Goal: Task Accomplishment & Management: Manage account settings

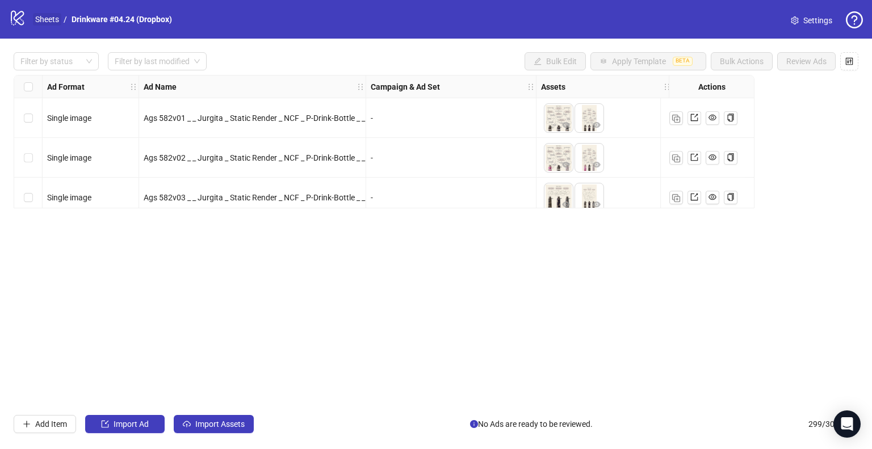
click at [45, 16] on link "Sheets" at bounding box center [47, 19] width 28 height 12
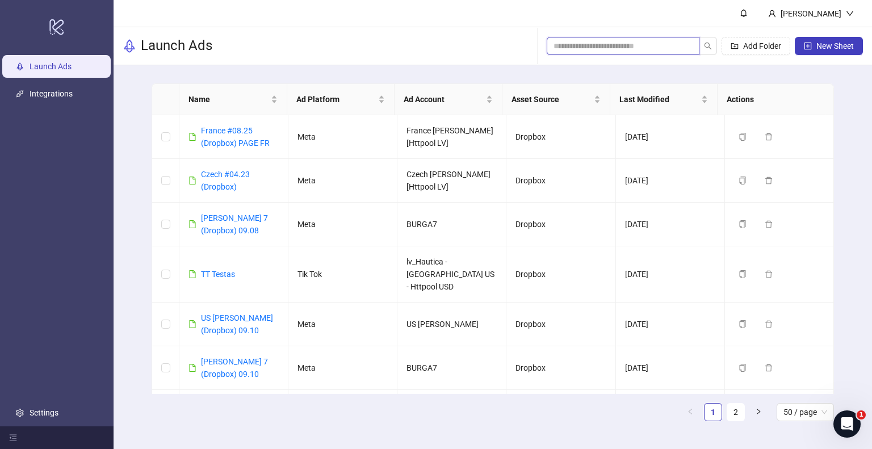
click at [630, 40] on input "search" at bounding box center [619, 46] width 130 height 12
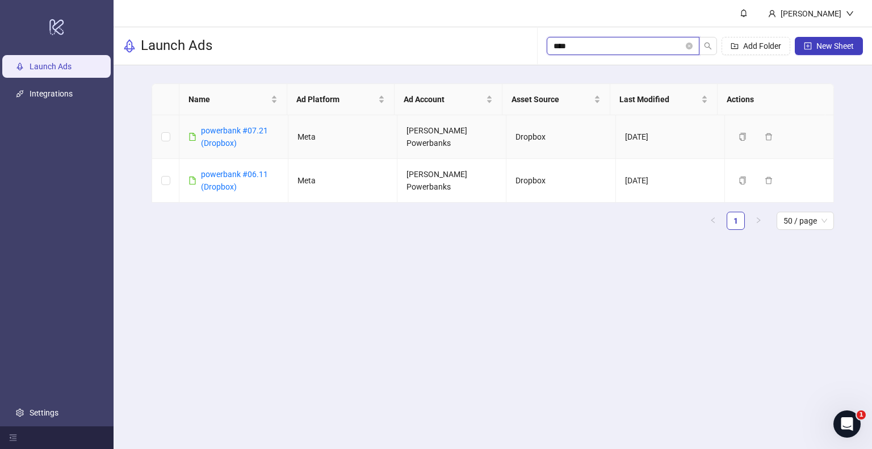
type input "****"
click at [213, 122] on td "powerbank #07.21 (Dropbox)" at bounding box center [233, 137] width 109 height 44
click at [220, 129] on link "powerbank #07.21 (Dropbox)" at bounding box center [234, 137] width 67 height 22
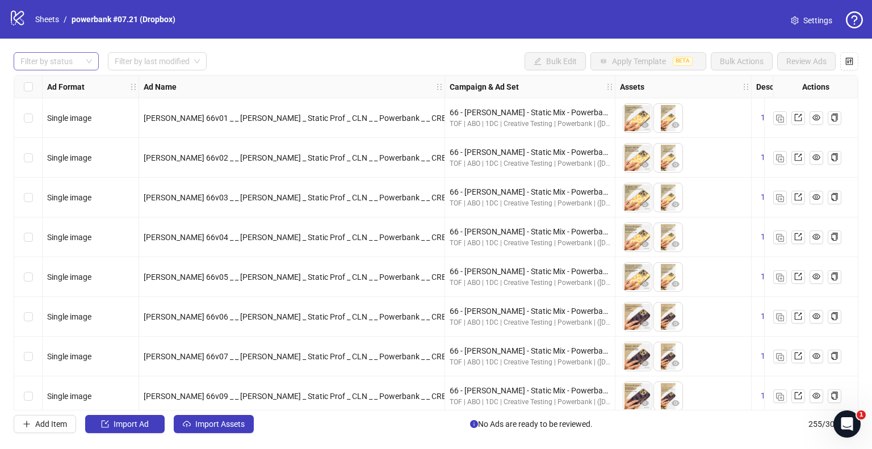
click at [70, 57] on div at bounding box center [50, 61] width 69 height 16
click at [56, 81] on div "Draft" at bounding box center [56, 84] width 67 height 12
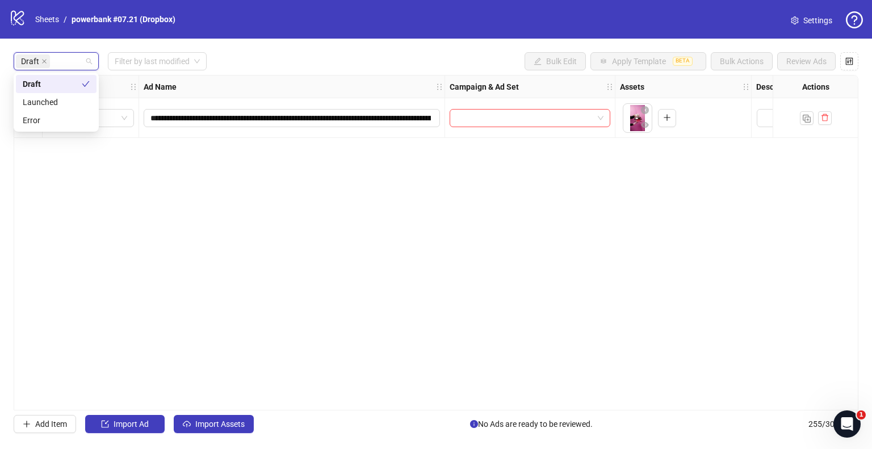
click at [165, 167] on div "**********" at bounding box center [436, 243] width 845 height 336
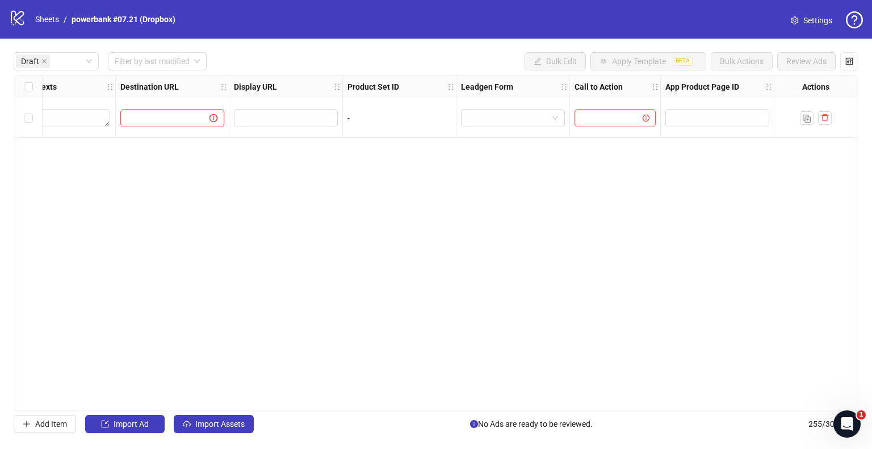
scroll to position [0, 1092]
click at [591, 119] on input "search" at bounding box center [608, 118] width 57 height 17
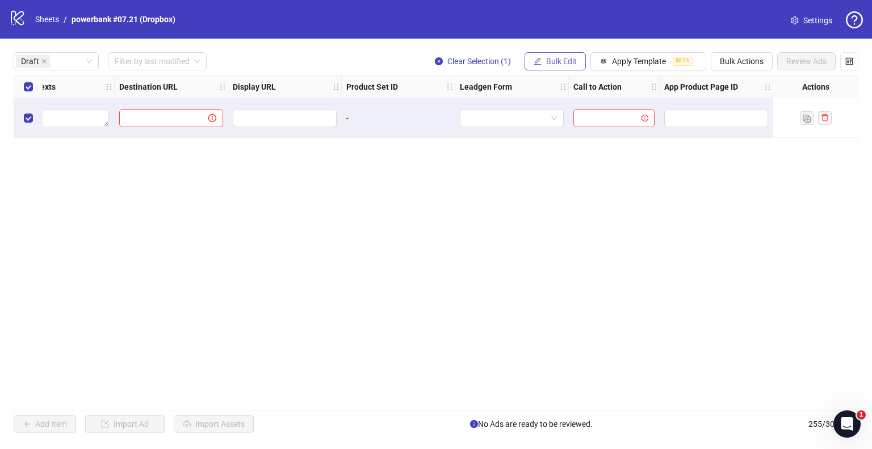
click at [554, 59] on span "Bulk Edit" at bounding box center [561, 61] width 31 height 9
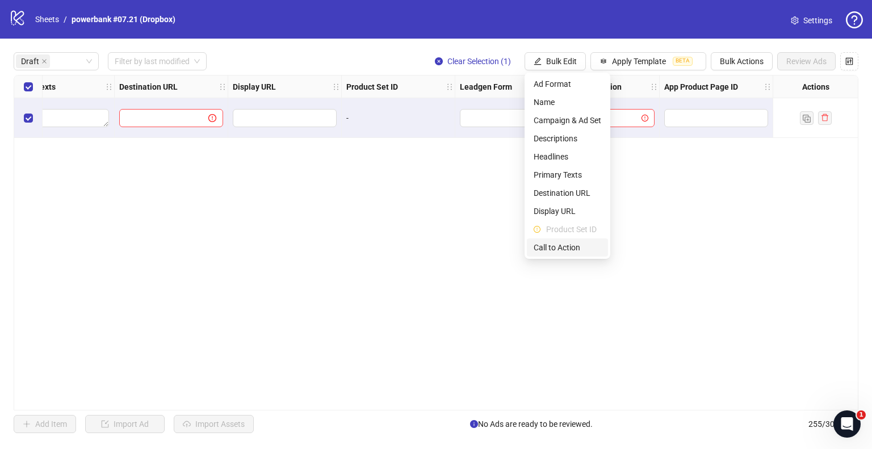
click at [547, 251] on span "Call to Action" at bounding box center [568, 247] width 68 height 12
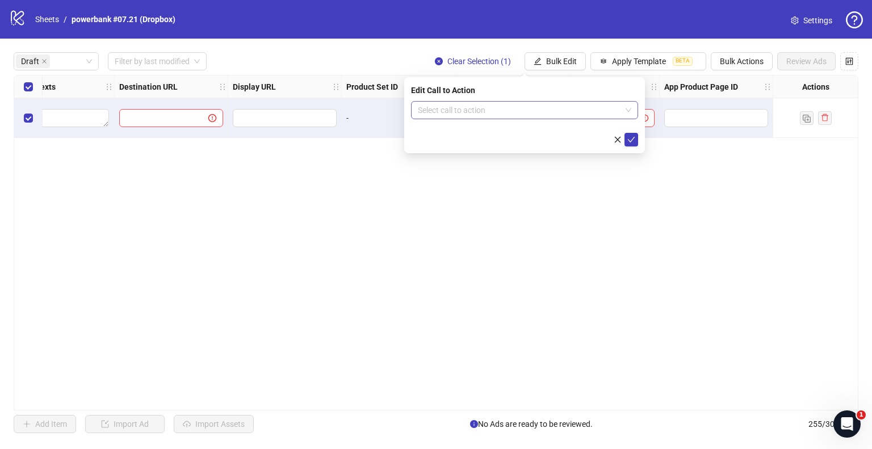
click at [462, 105] on input "search" at bounding box center [519, 110] width 203 height 17
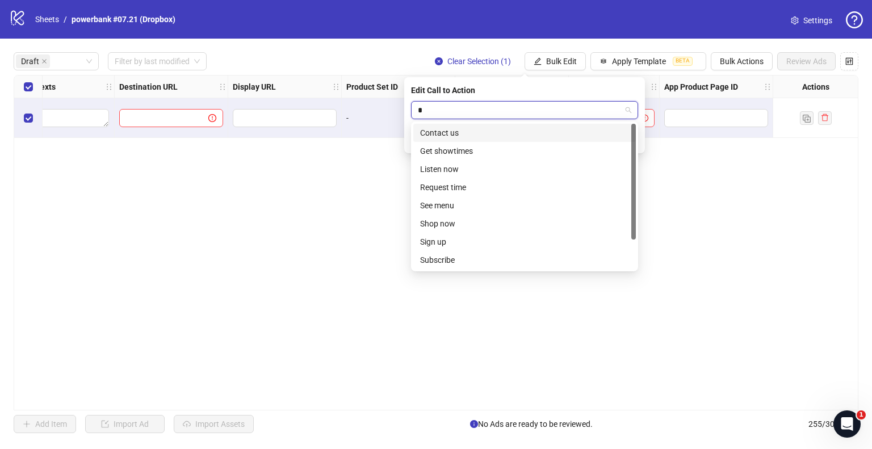
type input "**"
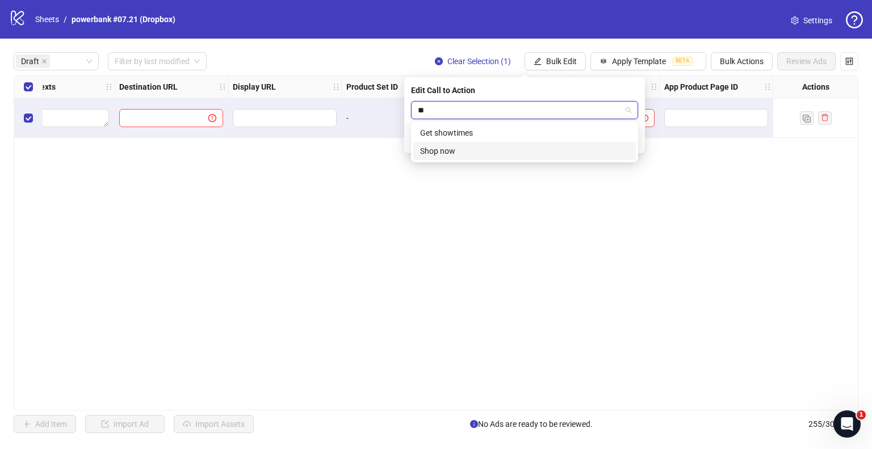
click at [443, 148] on div "Shop now" at bounding box center [524, 151] width 209 height 12
click at [633, 140] on icon "check" at bounding box center [632, 140] width 8 height 8
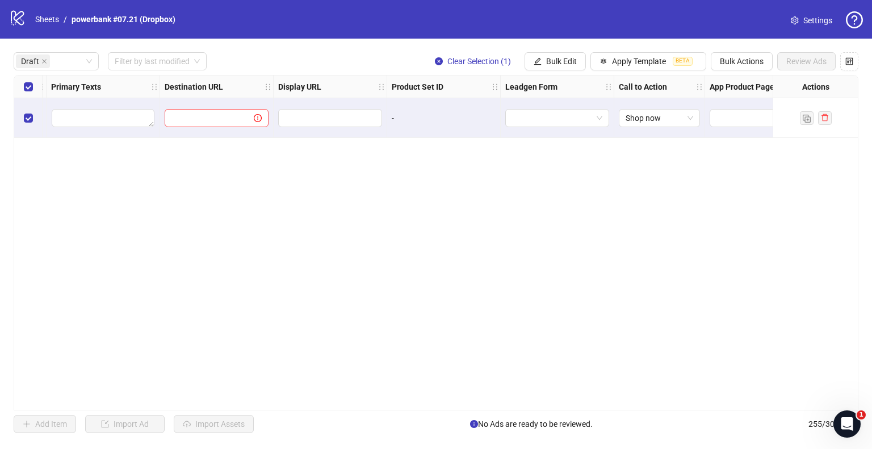
scroll to position [0, 921]
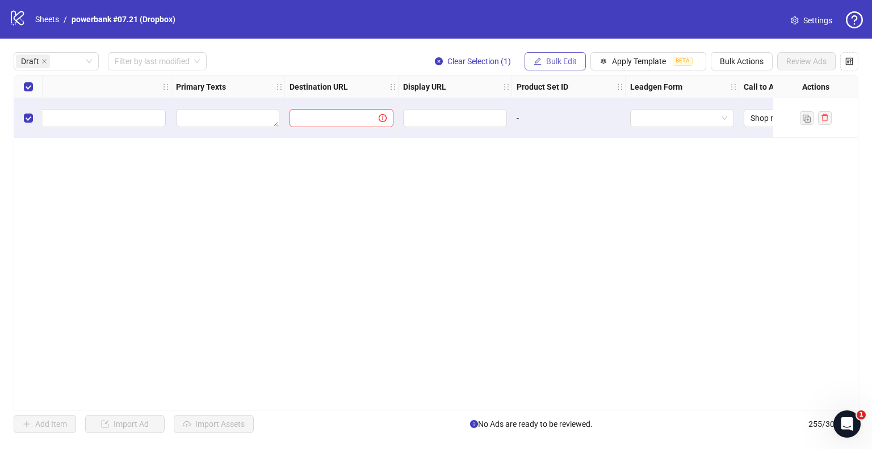
click at [557, 66] on button "Bulk Edit" at bounding box center [555, 61] width 61 height 18
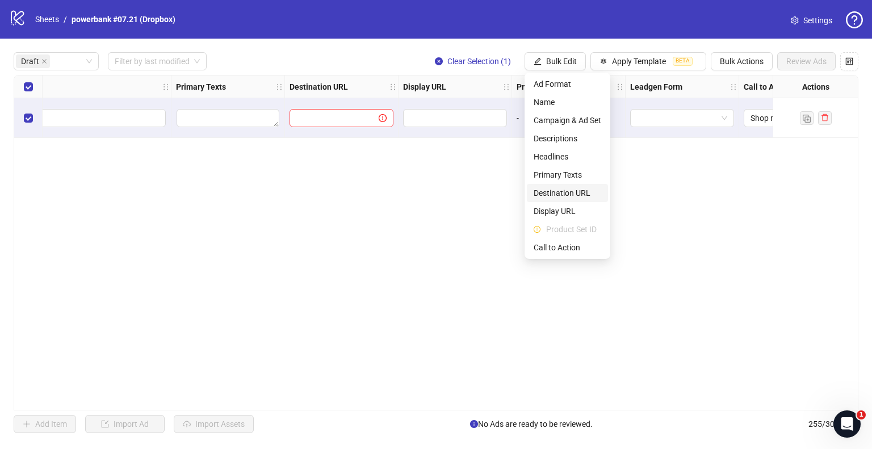
click at [562, 197] on span "Destination URL" at bounding box center [568, 193] width 68 height 12
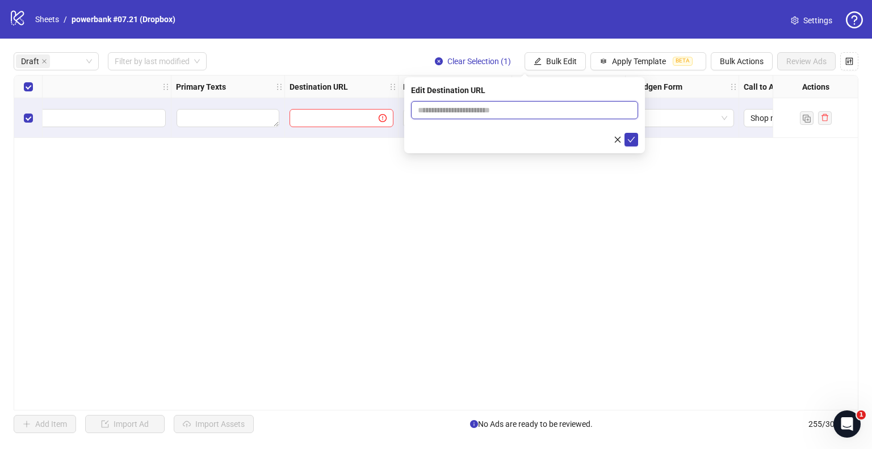
click at [529, 115] on input "text" at bounding box center [520, 110] width 204 height 12
paste input "**********"
type input "**********"
click at [632, 138] on icon "check" at bounding box center [632, 140] width 8 height 8
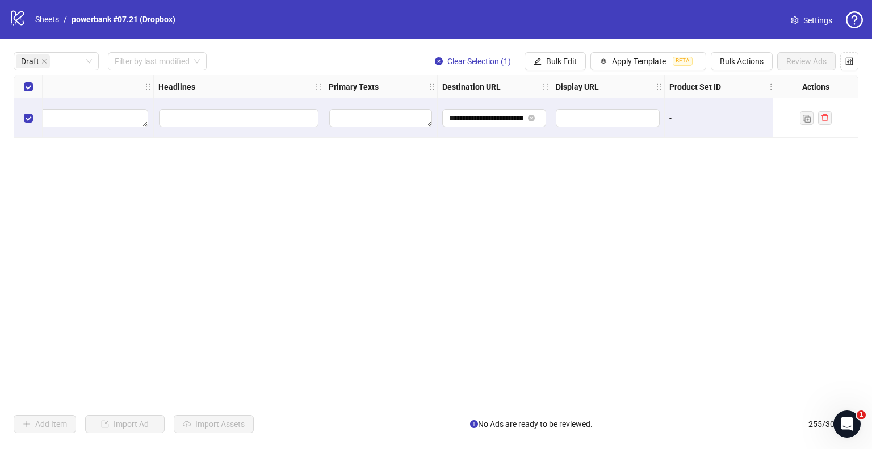
scroll to position [0, 637]
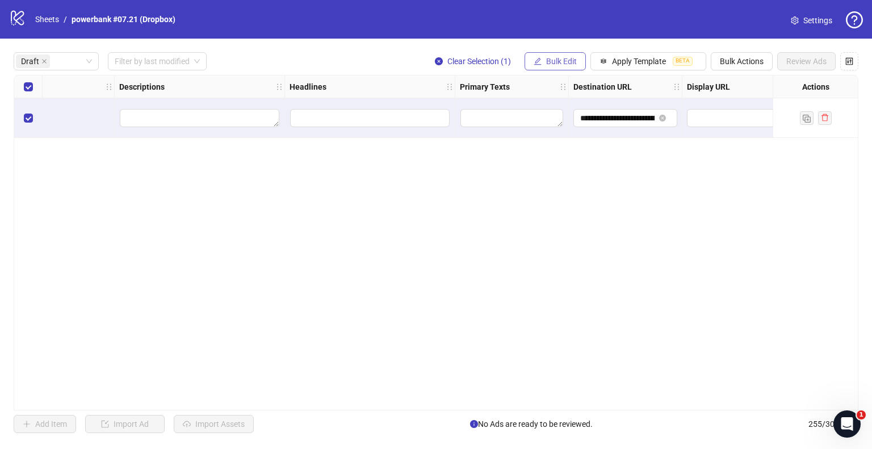
click at [530, 59] on button "Bulk Edit" at bounding box center [555, 61] width 61 height 18
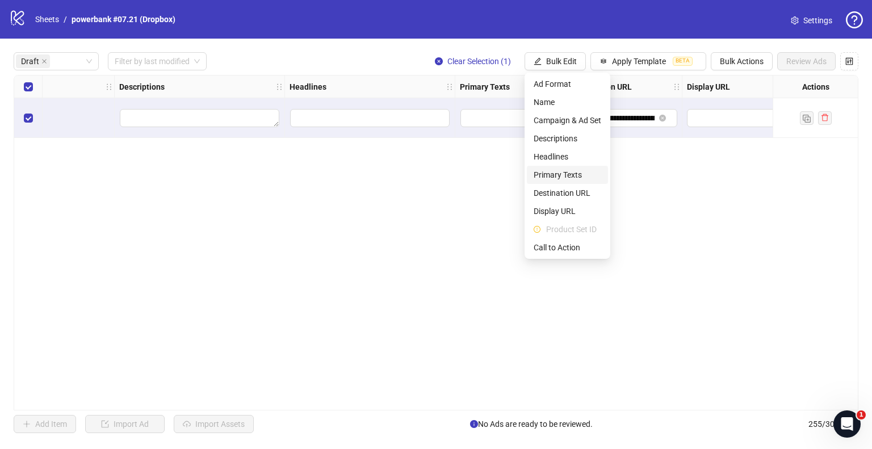
click at [566, 178] on span "Primary Texts" at bounding box center [568, 175] width 68 height 12
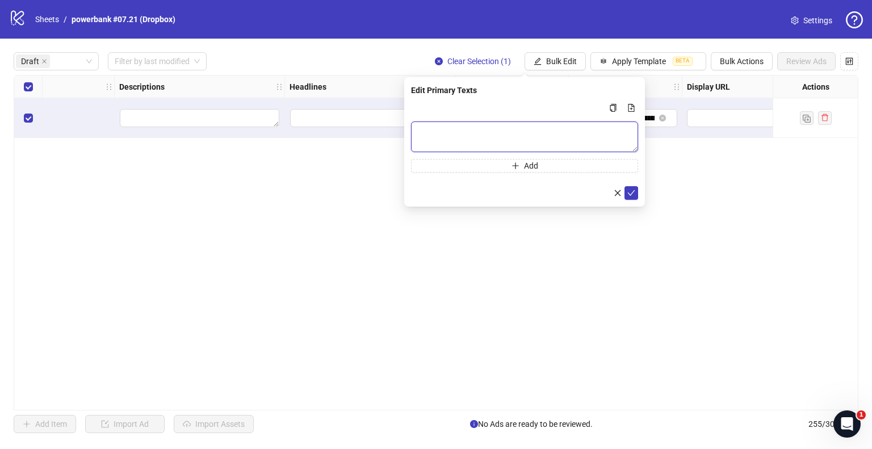
click at [468, 139] on textarea "Multi-text input container - paste or copy values" at bounding box center [524, 137] width 227 height 31
paste textarea "**********"
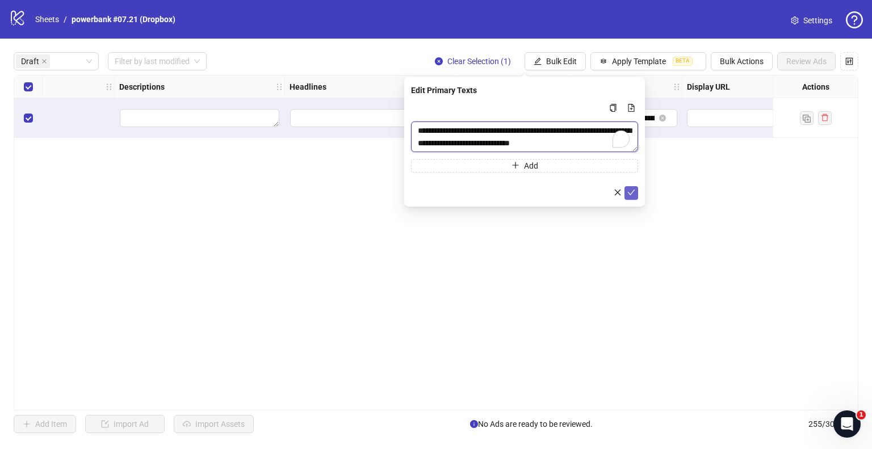
type textarea "**********"
click at [634, 191] on icon "check" at bounding box center [632, 193] width 8 height 8
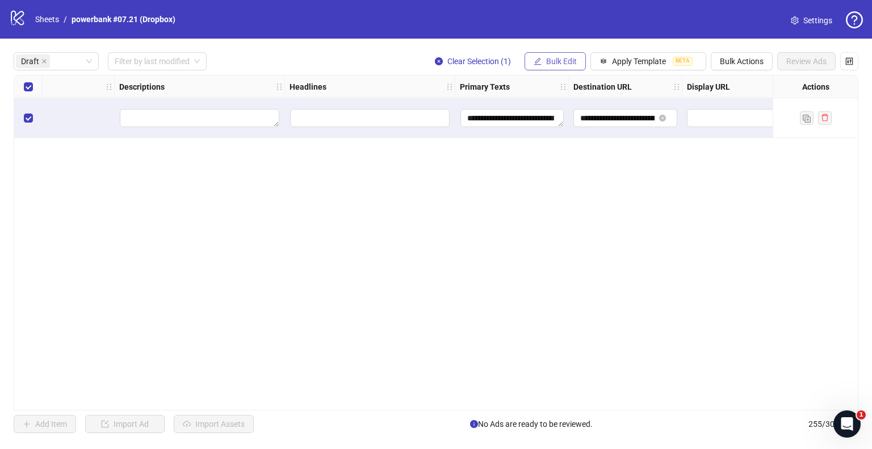
click at [564, 60] on span "Bulk Edit" at bounding box center [561, 61] width 31 height 9
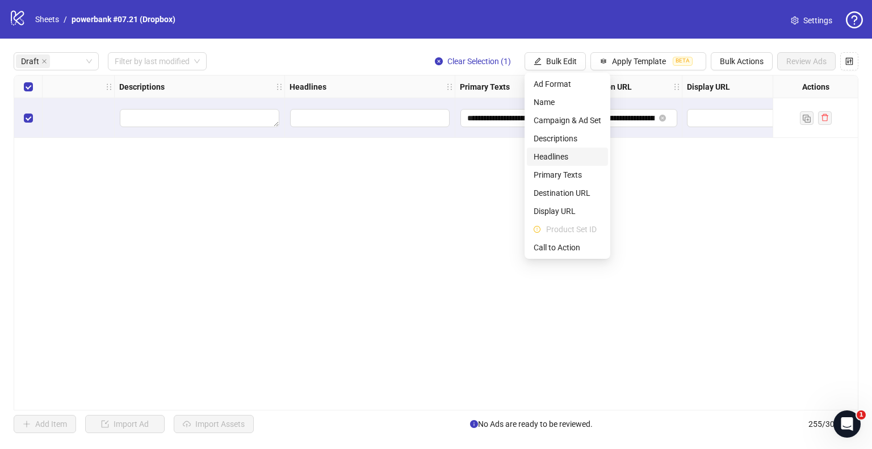
click at [566, 153] on span "Headlines" at bounding box center [568, 157] width 68 height 12
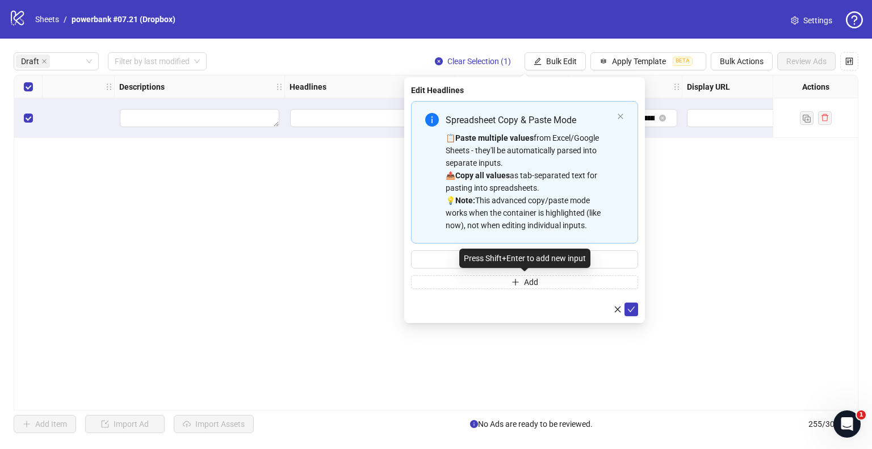
click at [551, 258] on div "Press Shift+Enter to add new input" at bounding box center [524, 258] width 131 height 19
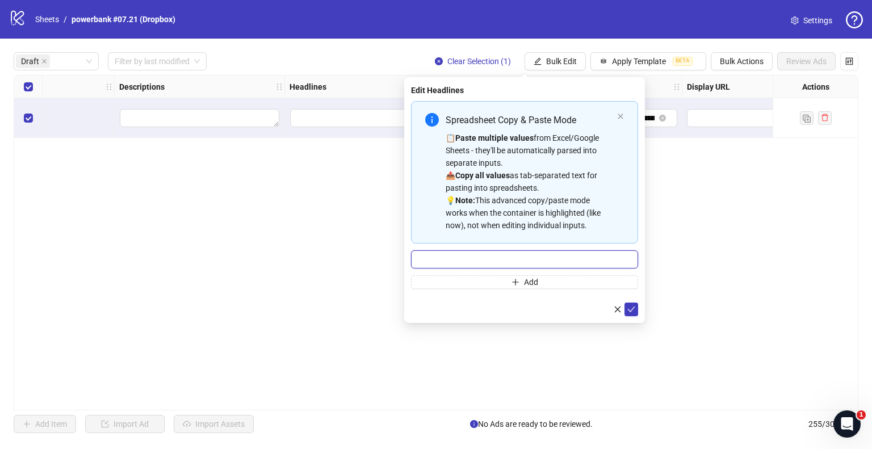
click at [610, 257] on input "Multi-input container - paste or copy values" at bounding box center [524, 259] width 227 height 18
paste input "**********"
type input "**********"
click at [632, 306] on icon "check" at bounding box center [632, 310] width 8 height 8
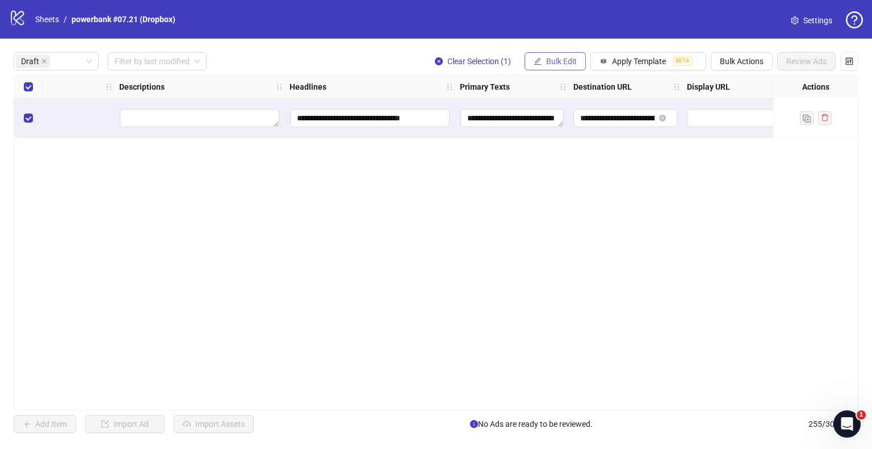
click at [562, 61] on span "Bulk Edit" at bounding box center [561, 61] width 31 height 9
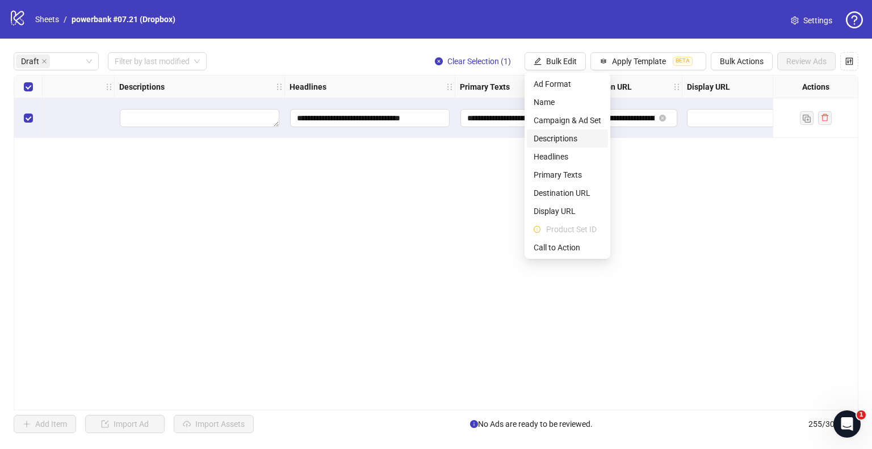
click at [562, 135] on span "Descriptions" at bounding box center [568, 138] width 68 height 12
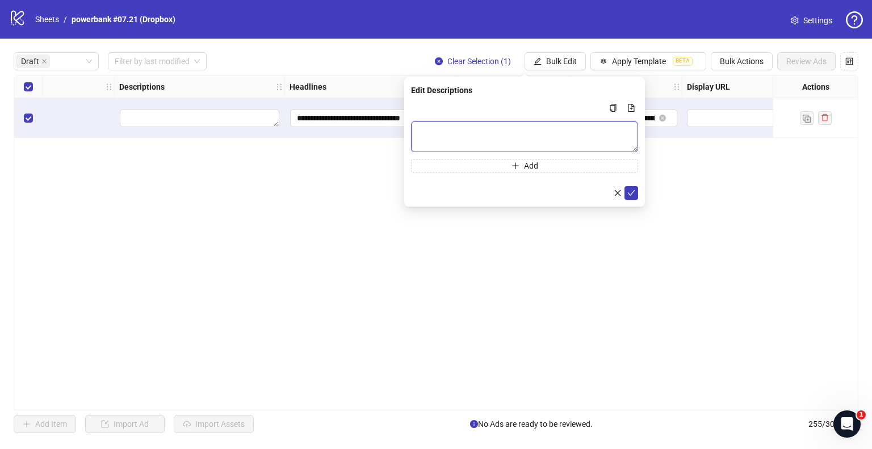
drag, startPoint x: 484, startPoint y: 132, endPoint x: 575, endPoint y: 157, distance: 93.8
click at [484, 132] on textarea "Multi-text input container - paste or copy values" at bounding box center [524, 137] width 227 height 31
paste textarea "**********"
type textarea "**********"
click at [629, 193] on icon "check" at bounding box center [631, 193] width 7 height 6
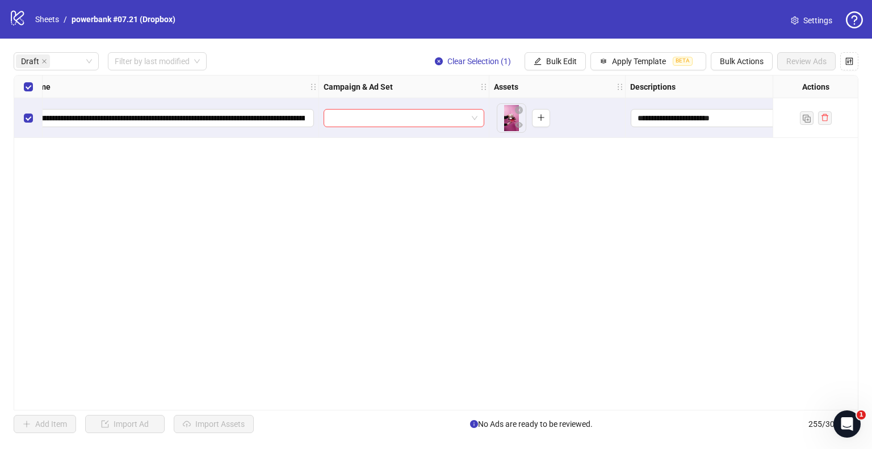
scroll to position [0, 0]
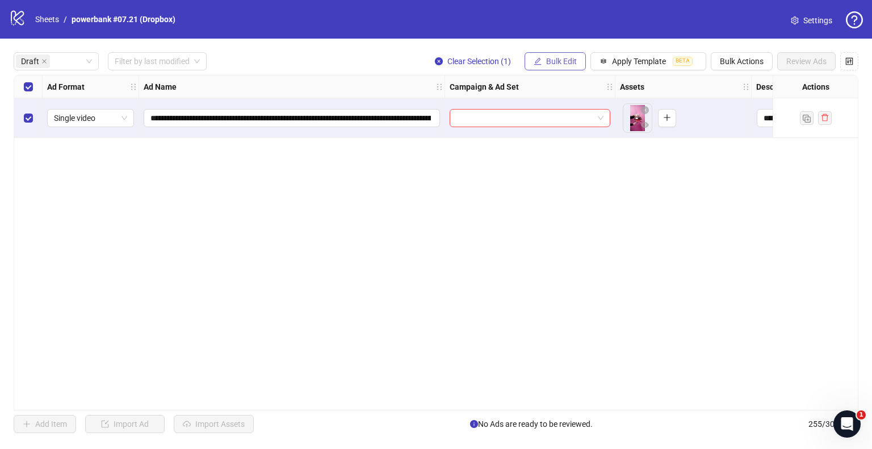
click at [570, 61] on span "Bulk Edit" at bounding box center [561, 61] width 31 height 9
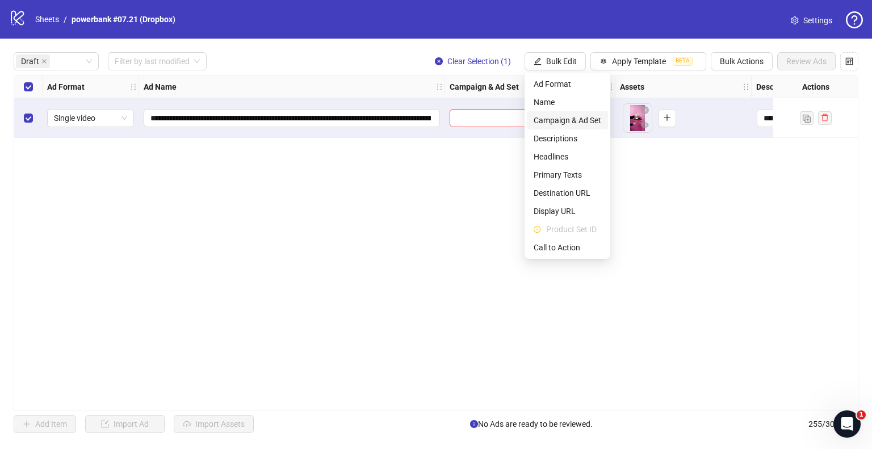
click at [558, 122] on span "Campaign & Ad Set" at bounding box center [568, 120] width 68 height 12
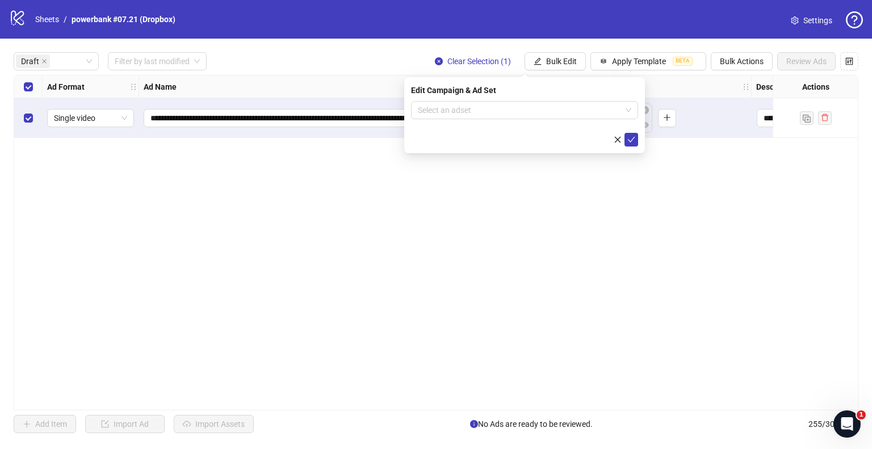
click at [462, 127] on form "Select an adset" at bounding box center [524, 123] width 227 height 45
click at [475, 110] on input "search" at bounding box center [519, 110] width 203 height 17
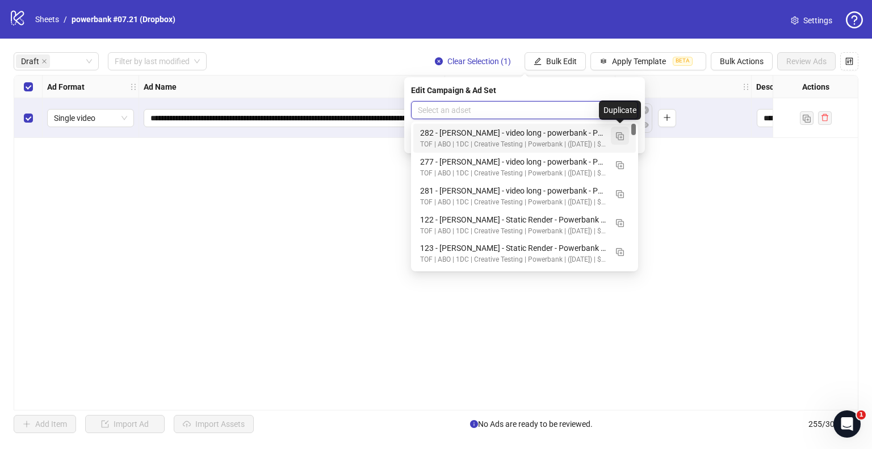
click at [618, 135] on img "button" at bounding box center [620, 136] width 8 height 8
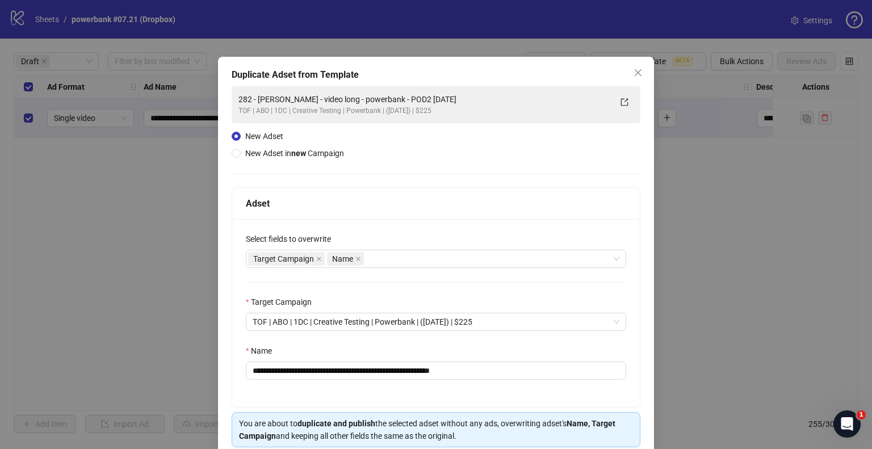
scroll to position [48, 0]
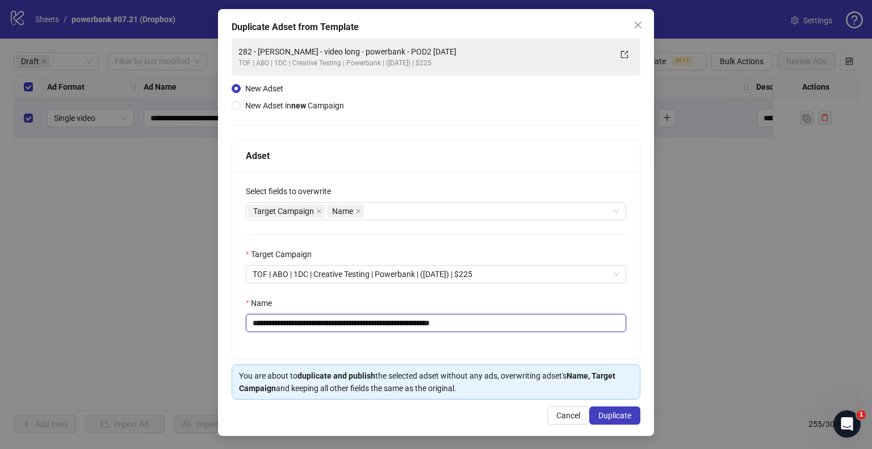
drag, startPoint x: 436, startPoint y: 321, endPoint x: 568, endPoint y: 324, distance: 131.8
click at [568, 324] on input "**********" at bounding box center [436, 323] width 381 height 18
drag, startPoint x: 404, startPoint y: 323, endPoint x: 0, endPoint y: 349, distance: 404.6
click at [0, 349] on div "**********" at bounding box center [436, 224] width 872 height 449
paste input "******"
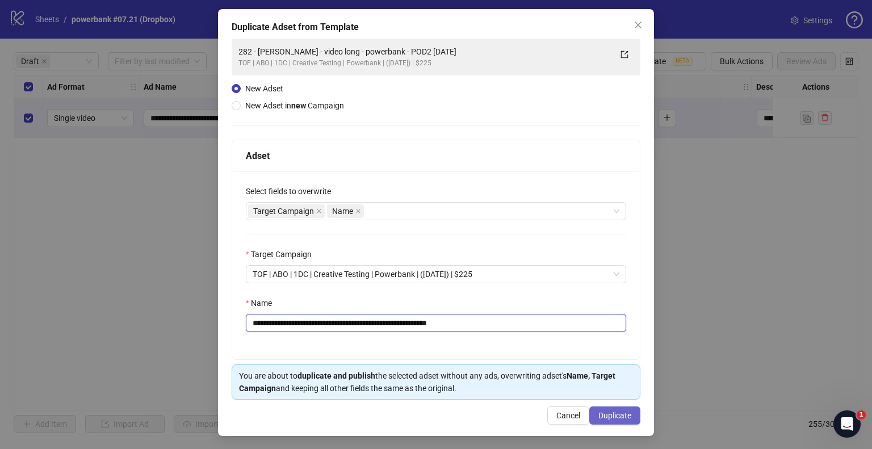
type input "**********"
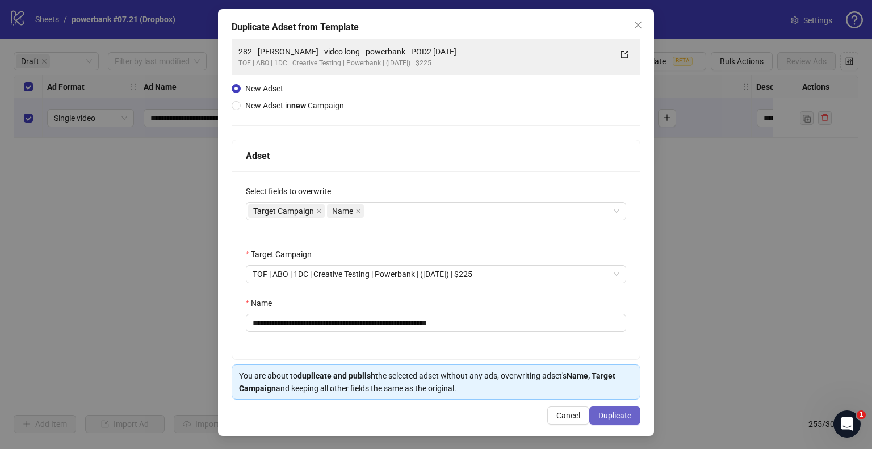
click at [612, 411] on span "Duplicate" at bounding box center [615, 415] width 33 height 9
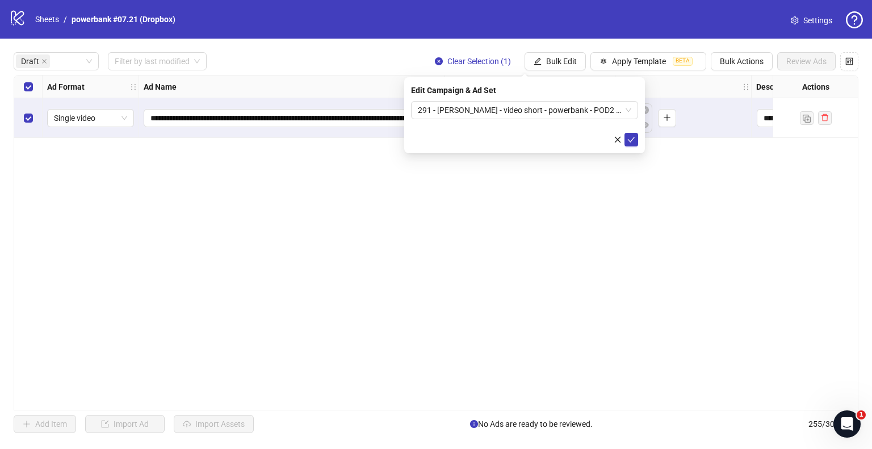
drag, startPoint x: 634, startPoint y: 137, endPoint x: 595, endPoint y: 134, distance: 38.7
click at [634, 137] on icon "check" at bounding box center [632, 140] width 8 height 8
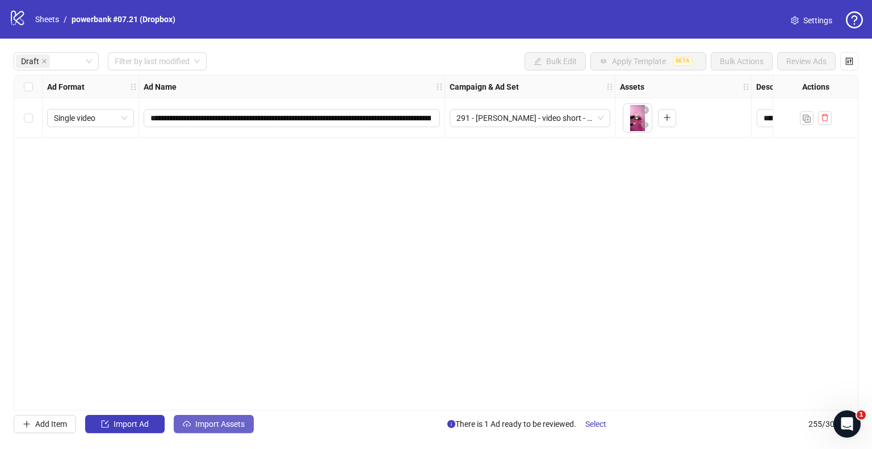
click at [214, 424] on span "Import Assets" at bounding box center [219, 424] width 49 height 9
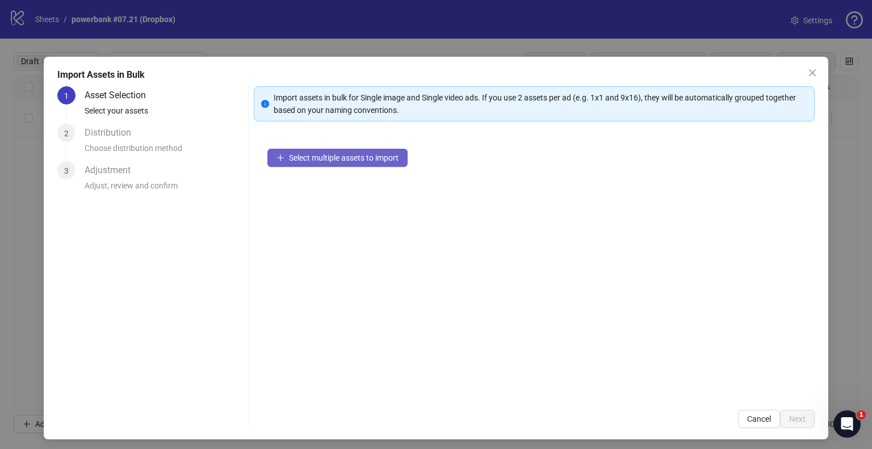
click at [305, 156] on span "Select multiple assets to import" at bounding box center [344, 157] width 110 height 9
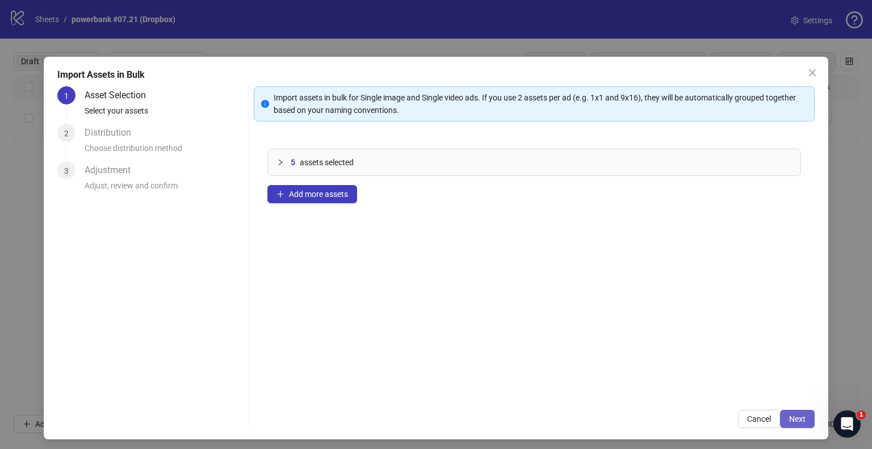
click at [791, 420] on span "Next" at bounding box center [797, 419] width 16 height 9
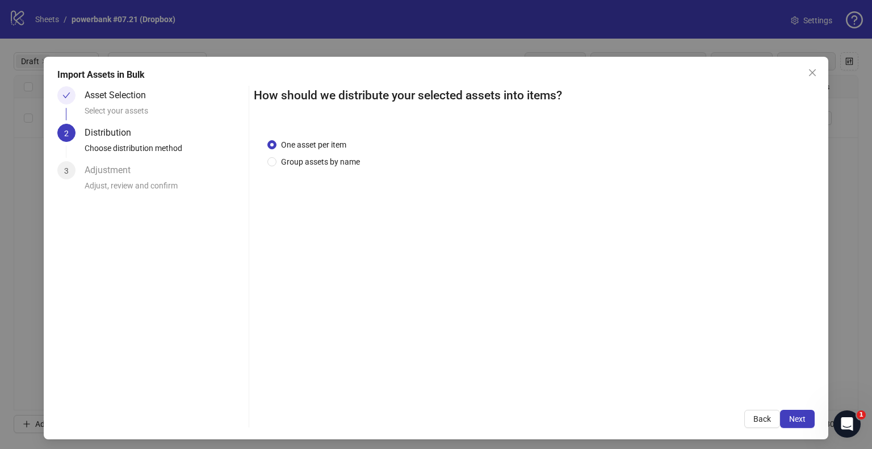
click at [324, 168] on div "One asset per item Group assets by name" at bounding box center [534, 260] width 561 height 271
click at [327, 165] on span "Group assets by name" at bounding box center [321, 162] width 88 height 12
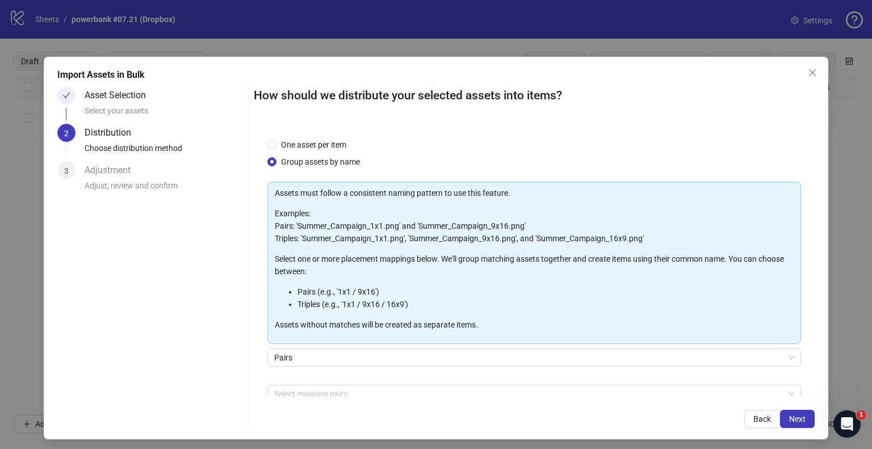
click at [327, 137] on div "One asset per item Group assets by name Assets must follow a consistent naming …" at bounding box center [534, 260] width 561 height 271
click at [327, 143] on span "One asset per item" at bounding box center [314, 145] width 74 height 12
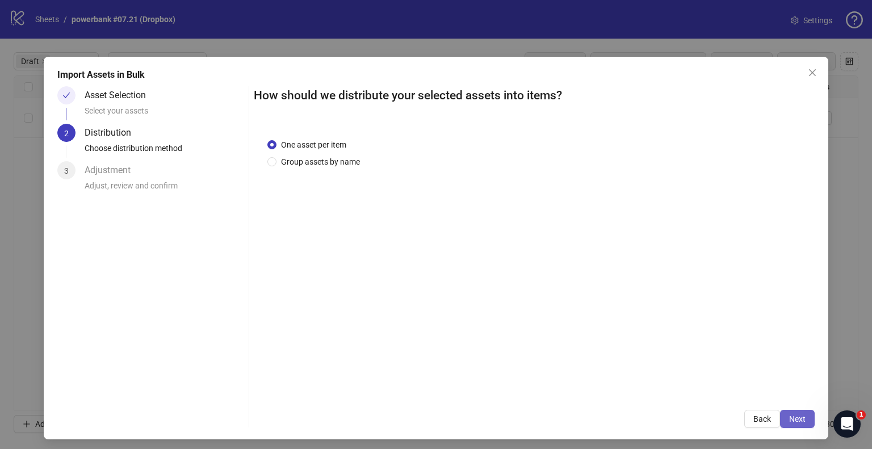
click at [789, 417] on span "Next" at bounding box center [797, 419] width 16 height 9
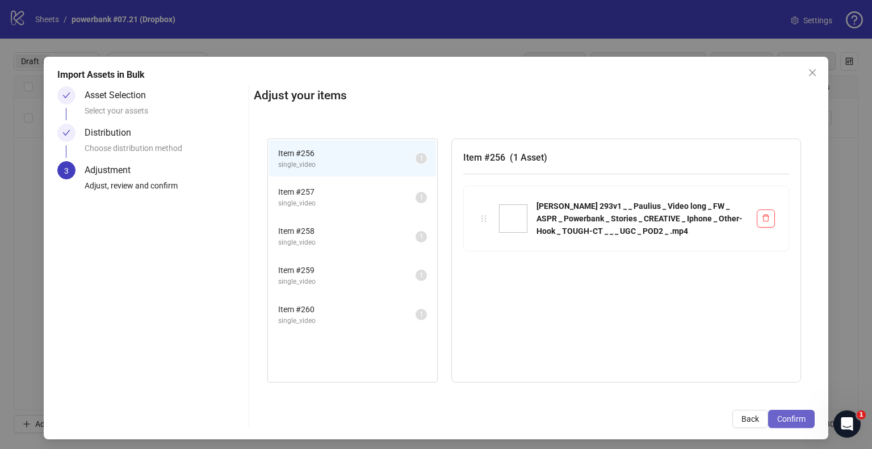
click at [796, 416] on span "Confirm" at bounding box center [791, 419] width 28 height 9
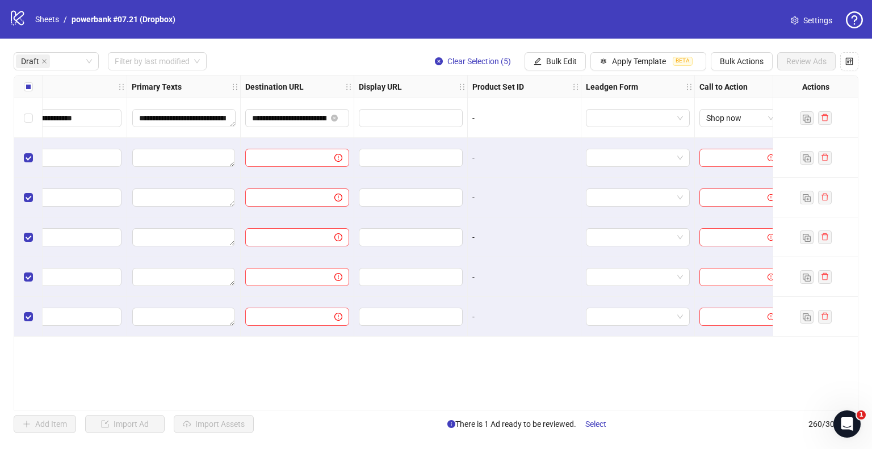
scroll to position [0, 625]
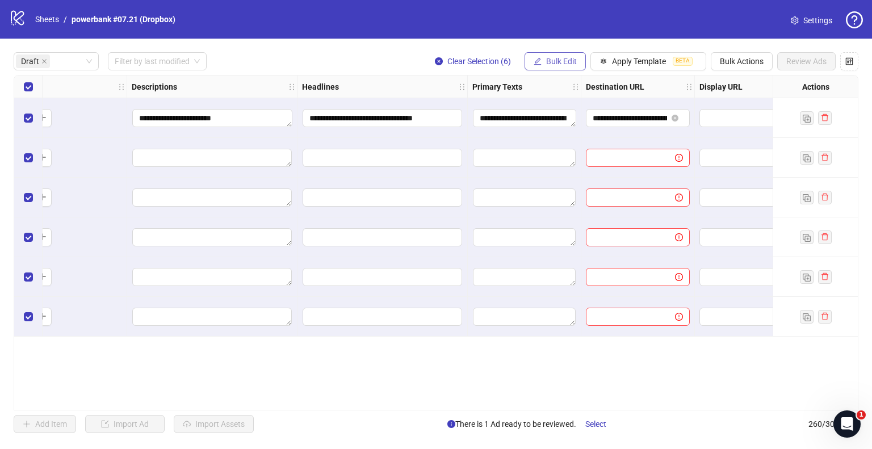
click at [544, 65] on button "Bulk Edit" at bounding box center [555, 61] width 61 height 18
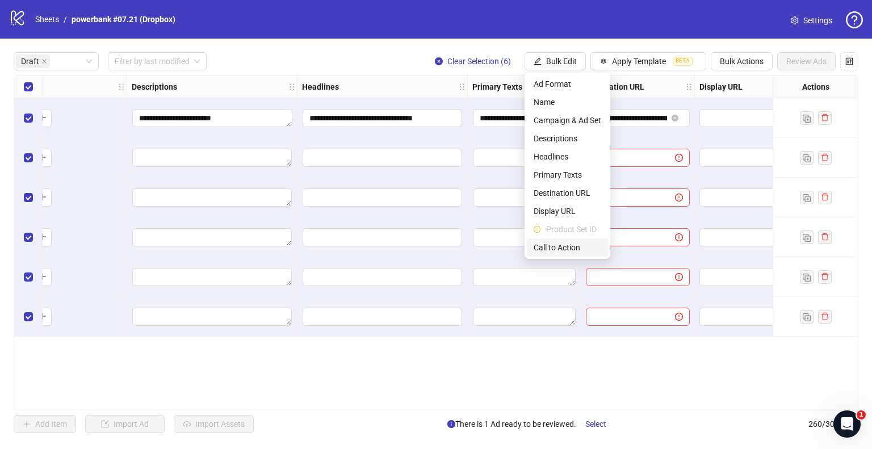
click at [560, 246] on span "Call to Action" at bounding box center [568, 247] width 68 height 12
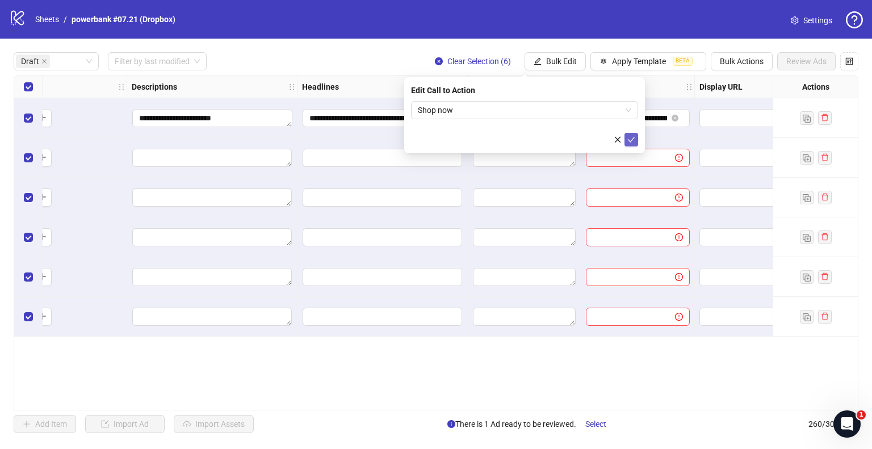
click at [636, 135] on button "submit" at bounding box center [632, 140] width 14 height 14
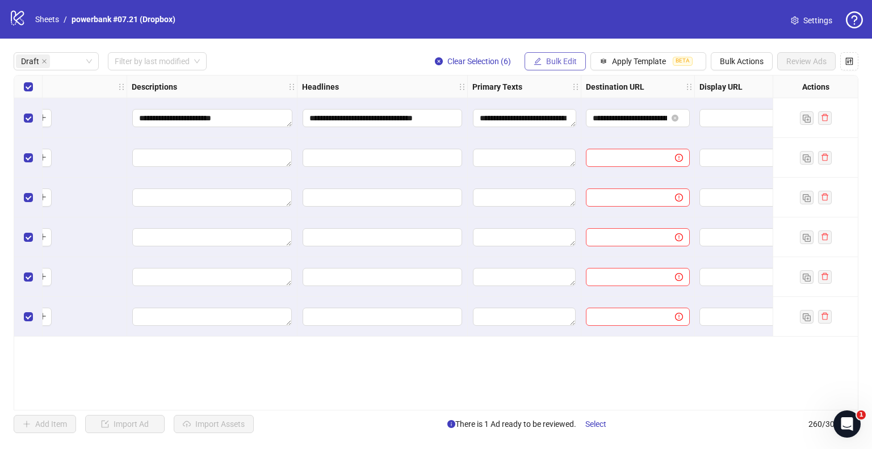
click at [552, 57] on span "Bulk Edit" at bounding box center [561, 61] width 31 height 9
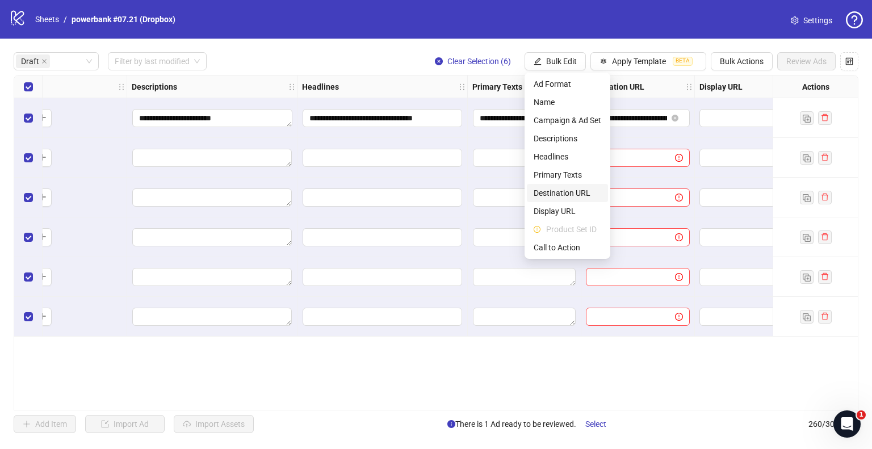
click at [555, 194] on span "Destination URL" at bounding box center [568, 193] width 68 height 12
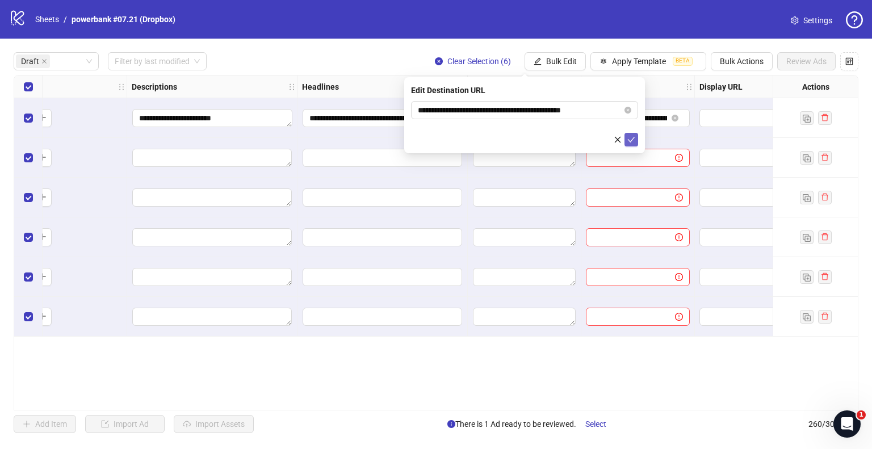
click at [633, 138] on icon "check" at bounding box center [631, 140] width 7 height 6
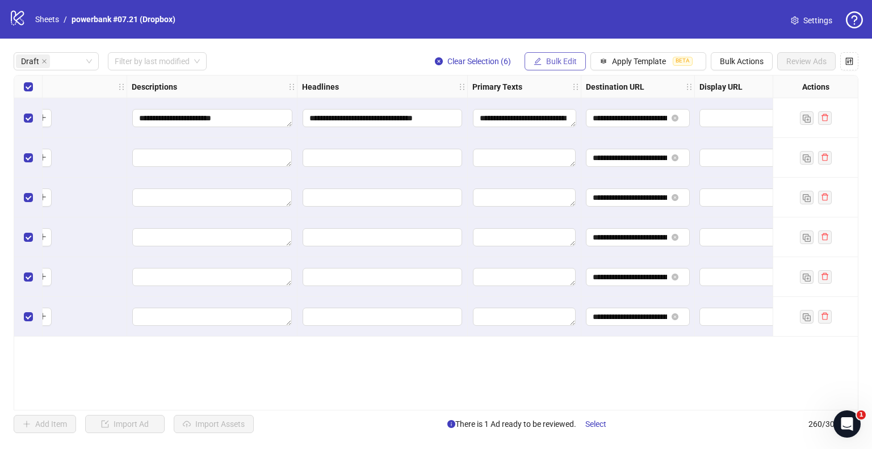
click at [562, 64] on span "Bulk Edit" at bounding box center [561, 61] width 31 height 9
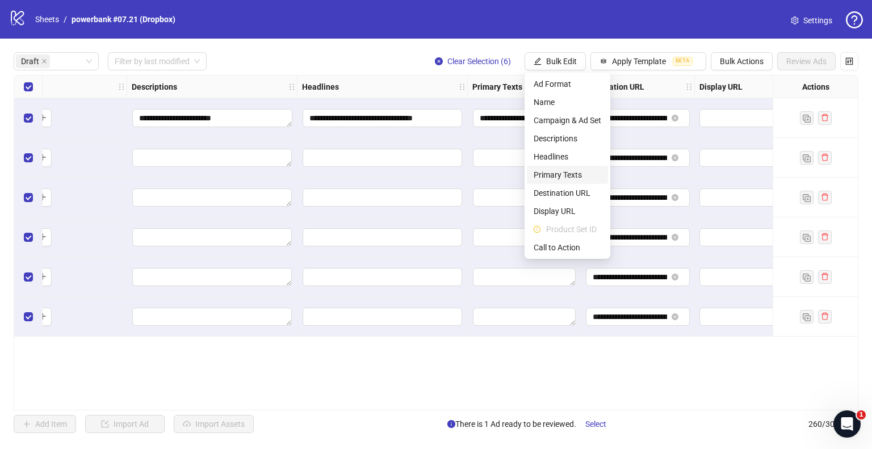
click at [564, 170] on span "Primary Texts" at bounding box center [568, 175] width 68 height 12
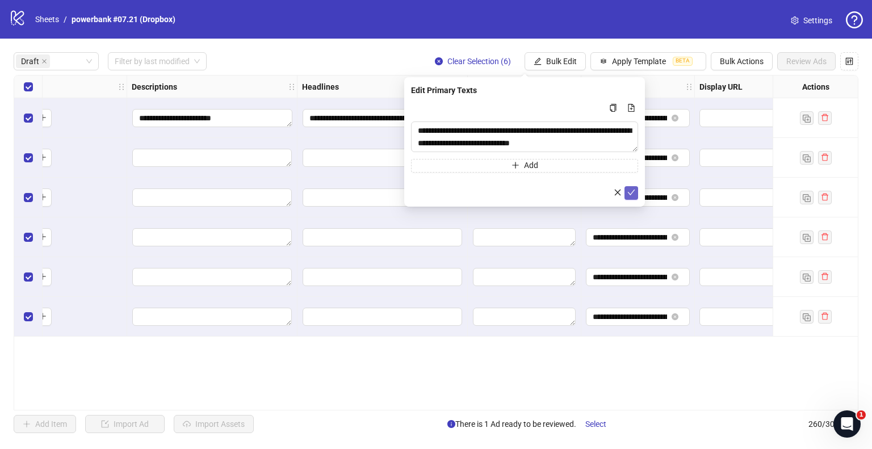
click at [632, 194] on icon "check" at bounding box center [632, 193] width 8 height 8
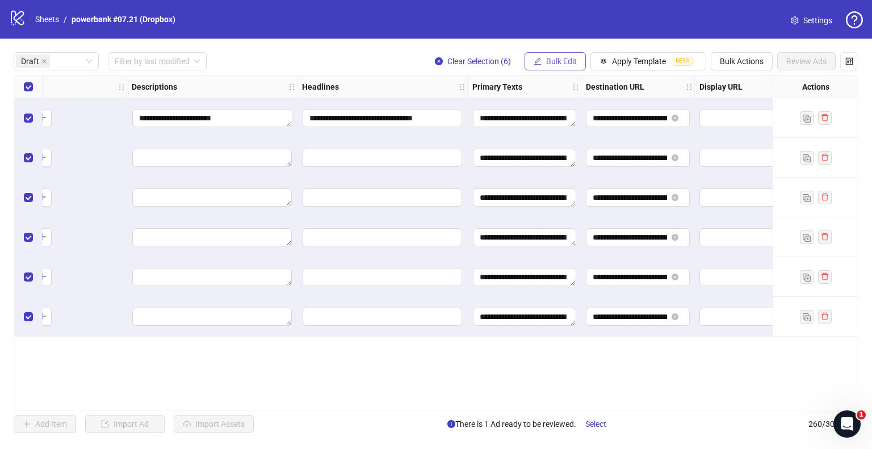
click at [545, 56] on button "Bulk Edit" at bounding box center [555, 61] width 61 height 18
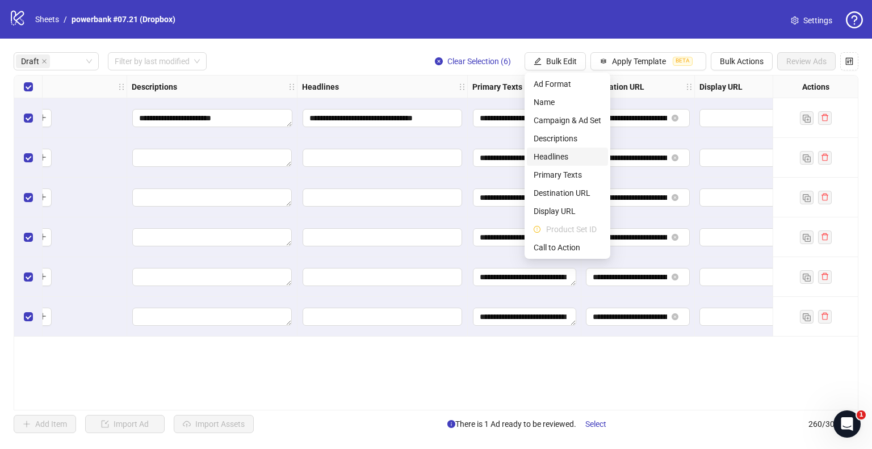
click at [553, 158] on span "Headlines" at bounding box center [568, 157] width 68 height 12
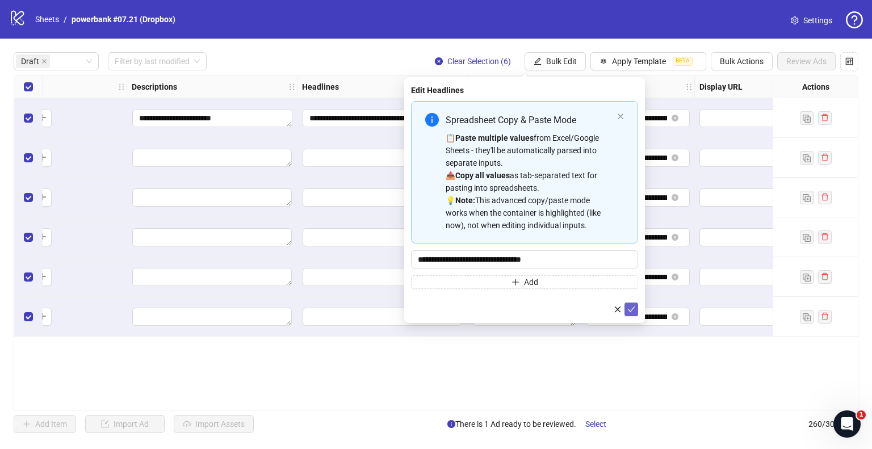
click at [637, 306] on button "submit" at bounding box center [632, 310] width 14 height 14
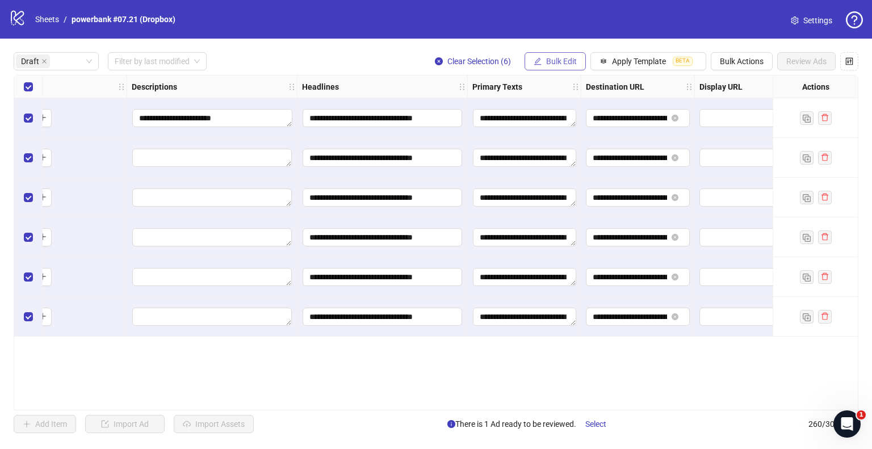
click at [543, 61] on button "Bulk Edit" at bounding box center [555, 61] width 61 height 18
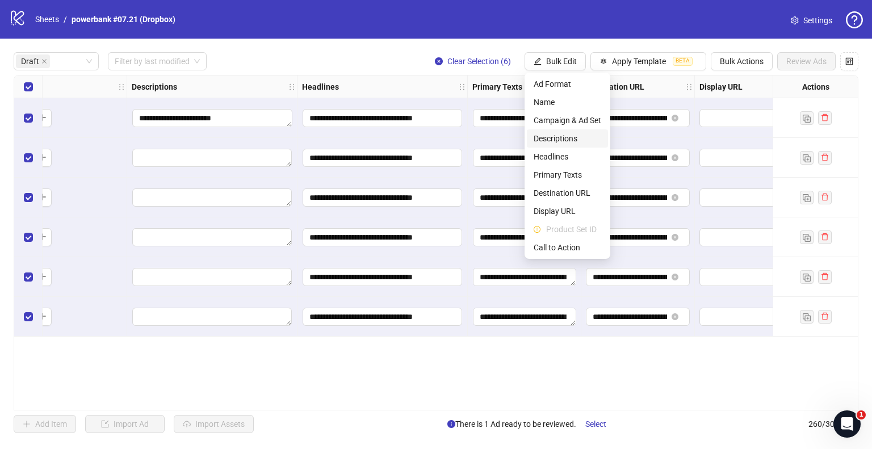
click at [566, 131] on li "Descriptions" at bounding box center [567, 138] width 81 height 18
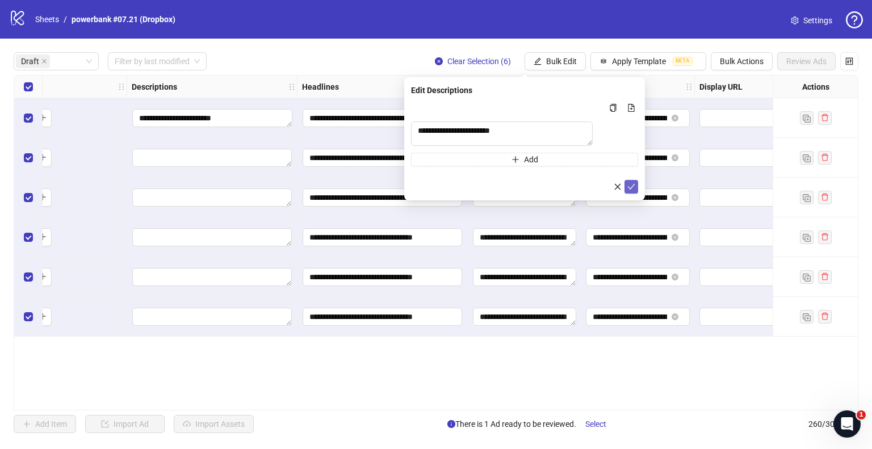
click at [634, 191] on icon "check" at bounding box center [632, 187] width 8 height 8
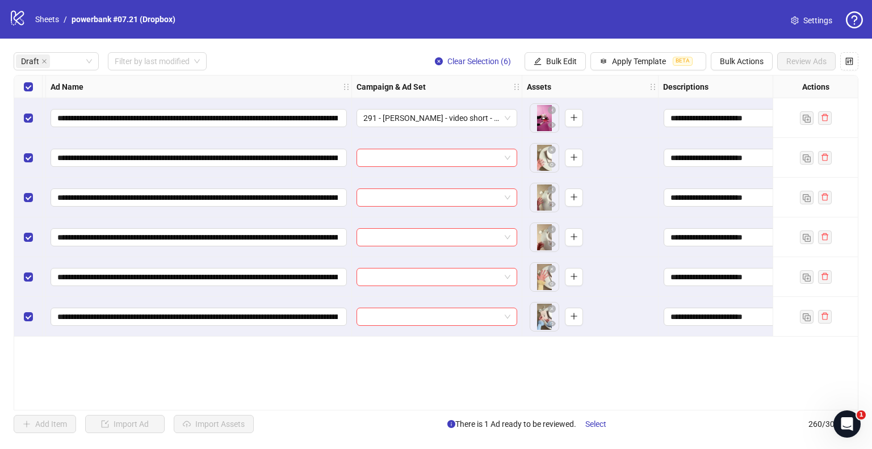
scroll to position [0, 0]
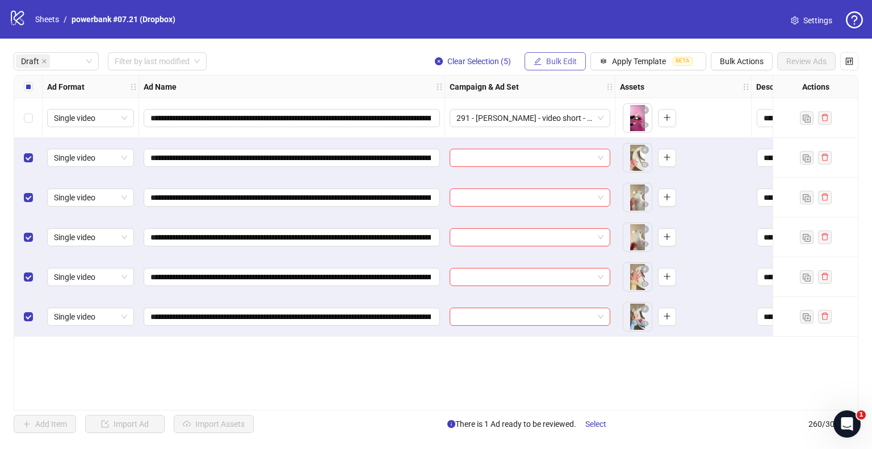
click at [546, 58] on span "Bulk Edit" at bounding box center [561, 61] width 31 height 9
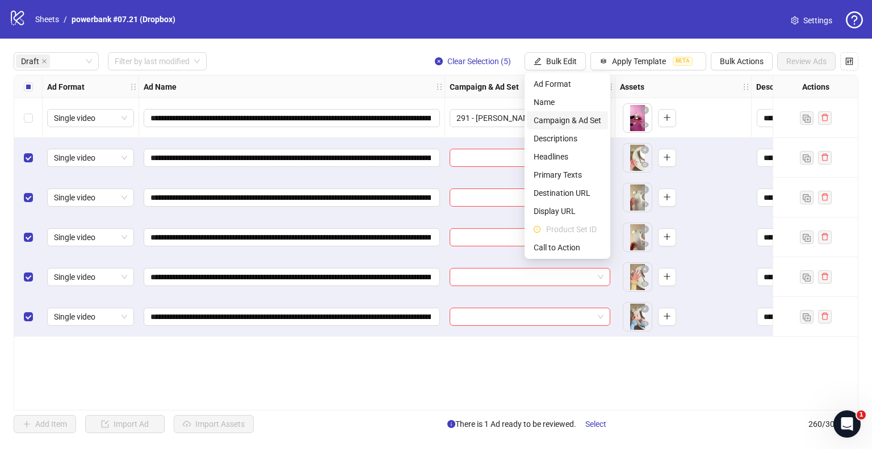
click at [559, 115] on span "Campaign & Ad Set" at bounding box center [568, 120] width 68 height 12
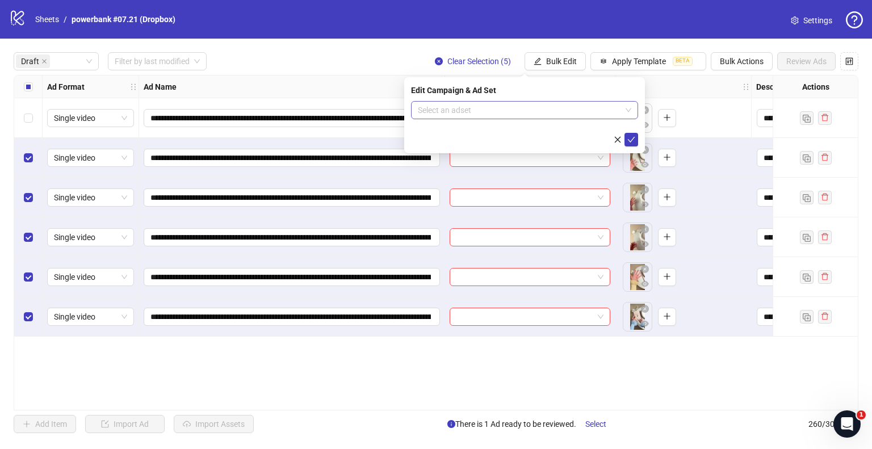
click at [484, 110] on input "search" at bounding box center [519, 110] width 203 height 17
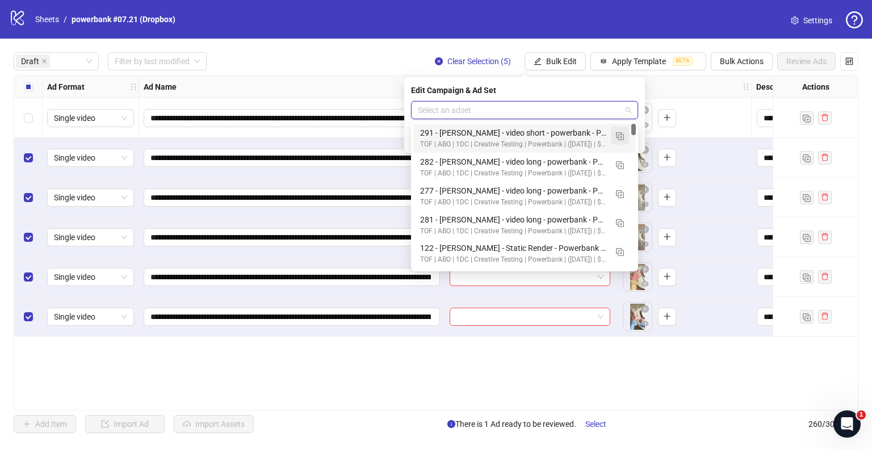
click at [624, 136] on button "button" at bounding box center [620, 136] width 18 height 18
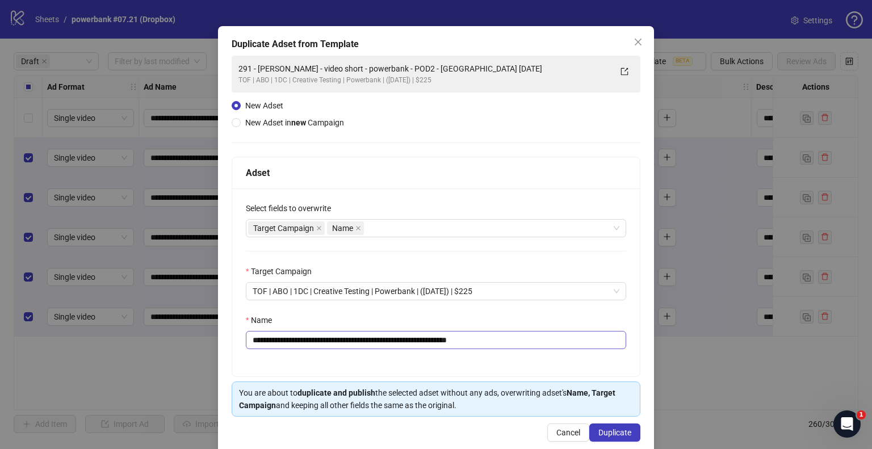
scroll to position [48, 0]
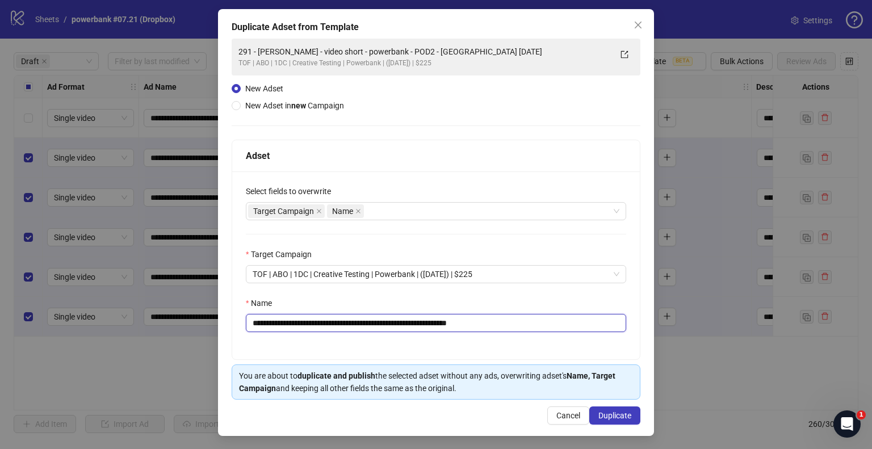
drag, startPoint x: 471, startPoint y: 324, endPoint x: 597, endPoint y: 304, distance: 128.3
click at [595, 311] on div "**********" at bounding box center [436, 314] width 381 height 35
drag, startPoint x: 421, startPoint y: 323, endPoint x: 166, endPoint y: 322, distance: 254.4
click at [166, 322] on div "**********" at bounding box center [436, 224] width 872 height 449
paste input "text"
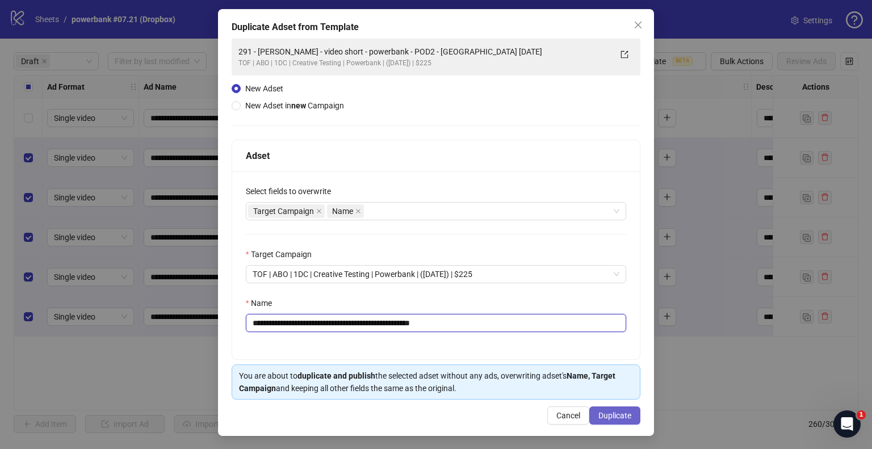
type input "**********"
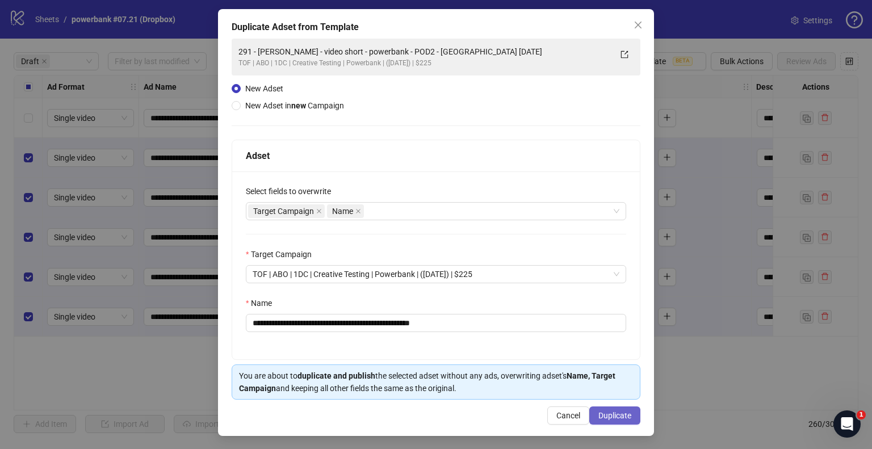
click at [599, 413] on span "Duplicate" at bounding box center [615, 415] width 33 height 9
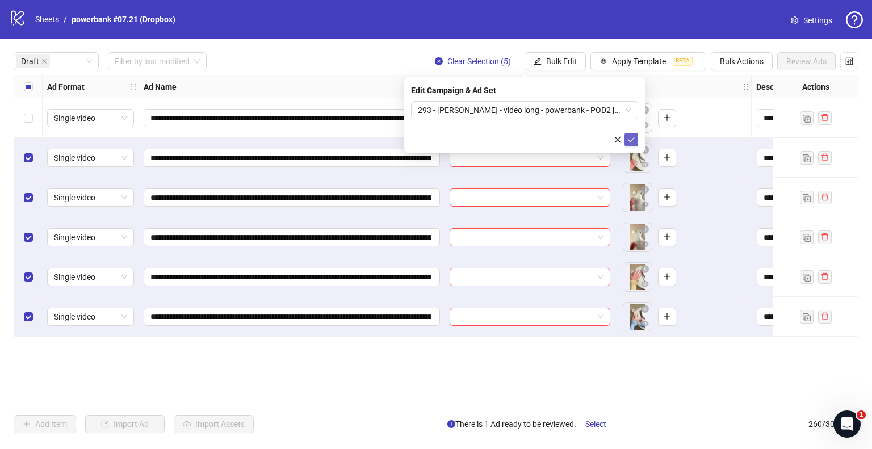
click at [635, 143] on span "submit" at bounding box center [632, 139] width 8 height 9
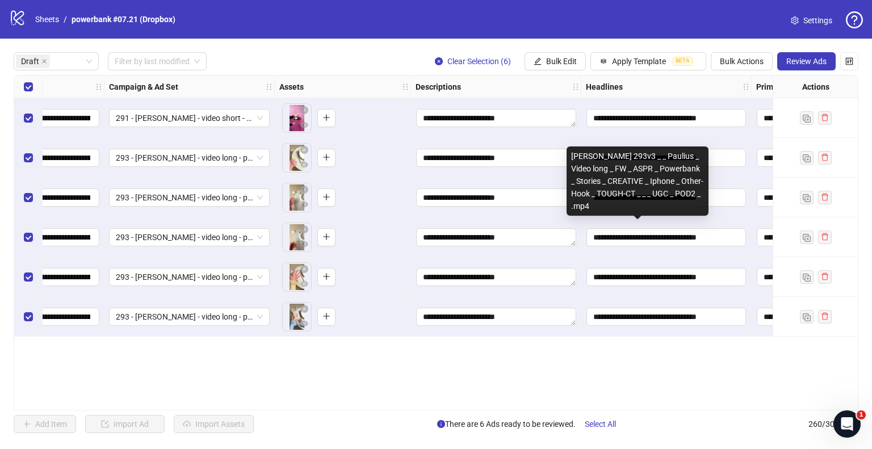
click at [629, 239] on div "**********" at bounding box center [436, 243] width 845 height 336
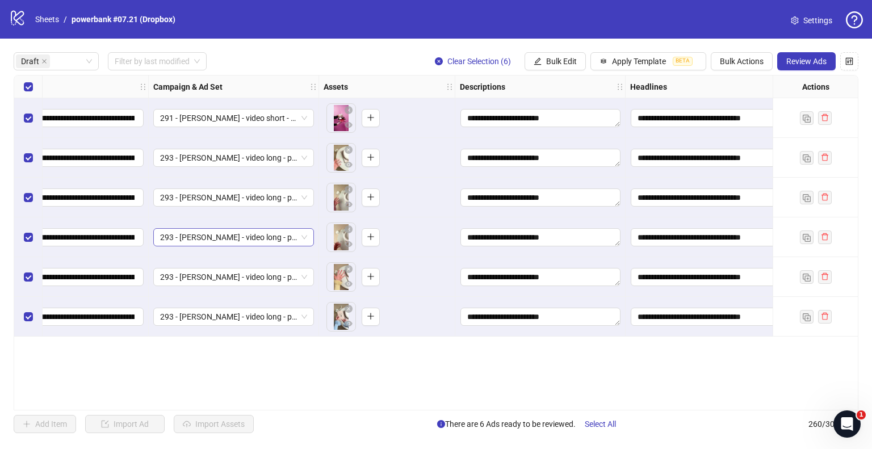
scroll to position [0, 240]
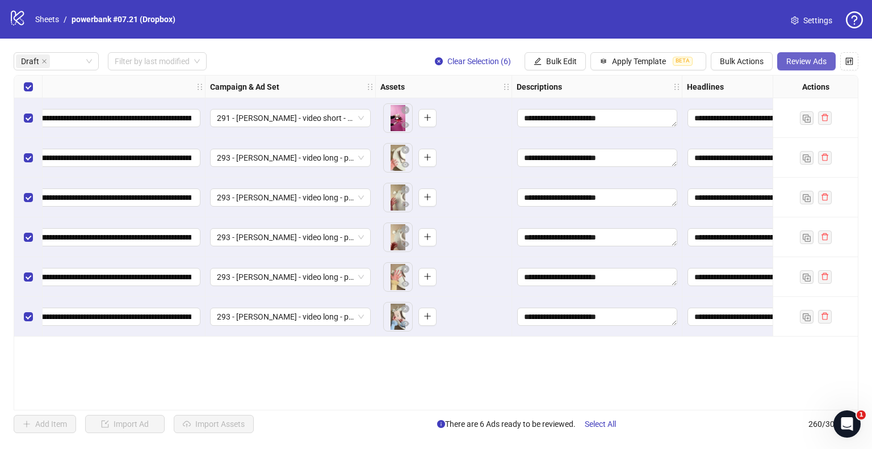
click at [829, 58] on button "Review Ads" at bounding box center [806, 61] width 58 height 18
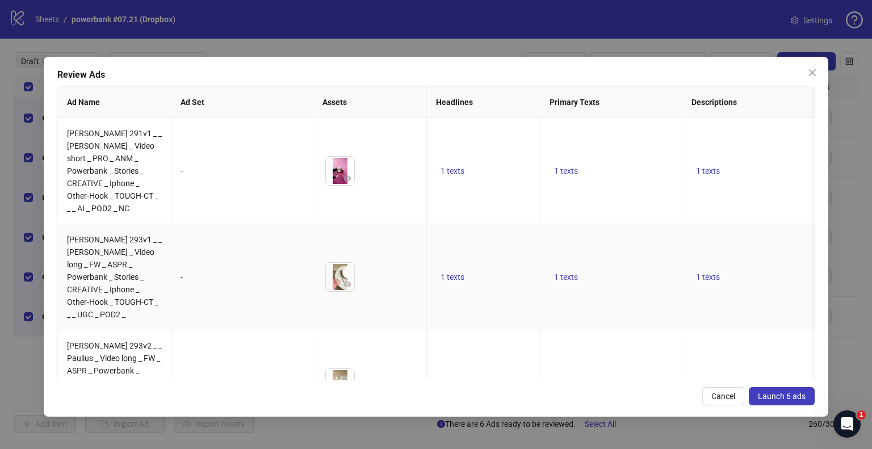
scroll to position [307, 0]
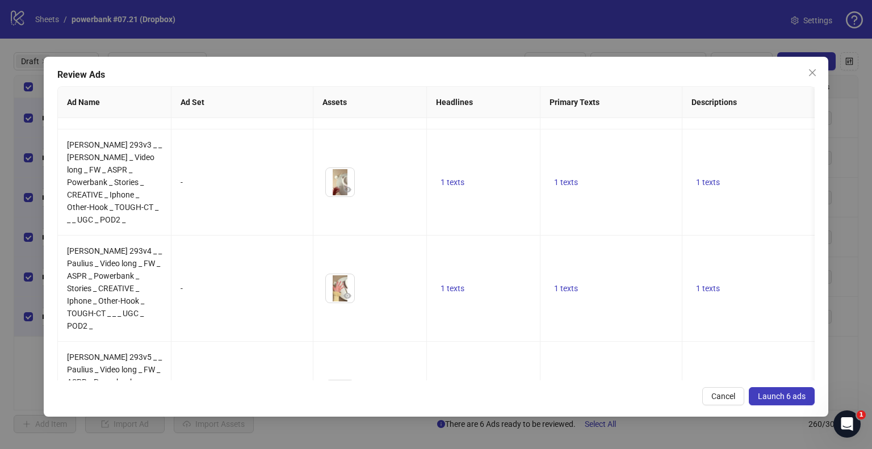
click at [772, 400] on span "Launch 6 ads" at bounding box center [782, 396] width 48 height 9
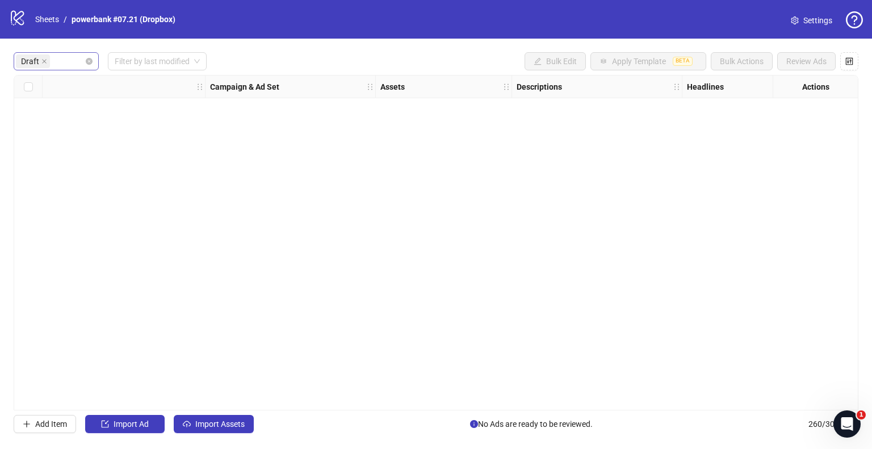
click at [41, 61] on icon "close" at bounding box center [44, 61] width 6 height 6
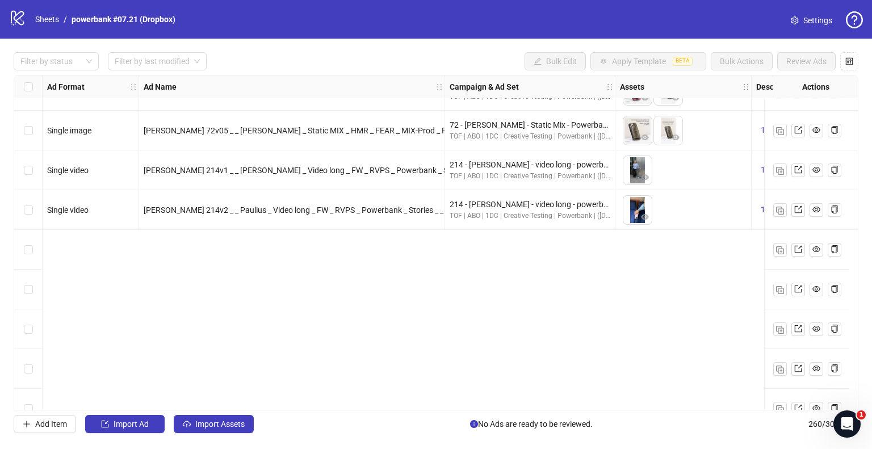
scroll to position [1794, 0]
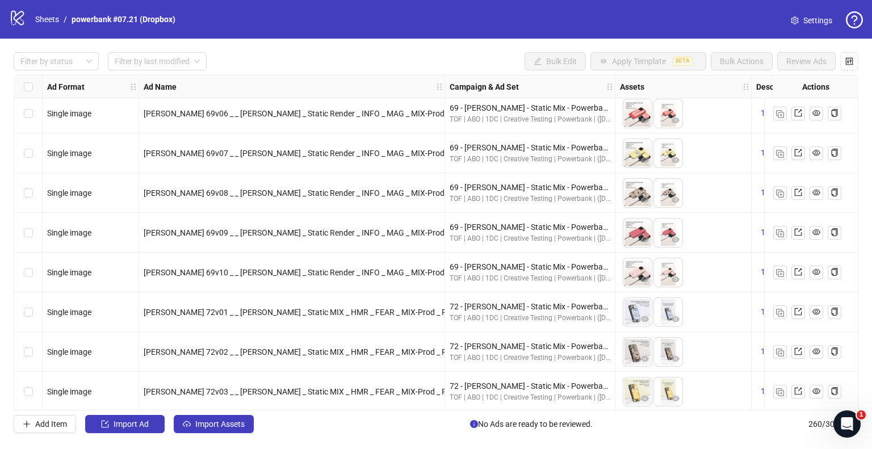
click at [413, 61] on div "Filter by status Filter by last modified Bulk Edit Apply Template BETA Bulk Act…" at bounding box center [436, 61] width 845 height 18
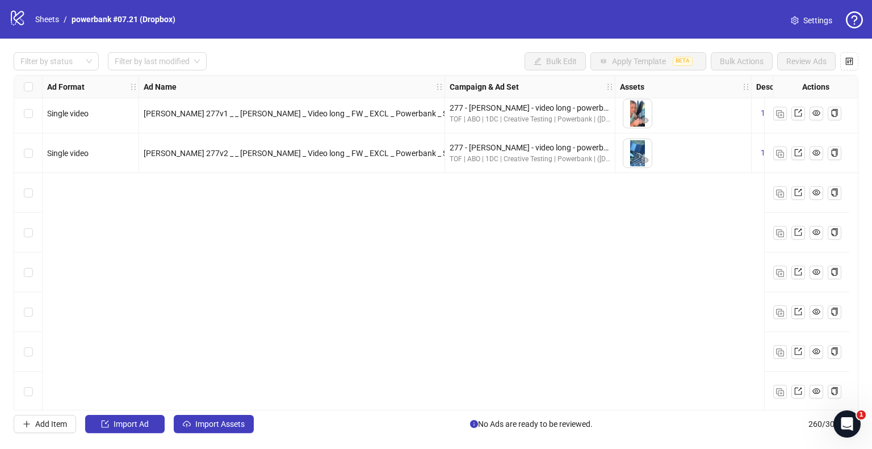
scroll to position [9461, 0]
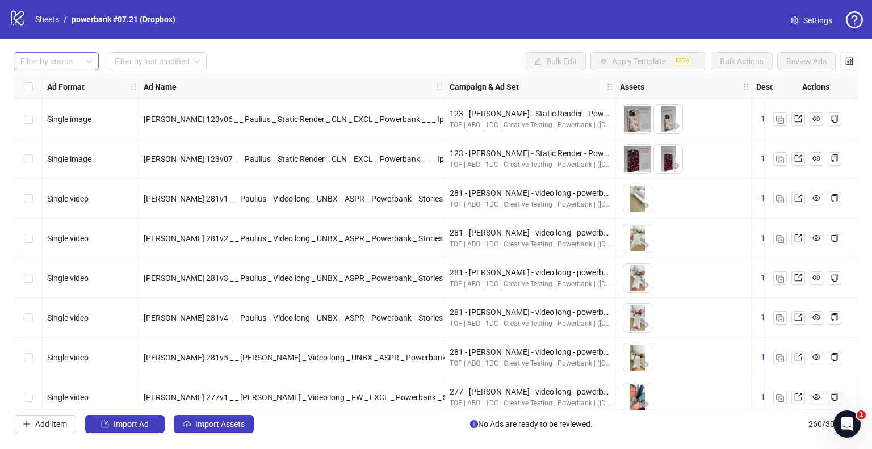
click at [50, 58] on div at bounding box center [50, 61] width 69 height 16
click at [297, 55] on div "Filter by status Filter by last modified Bulk Edit Apply Template BETA Bulk Act…" at bounding box center [436, 61] width 845 height 18
click at [55, 61] on div at bounding box center [50, 61] width 69 height 16
click at [55, 89] on div "Draft" at bounding box center [56, 84] width 67 height 12
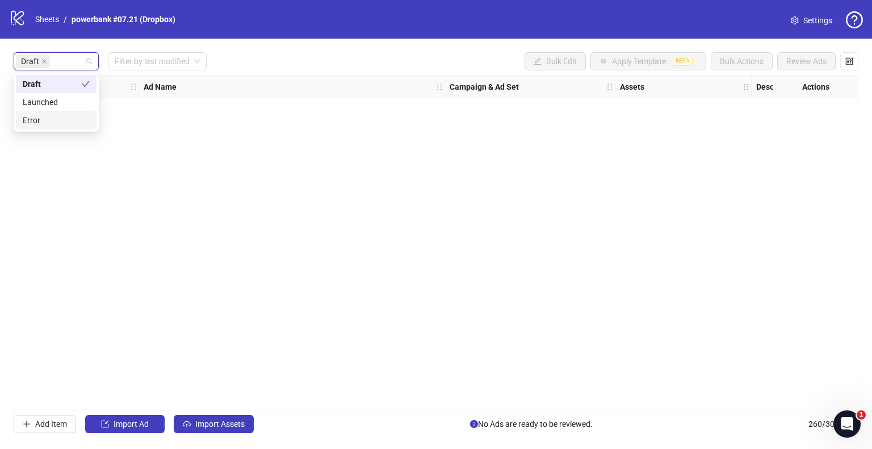
scroll to position [0, 0]
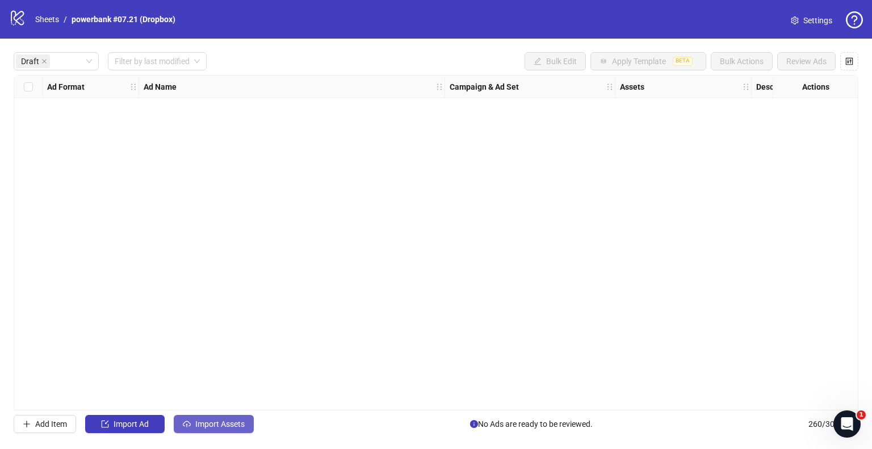
click at [196, 424] on span "Import Assets" at bounding box center [219, 424] width 49 height 9
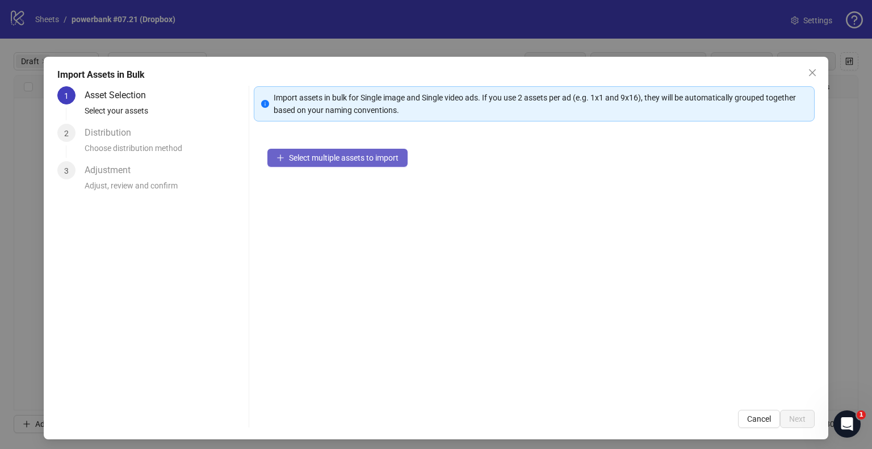
click at [289, 161] on span "Select multiple assets to import" at bounding box center [344, 157] width 110 height 9
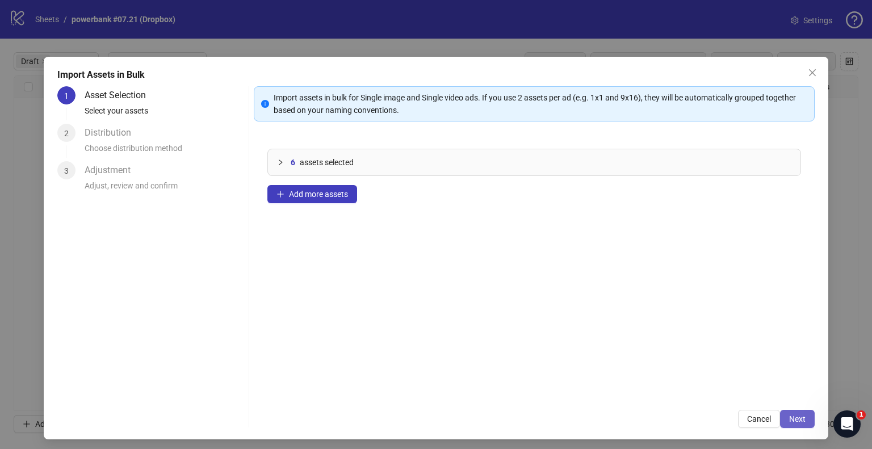
click at [785, 413] on button "Next" at bounding box center [797, 419] width 35 height 18
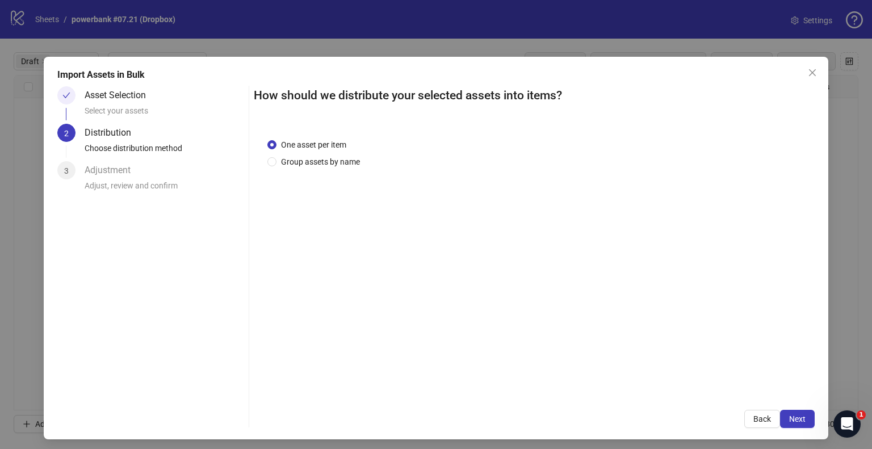
click at [329, 168] on div "One asset per item Group assets by name" at bounding box center [534, 260] width 561 height 271
click at [670, 338] on div "One asset per item Group assets by name" at bounding box center [534, 260] width 561 height 271
click at [796, 420] on span "Next" at bounding box center [797, 419] width 16 height 9
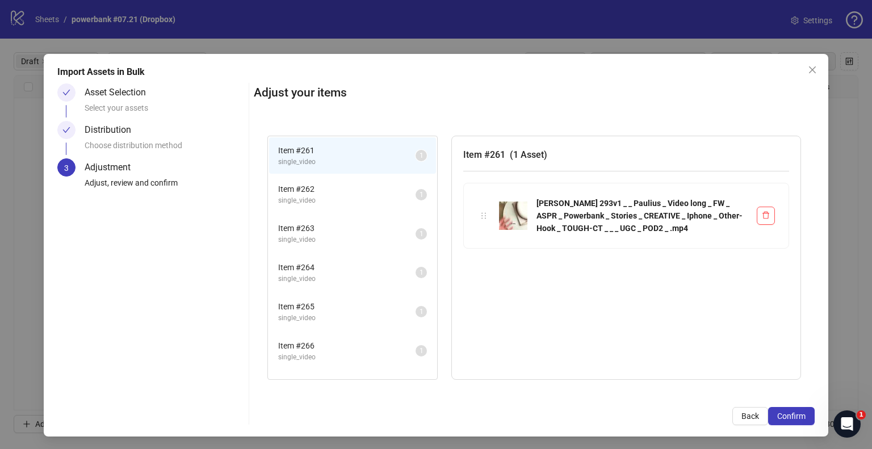
scroll to position [4, 0]
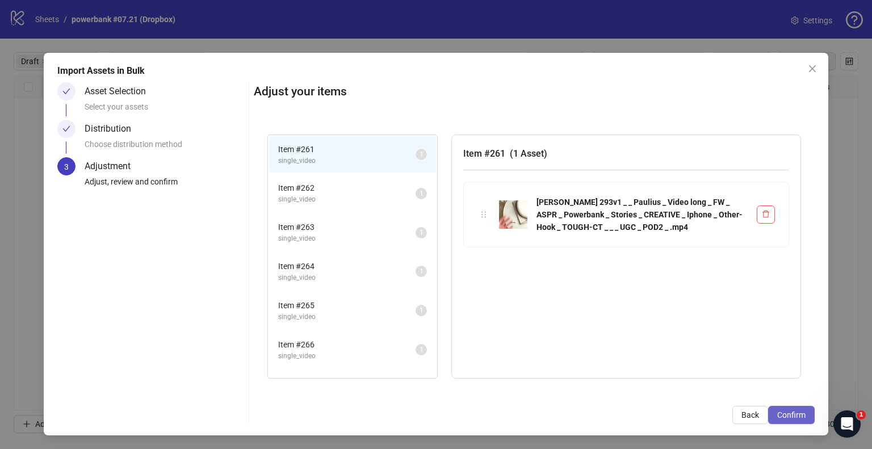
click at [785, 413] on span "Confirm" at bounding box center [791, 415] width 28 height 9
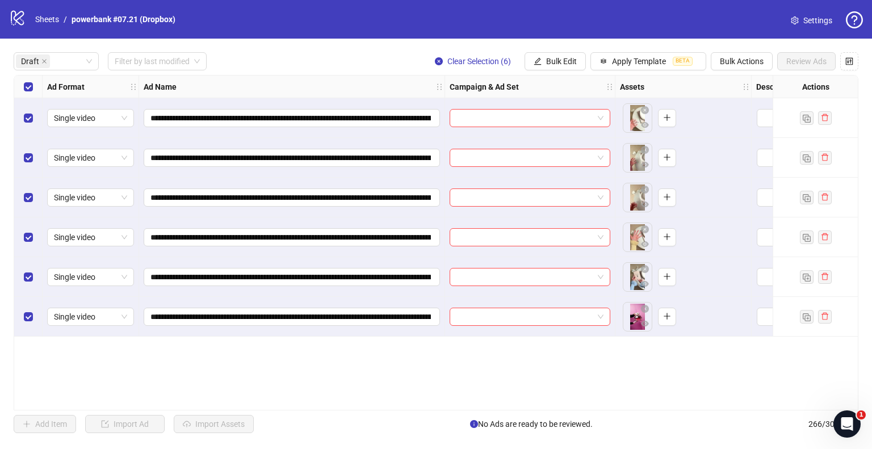
scroll to position [0, 0]
click at [575, 68] on button "Bulk Edit" at bounding box center [555, 61] width 61 height 18
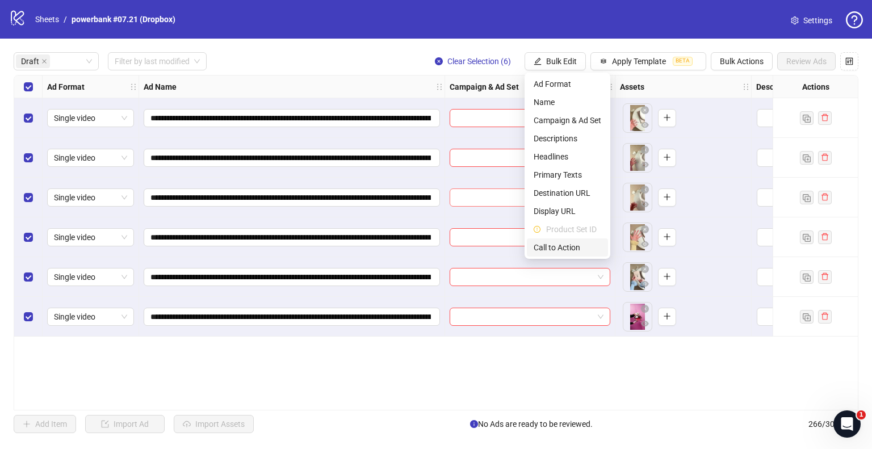
drag, startPoint x: 563, startPoint y: 246, endPoint x: 543, endPoint y: 199, distance: 50.9
click at [563, 246] on span "Call to Action" at bounding box center [568, 247] width 68 height 12
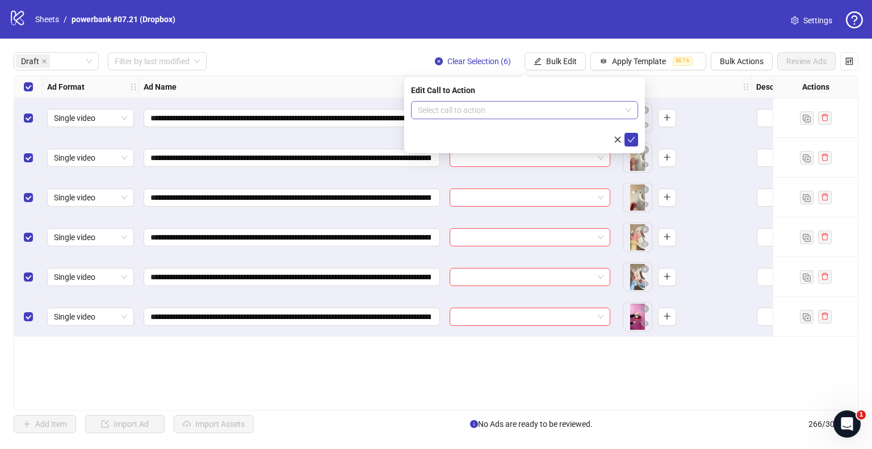
click at [449, 106] on input "search" at bounding box center [519, 110] width 203 height 17
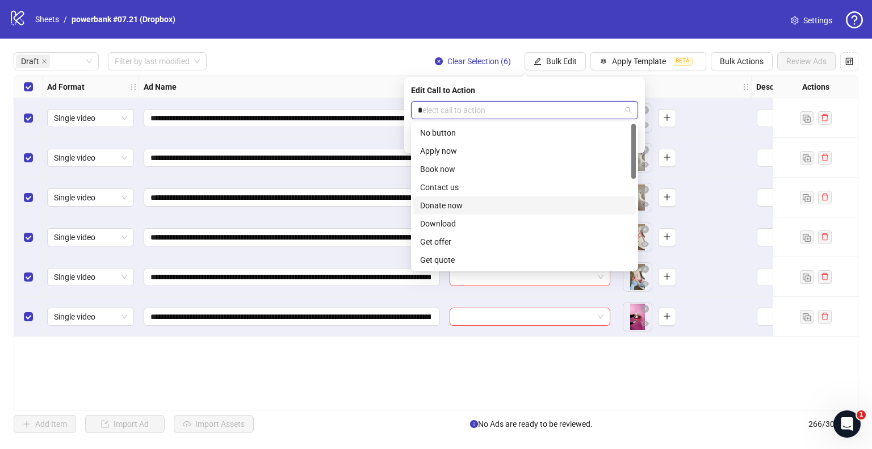
type input "**"
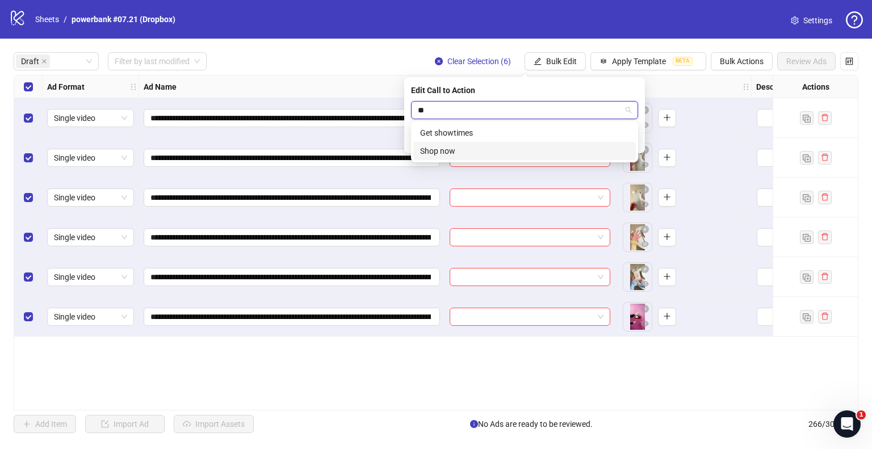
click at [457, 159] on div "Shop now" at bounding box center [524, 151] width 223 height 18
click at [633, 138] on icon "check" at bounding box center [632, 140] width 8 height 8
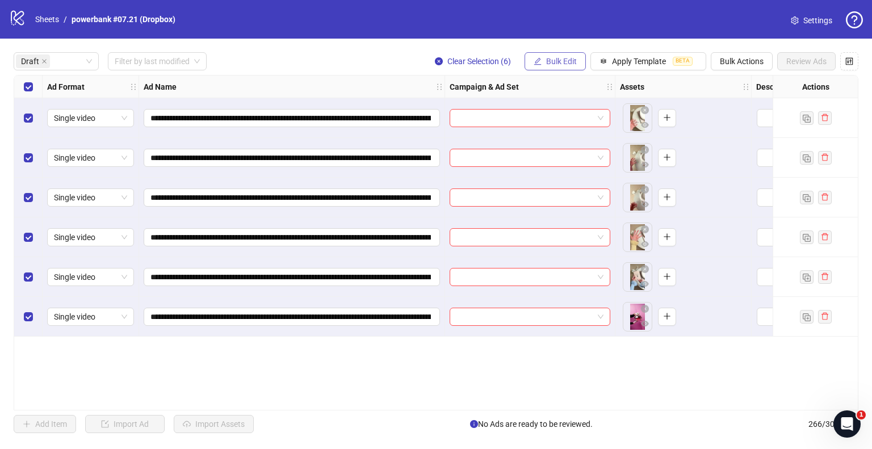
click at [559, 58] on span "Bulk Edit" at bounding box center [561, 61] width 31 height 9
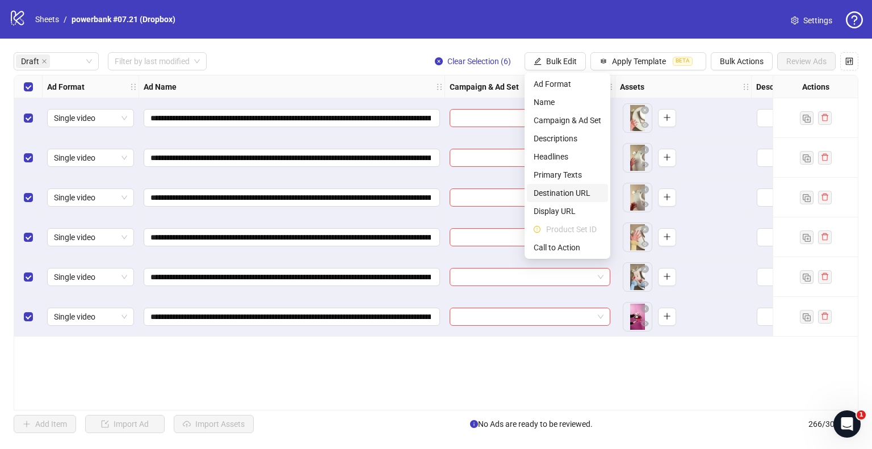
click at [560, 196] on span "Destination URL" at bounding box center [568, 193] width 68 height 12
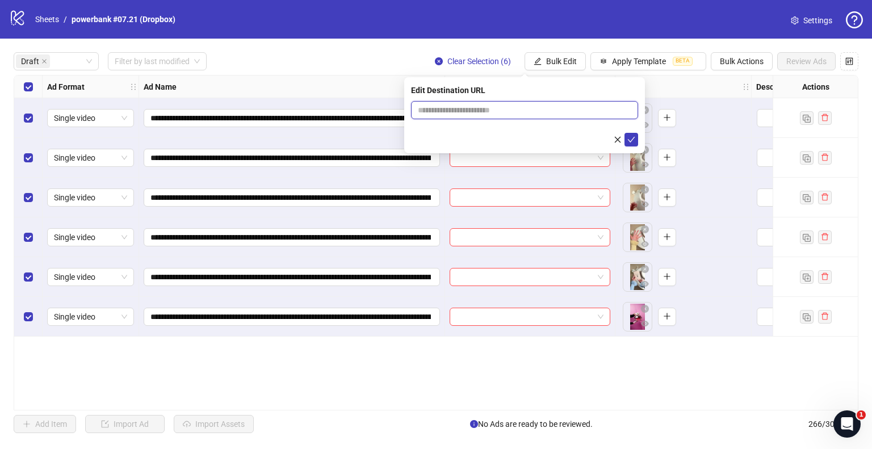
drag, startPoint x: 479, startPoint y: 113, endPoint x: 486, endPoint y: 115, distance: 7.7
click at [479, 113] on input "text" at bounding box center [520, 110] width 204 height 12
paste input "**********"
type input "**********"
click at [631, 136] on icon "check" at bounding box center [632, 140] width 8 height 8
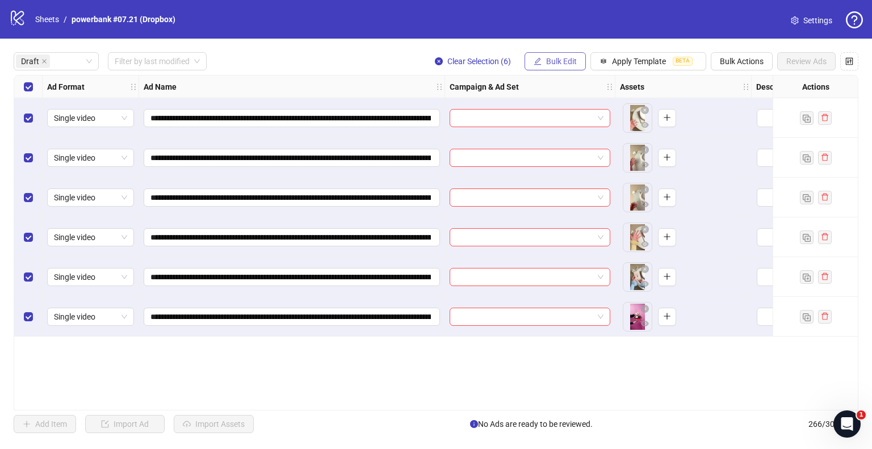
click at [549, 62] on span "Bulk Edit" at bounding box center [561, 61] width 31 height 9
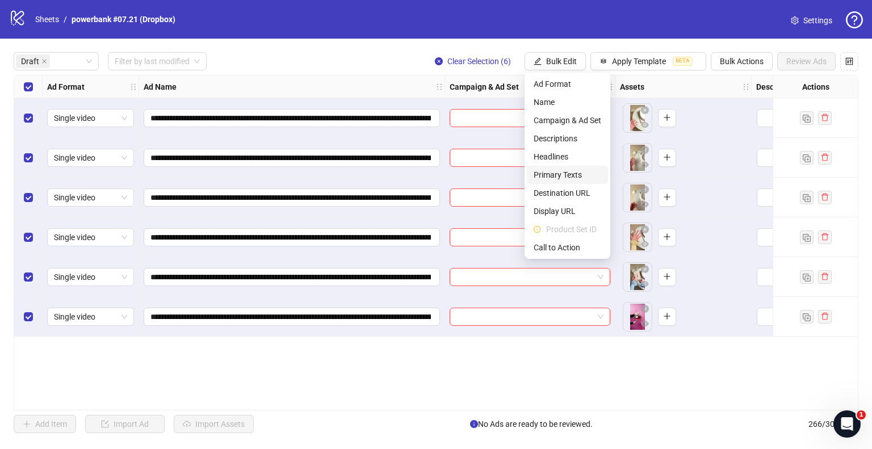
click at [555, 170] on span "Primary Texts" at bounding box center [568, 175] width 68 height 12
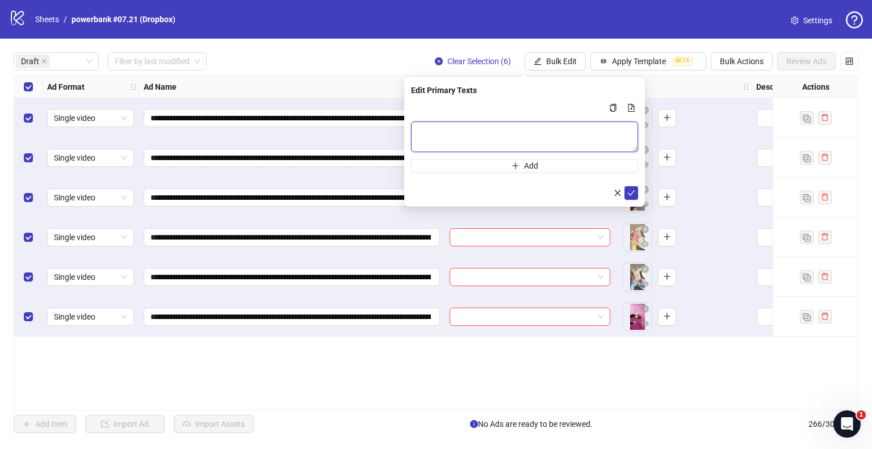
click at [461, 140] on textarea "Multi-text input container - paste or copy values" at bounding box center [524, 137] width 227 height 31
paste textarea "**********"
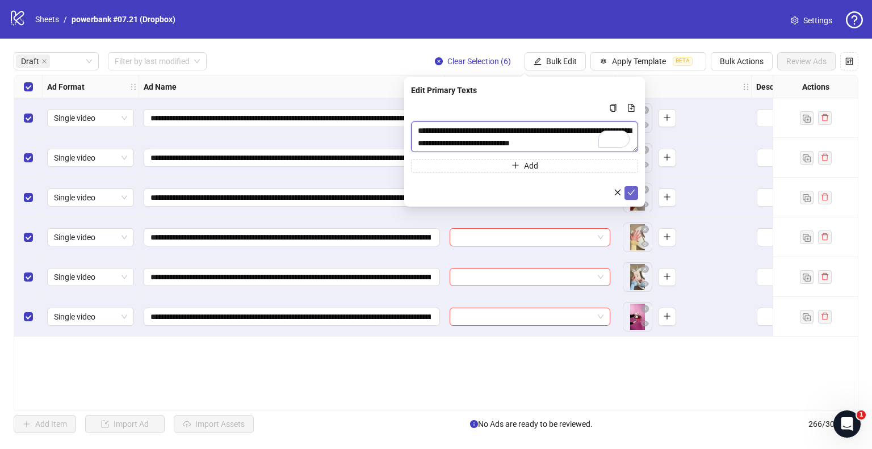
type textarea "**********"
click at [632, 190] on icon "check" at bounding box center [632, 193] width 8 height 8
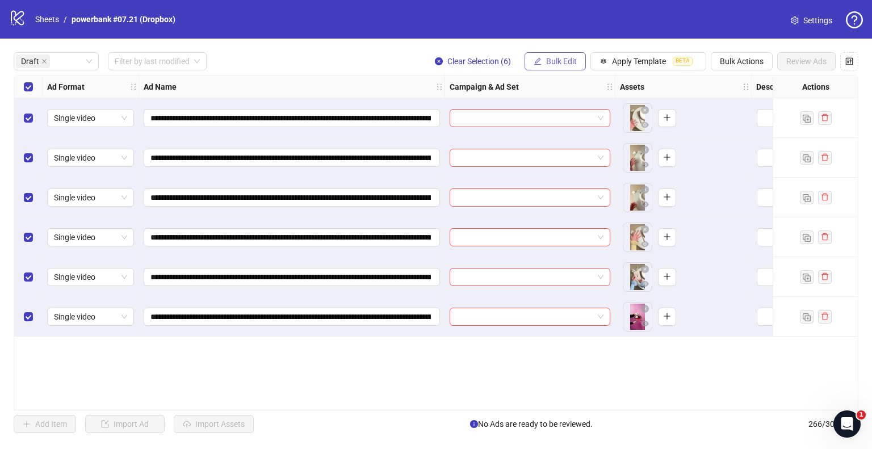
click at [576, 63] on span "Bulk Edit" at bounding box center [561, 61] width 31 height 9
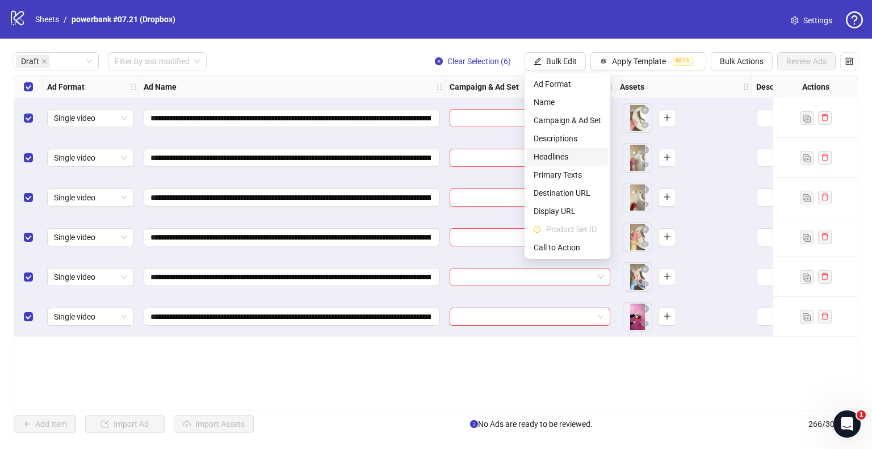
click at [567, 157] on span "Headlines" at bounding box center [568, 157] width 68 height 12
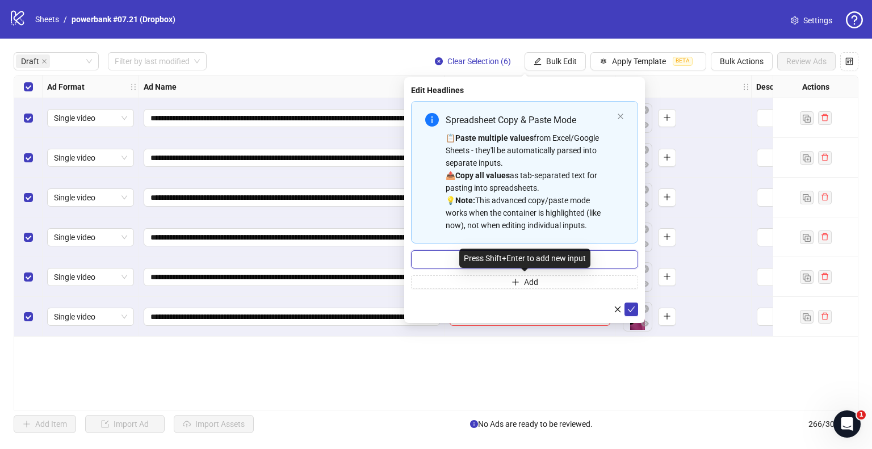
click at [458, 255] on input "Multi-input container - paste or copy values" at bounding box center [524, 259] width 227 height 18
paste input "**********"
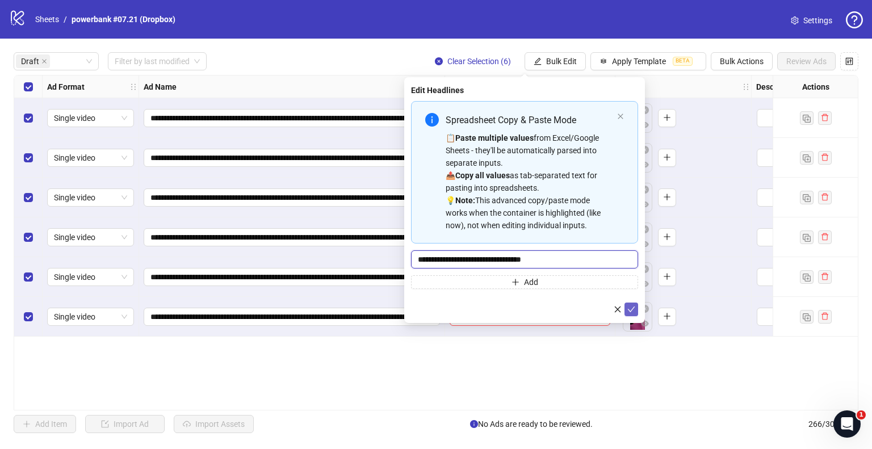
type input "**********"
click at [628, 307] on icon "check" at bounding box center [632, 310] width 8 height 8
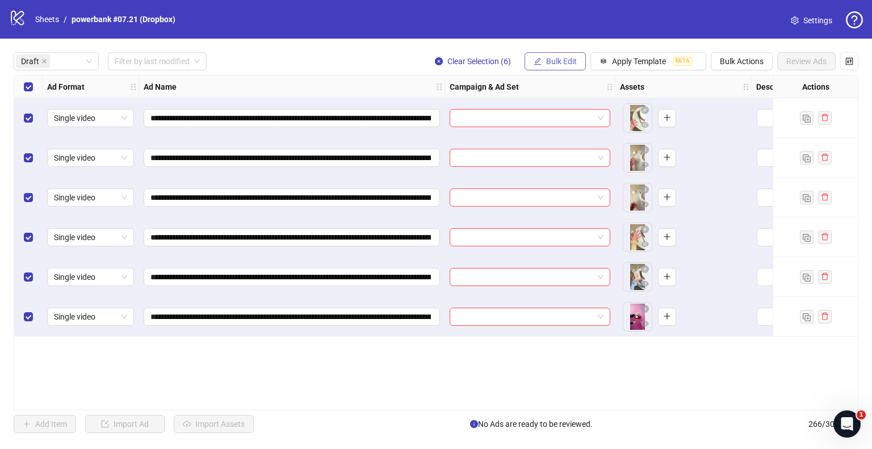
click at [555, 60] on span "Bulk Edit" at bounding box center [561, 61] width 31 height 9
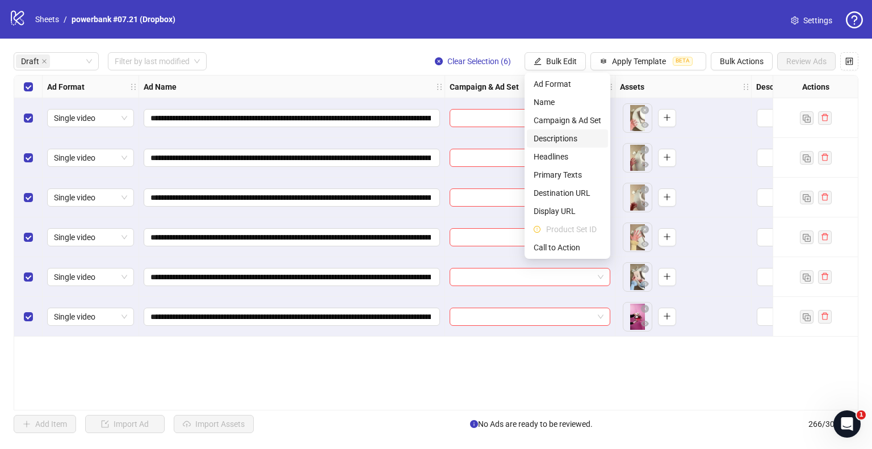
click at [563, 137] on span "Descriptions" at bounding box center [568, 138] width 68 height 12
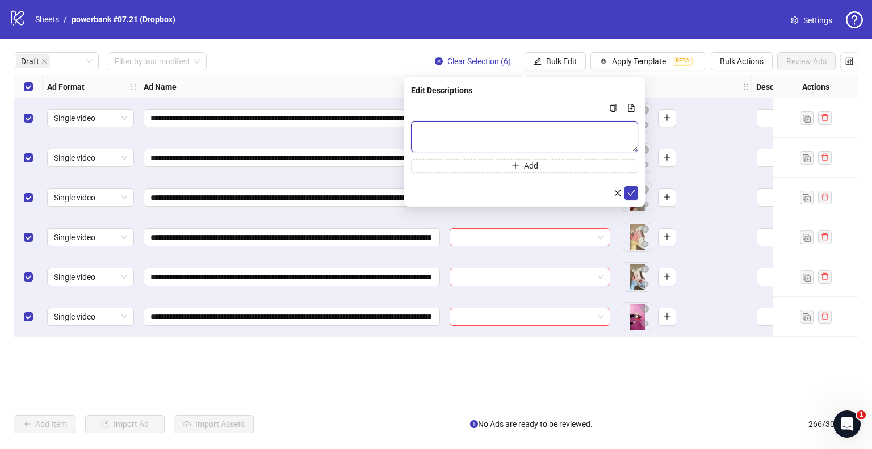
click at [515, 145] on textarea "Multi-text input container - paste or copy values" at bounding box center [524, 137] width 227 height 31
paste textarea "**********"
type textarea "**********"
click at [625, 193] on button "submit" at bounding box center [632, 193] width 14 height 14
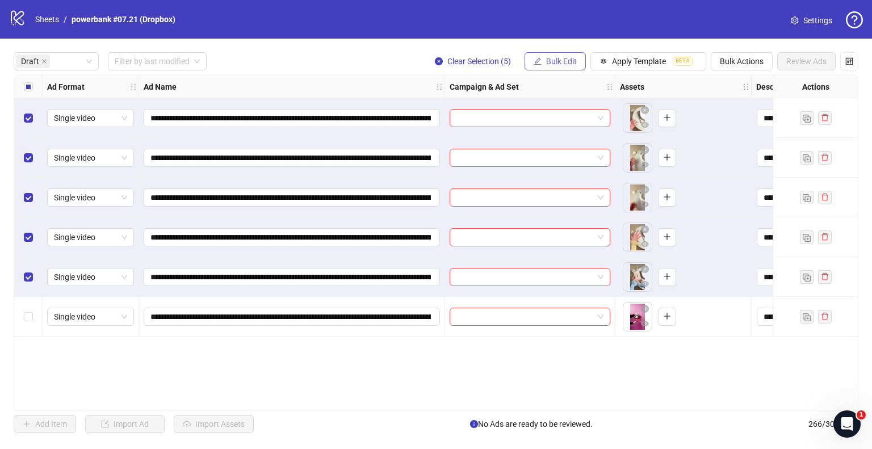
click at [553, 61] on span "Bulk Edit" at bounding box center [561, 61] width 31 height 9
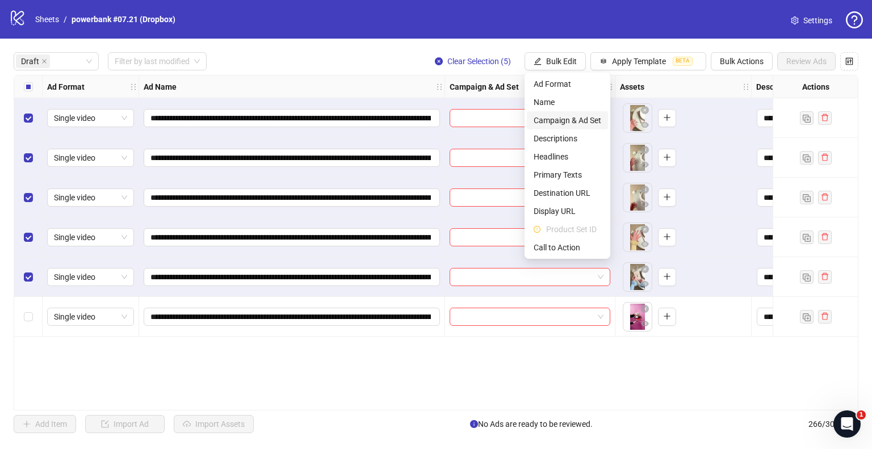
click at [562, 123] on span "Campaign & Ad Set" at bounding box center [568, 120] width 68 height 12
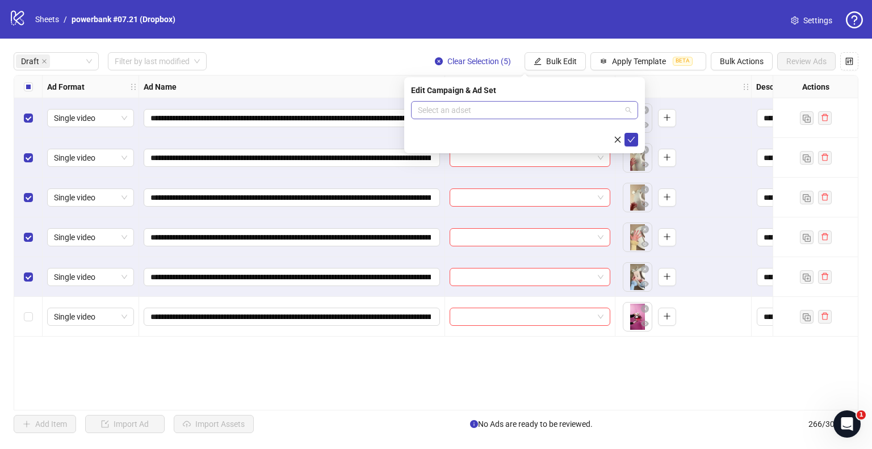
click at [494, 115] on input "search" at bounding box center [519, 110] width 203 height 17
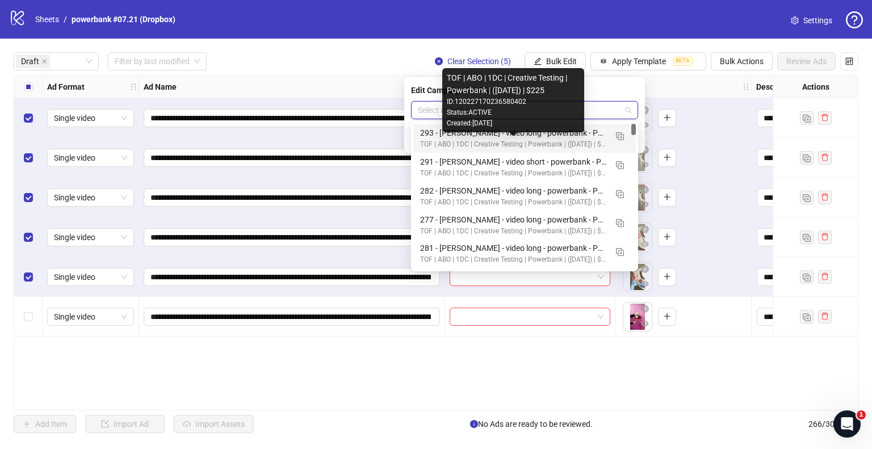
click at [553, 137] on div "293 - [PERSON_NAME] - video long - powerbank - POD2 [DATE]" at bounding box center [513, 133] width 186 height 12
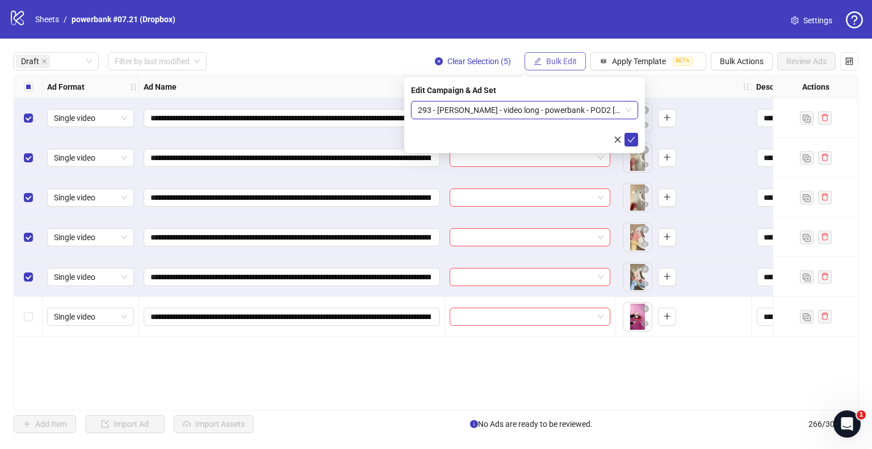
click at [568, 61] on span "Bulk Edit" at bounding box center [561, 61] width 31 height 9
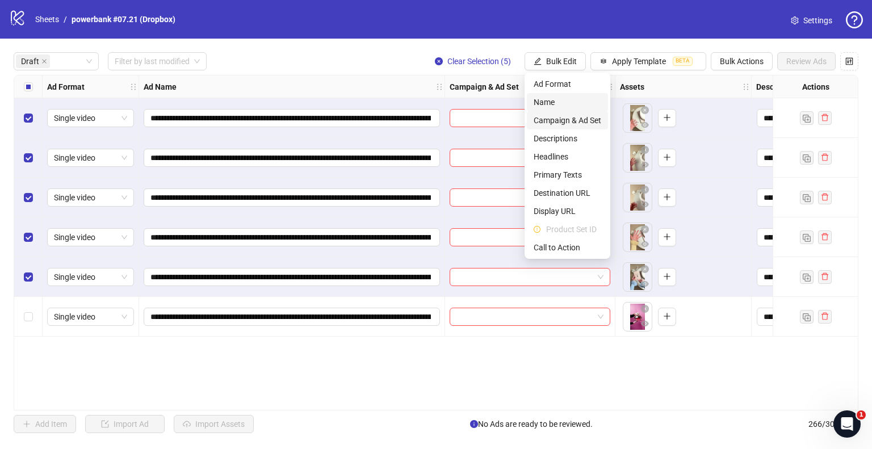
click at [565, 122] on span "Campaign & Ad Set" at bounding box center [568, 120] width 68 height 12
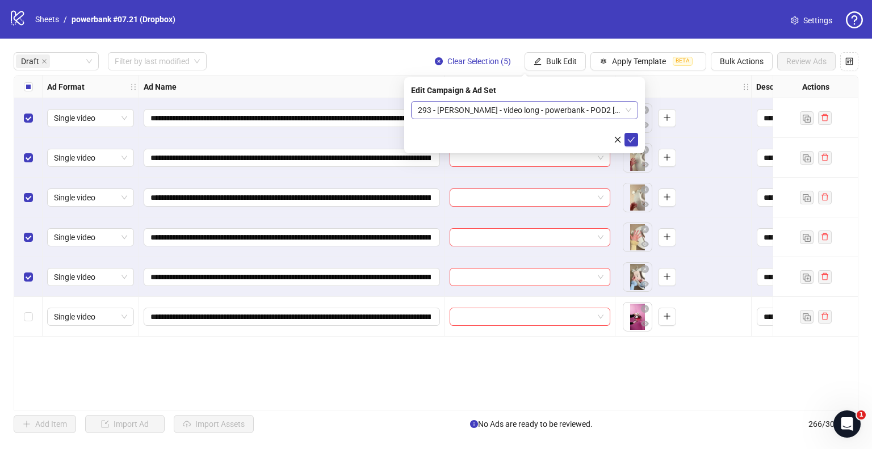
click at [622, 110] on span "293 - [PERSON_NAME] - video long - powerbank - POD2 [DATE]" at bounding box center [525, 110] width 214 height 17
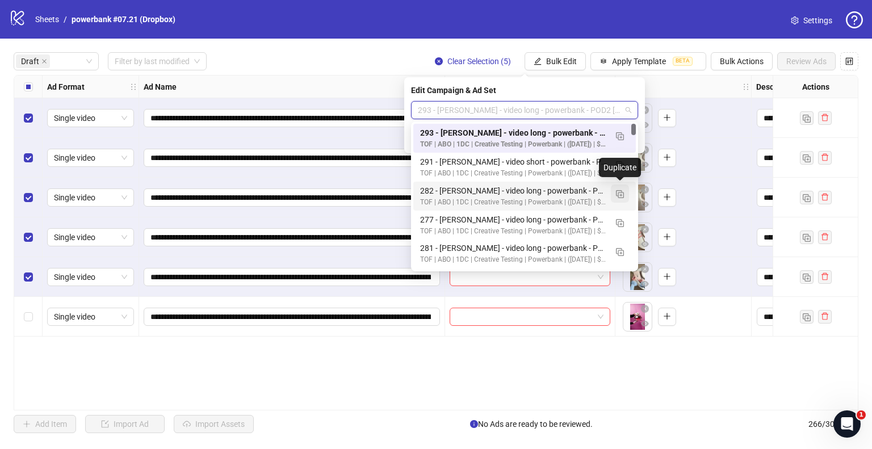
click at [621, 195] on img "button" at bounding box center [620, 194] width 8 height 8
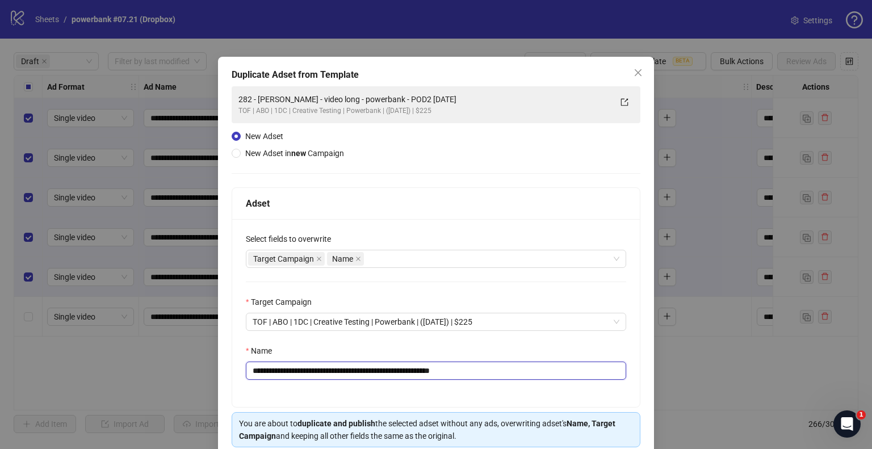
drag, startPoint x: 437, startPoint y: 369, endPoint x: 557, endPoint y: 370, distance: 119.8
click at [547, 370] on input "**********" at bounding box center [436, 371] width 381 height 18
drag, startPoint x: 402, startPoint y: 371, endPoint x: 127, endPoint y: 378, distance: 275.5
click at [127, 378] on div "**********" at bounding box center [436, 224] width 872 height 449
paste input "text"
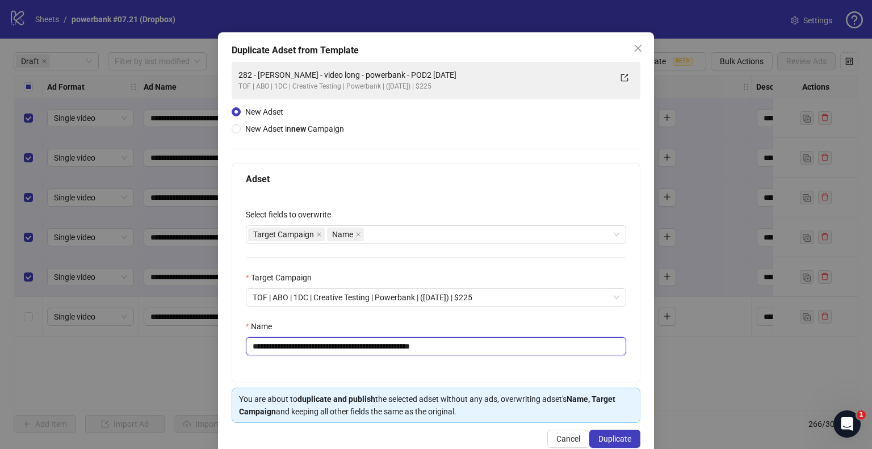
scroll to position [48, 0]
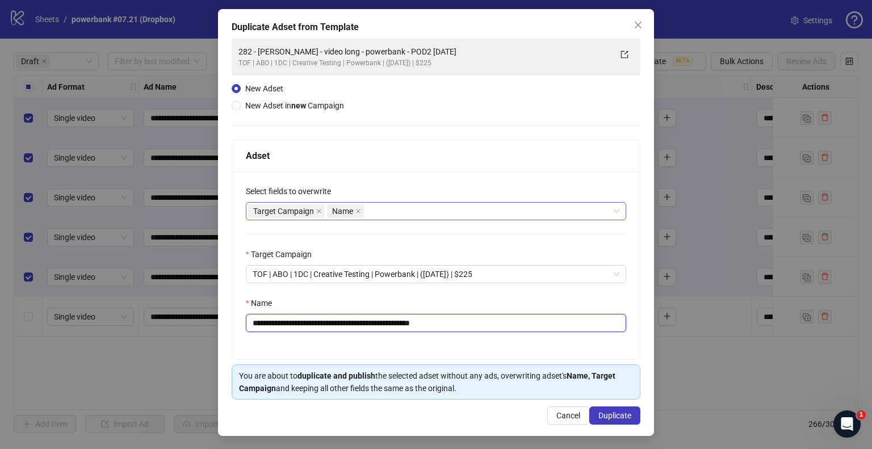
click at [446, 213] on div "Target Campaign Name" at bounding box center [430, 211] width 364 height 16
type input "**********"
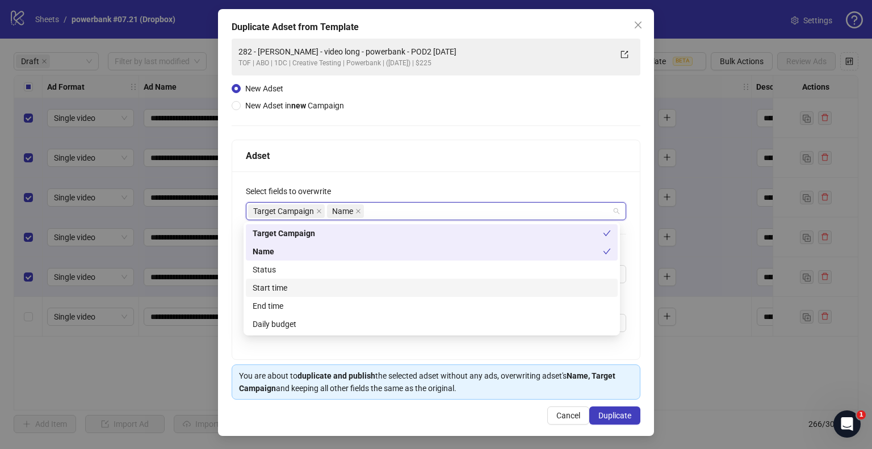
click at [294, 292] on div "Start time" at bounding box center [432, 288] width 358 height 12
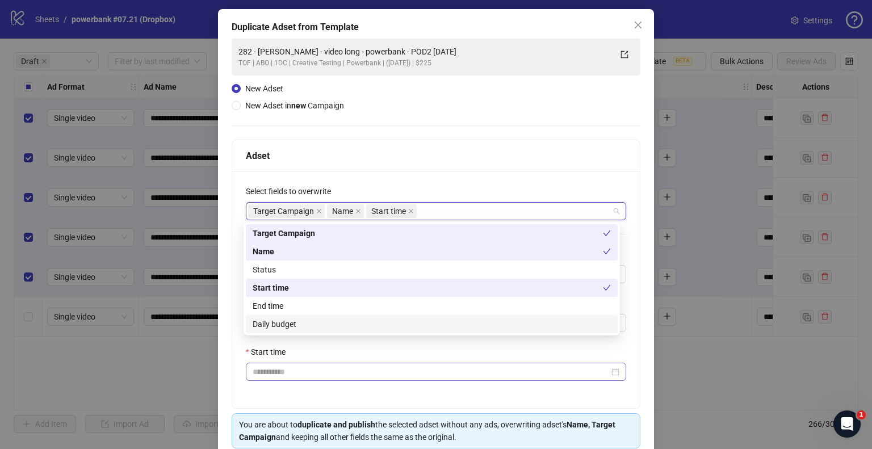
click at [275, 361] on div "Start time" at bounding box center [436, 354] width 381 height 17
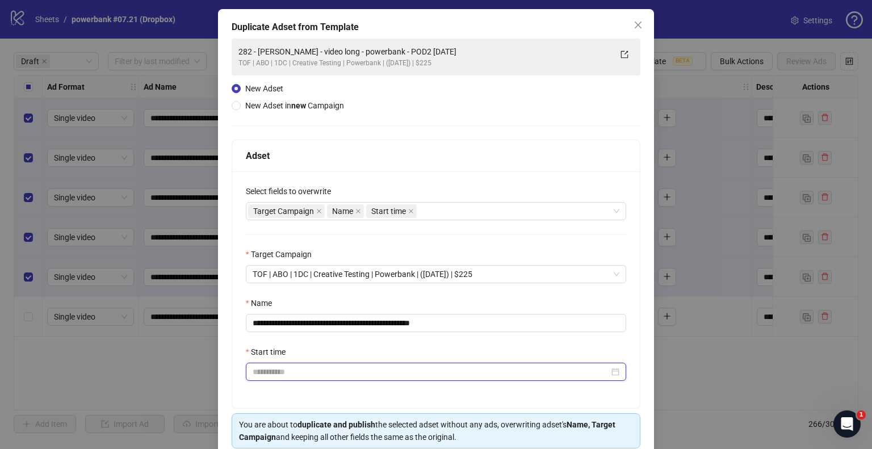
click at [276, 366] on input "Start time" at bounding box center [431, 372] width 357 height 12
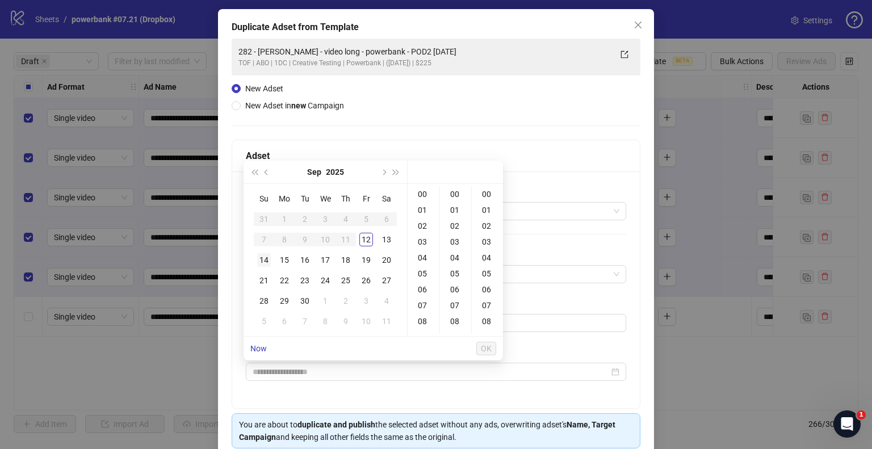
click at [266, 262] on div "14" at bounding box center [264, 260] width 14 height 14
click at [426, 278] on div "09" at bounding box center [423, 281] width 27 height 16
type input "**********"
click at [485, 344] on span "OK" at bounding box center [486, 348] width 11 height 9
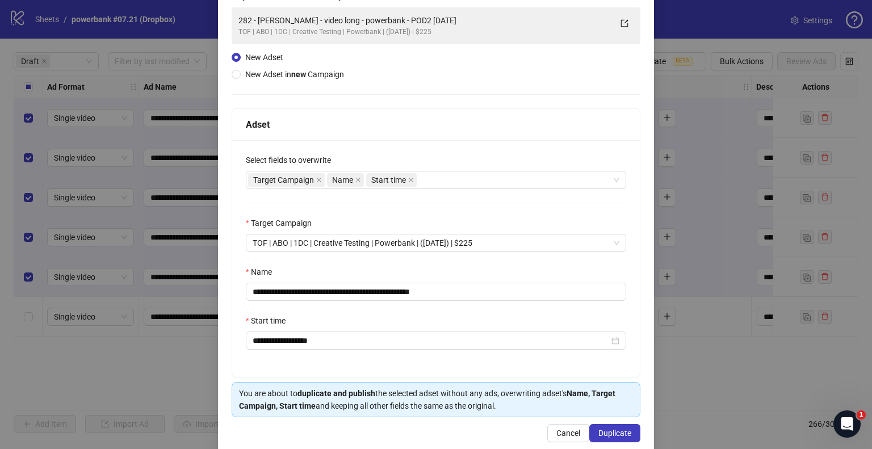
scroll to position [96, 0]
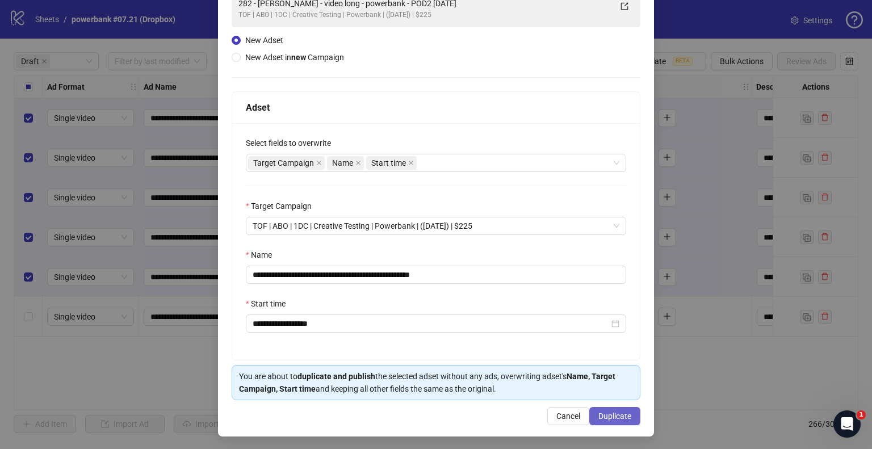
click at [619, 412] on span "Duplicate" at bounding box center [615, 416] width 33 height 9
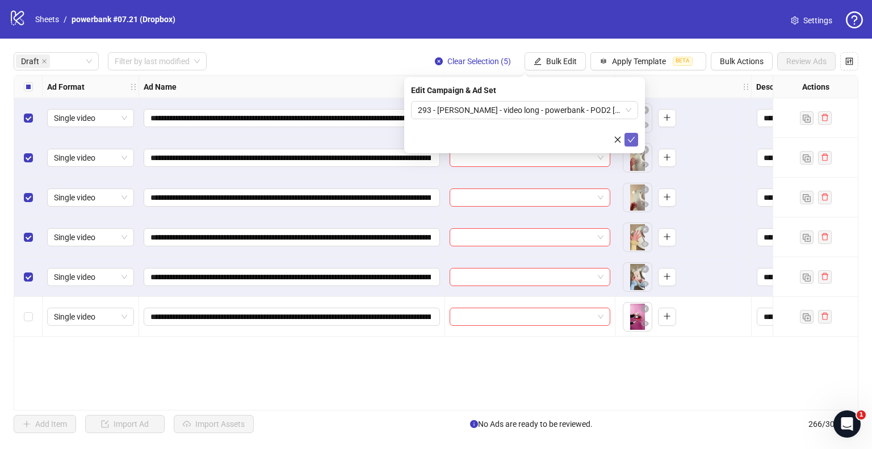
click at [629, 133] on button "submit" at bounding box center [632, 140] width 14 height 14
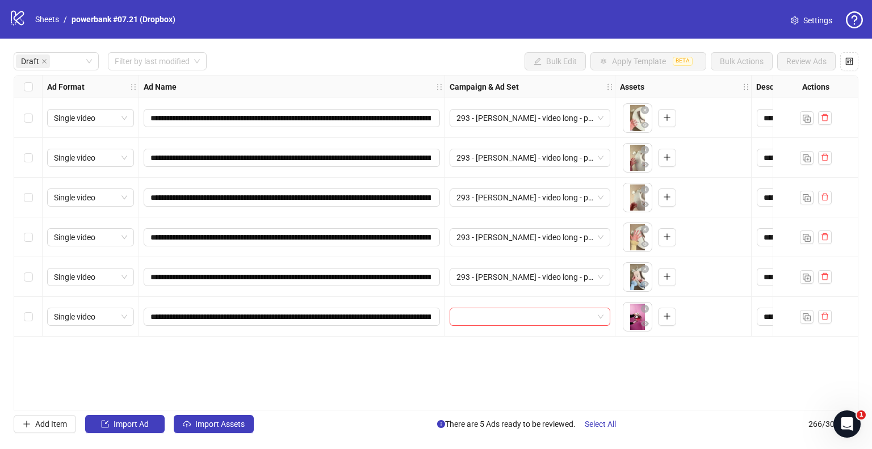
click at [26, 308] on div "Select row 6" at bounding box center [28, 317] width 28 height 40
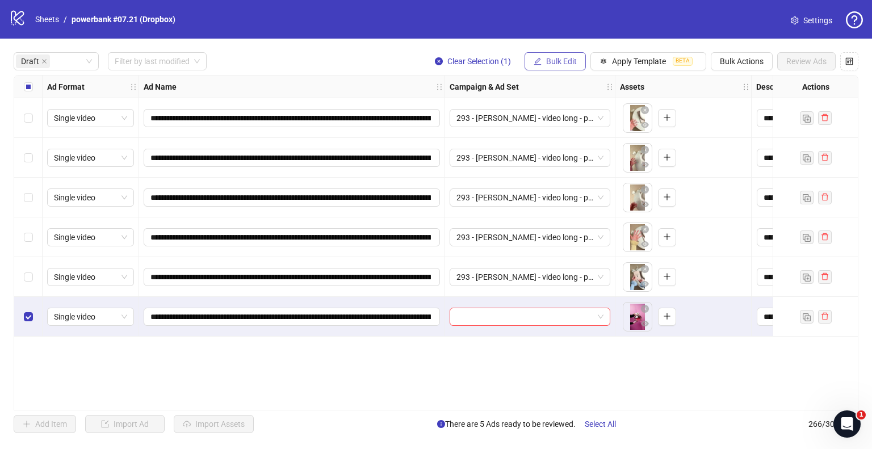
click at [565, 57] on span "Bulk Edit" at bounding box center [561, 61] width 31 height 9
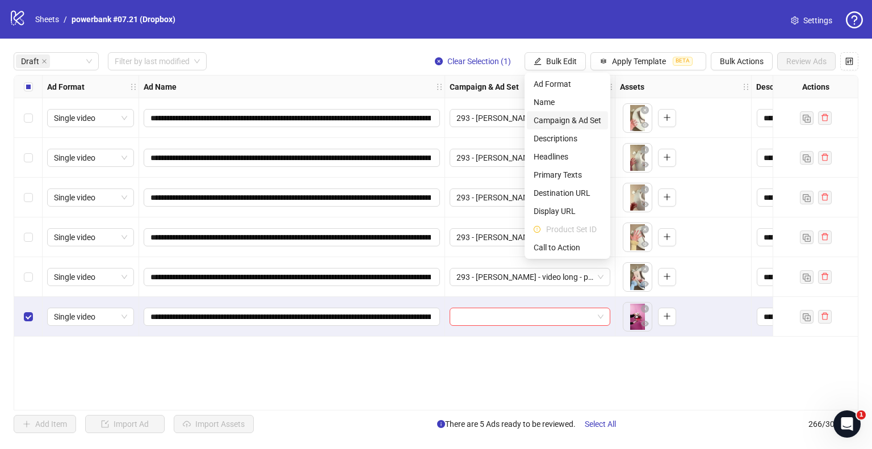
click at [566, 118] on span "Campaign & Ad Set" at bounding box center [568, 120] width 68 height 12
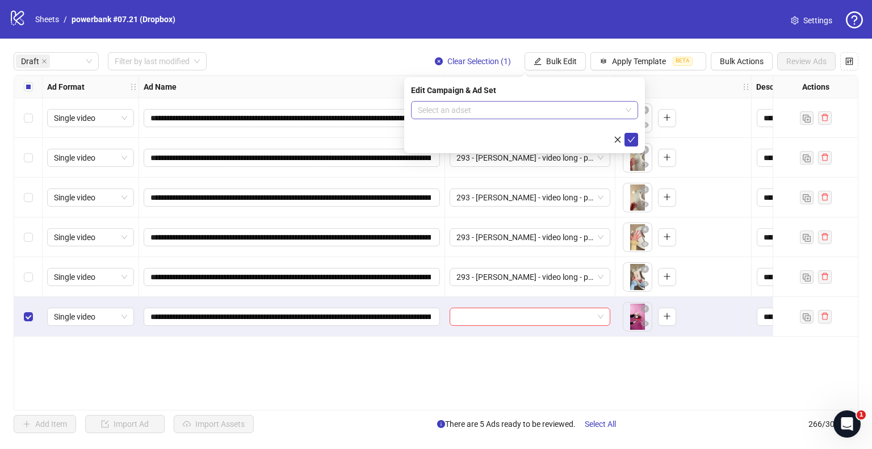
click at [457, 102] on input "search" at bounding box center [519, 110] width 203 height 17
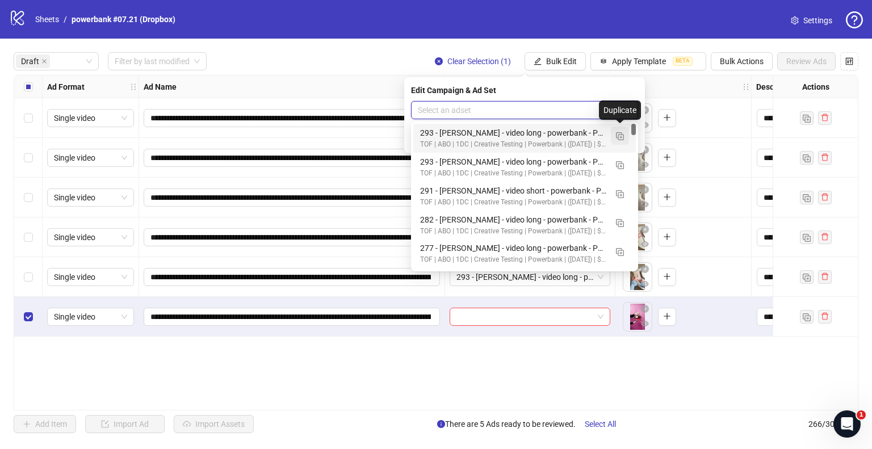
click at [621, 132] on img "button" at bounding box center [620, 136] width 8 height 8
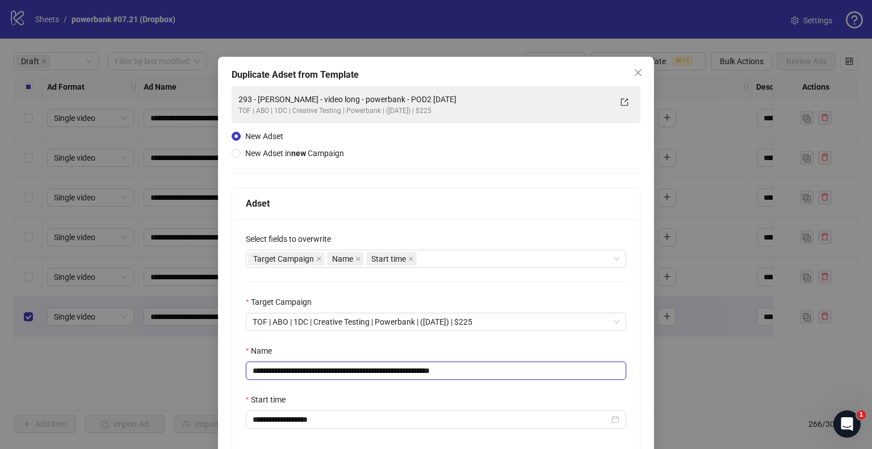
drag, startPoint x: 401, startPoint y: 370, endPoint x: 166, endPoint y: 377, distance: 235.2
click at [166, 377] on div "**********" at bounding box center [436, 224] width 872 height 449
paste input "**********"
drag, startPoint x: 454, startPoint y: 370, endPoint x: 524, endPoint y: 372, distance: 69.3
click at [524, 372] on input "**********" at bounding box center [436, 371] width 381 height 18
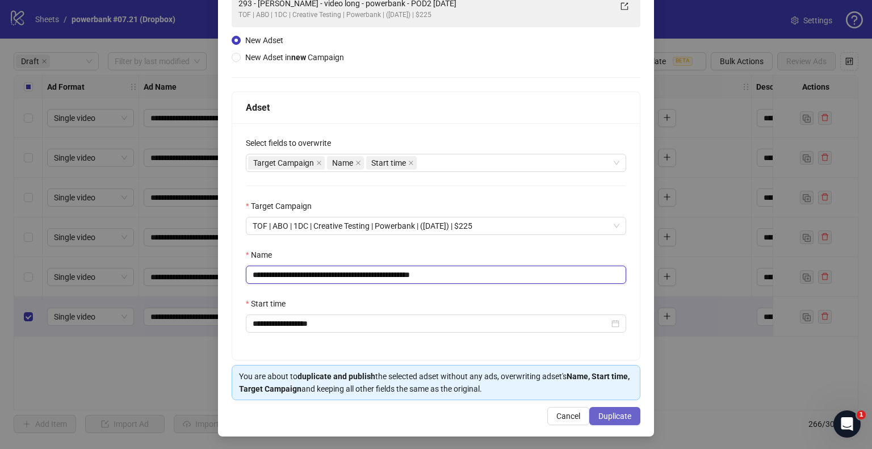
type input "**********"
click at [604, 412] on span "Duplicate" at bounding box center [615, 416] width 33 height 9
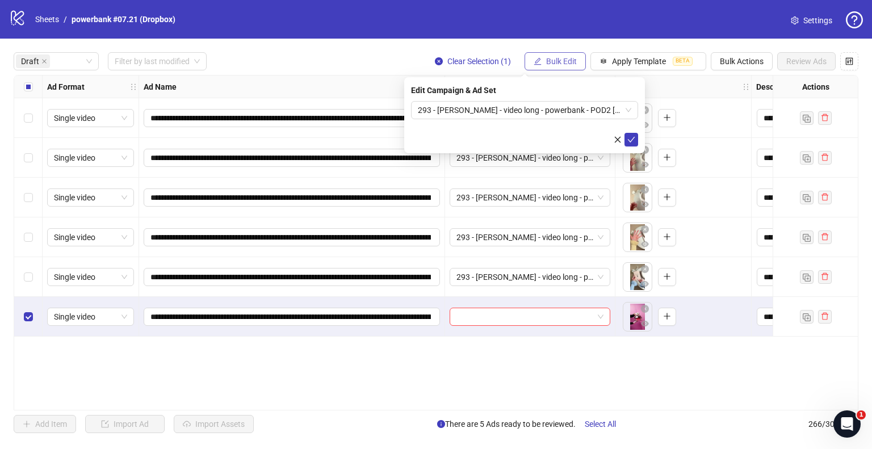
click at [571, 61] on span "Bulk Edit" at bounding box center [561, 61] width 31 height 9
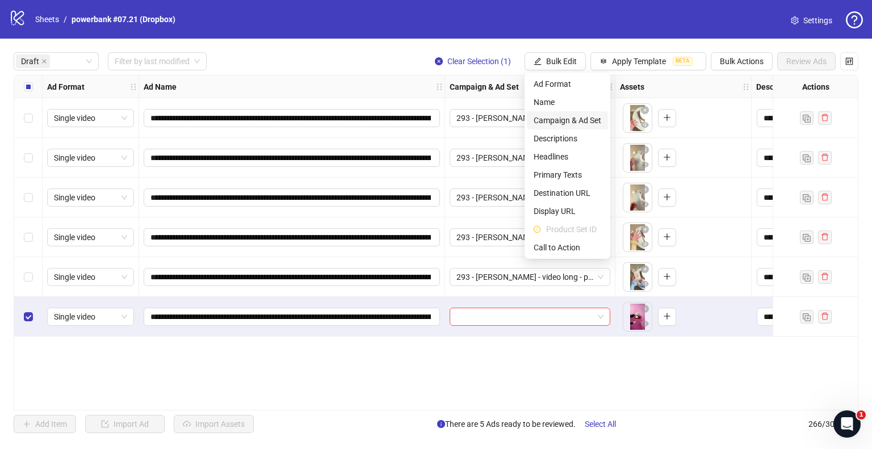
click at [582, 113] on li "Campaign & Ad Set" at bounding box center [567, 120] width 81 height 18
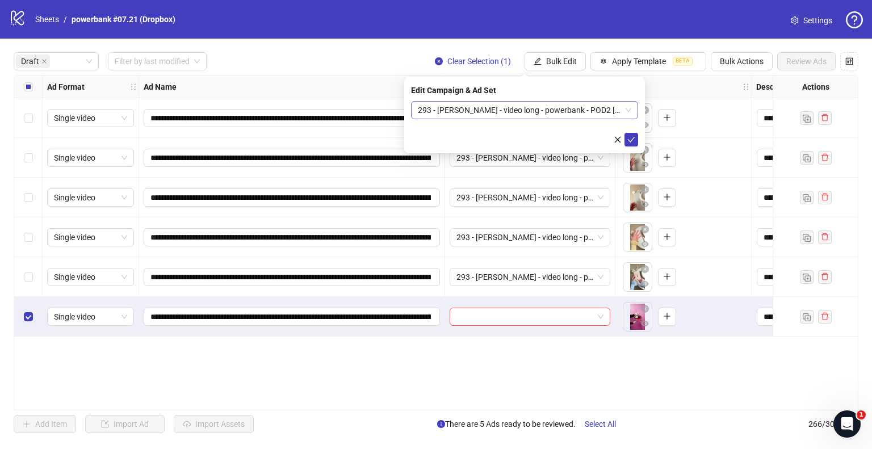
click at [608, 104] on span "293 - [PERSON_NAME] - video long - powerbank - POD2 [DATE]" at bounding box center [525, 110] width 214 height 17
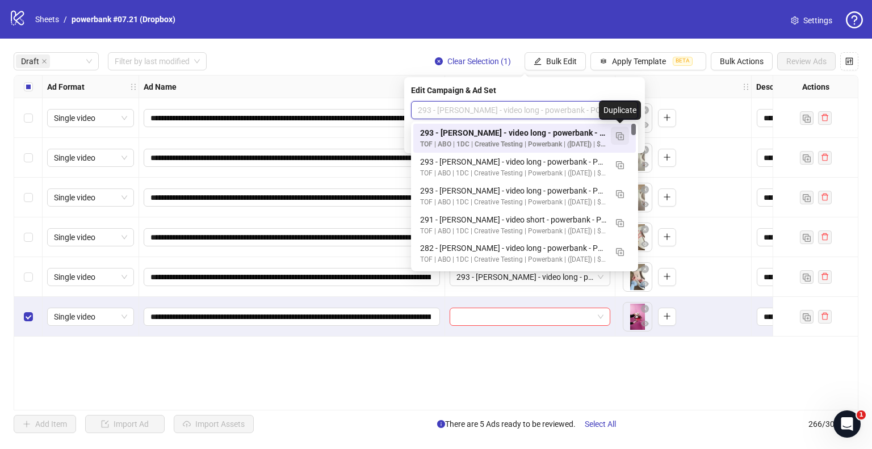
click at [616, 135] on button "button" at bounding box center [620, 136] width 18 height 18
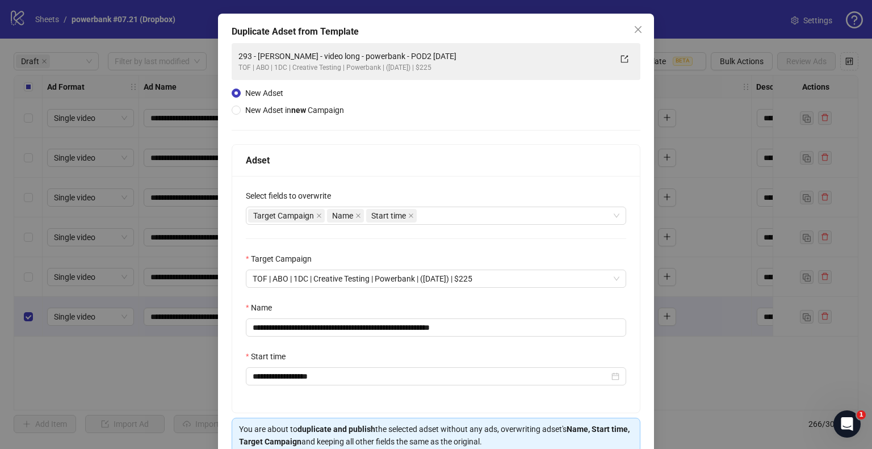
scroll to position [96, 0]
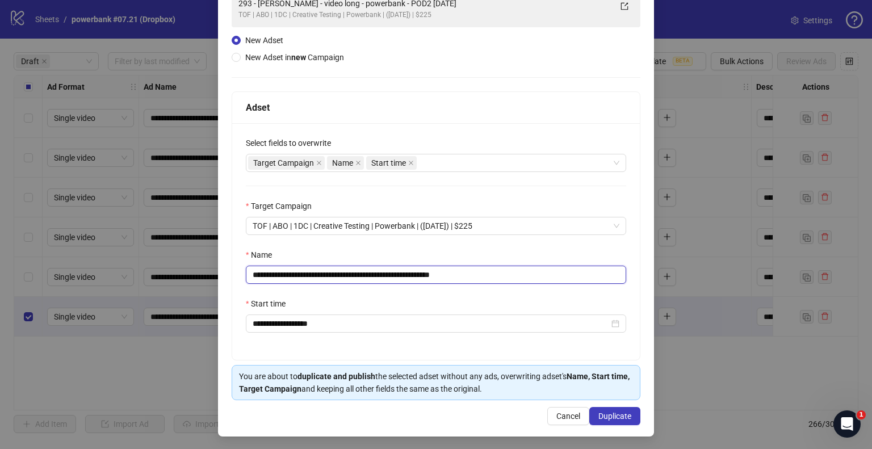
drag, startPoint x: 194, startPoint y: 282, endPoint x: 84, endPoint y: 281, distance: 110.2
click at [84, 281] on div "**********" at bounding box center [436, 224] width 872 height 449
paste input "******"
drag, startPoint x: 471, startPoint y: 274, endPoint x: 639, endPoint y: 281, distance: 168.3
click at [639, 281] on div "**********" at bounding box center [436, 199] width 436 height 476
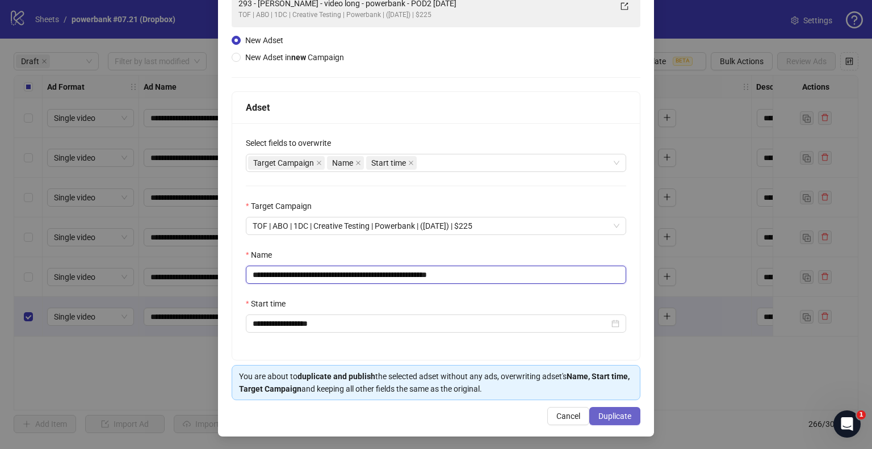
type input "**********"
click at [615, 417] on span "Duplicate" at bounding box center [615, 416] width 33 height 9
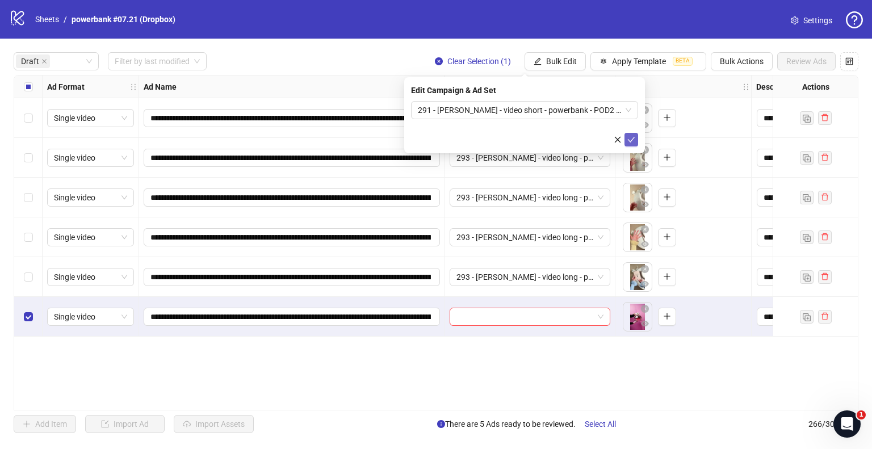
click at [627, 136] on button "submit" at bounding box center [632, 140] width 14 height 14
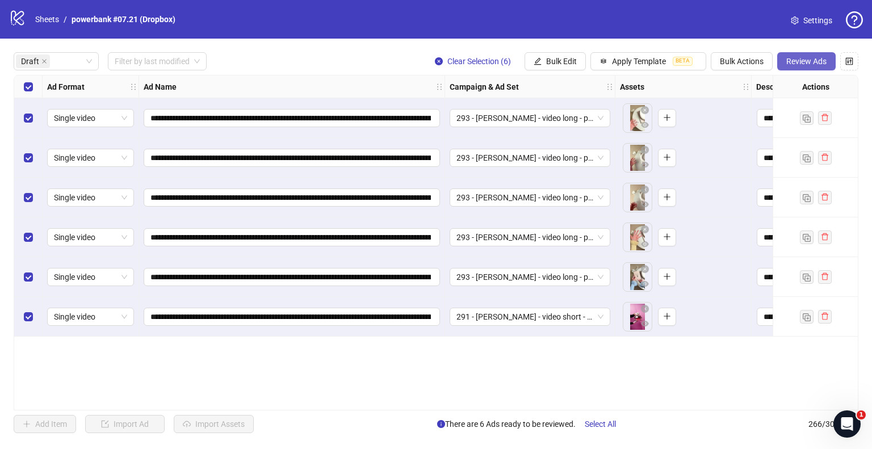
click at [814, 62] on span "Review Ads" at bounding box center [807, 61] width 40 height 9
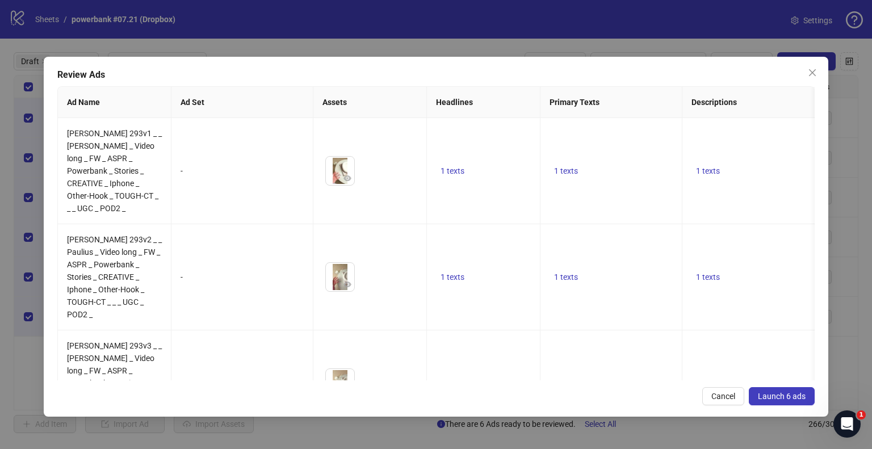
click at [768, 394] on span "Launch 6 ads" at bounding box center [782, 396] width 48 height 9
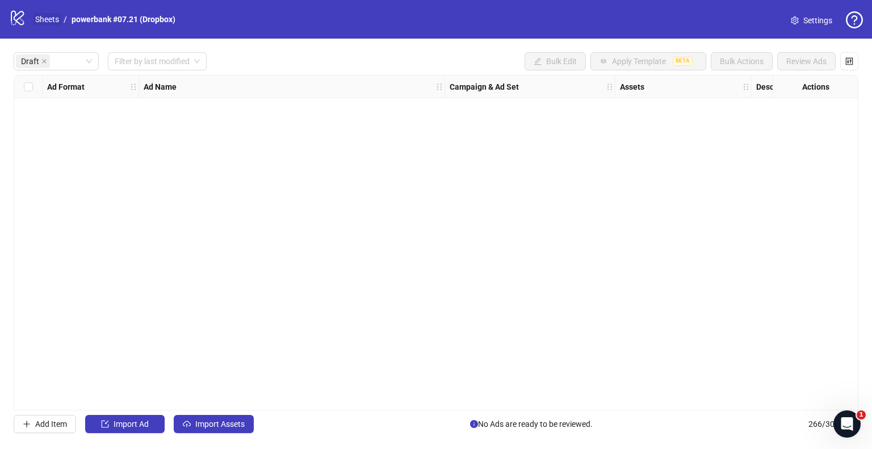
click at [49, 14] on link "Sheets" at bounding box center [47, 19] width 28 height 12
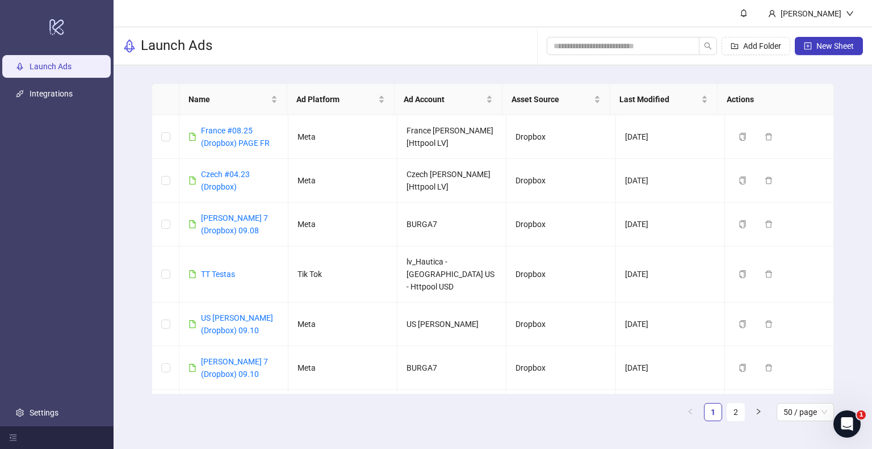
scroll to position [181, 0]
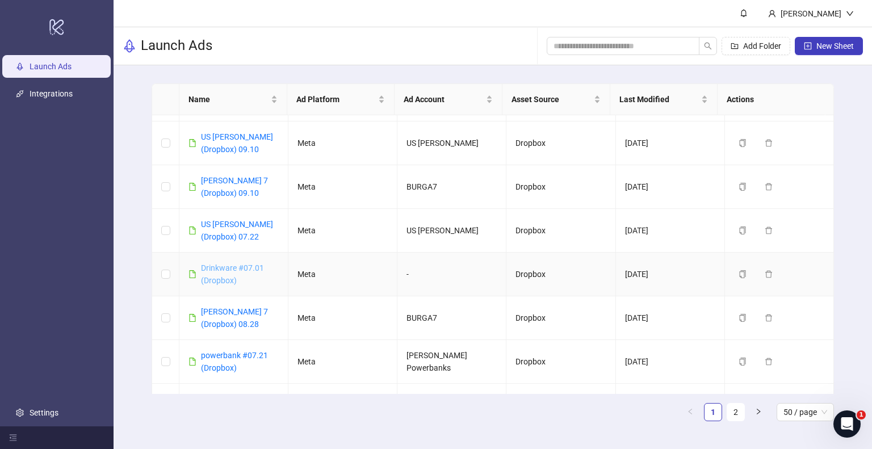
click at [239, 264] on link "Drinkware #07.01 (Dropbox)" at bounding box center [232, 275] width 63 height 22
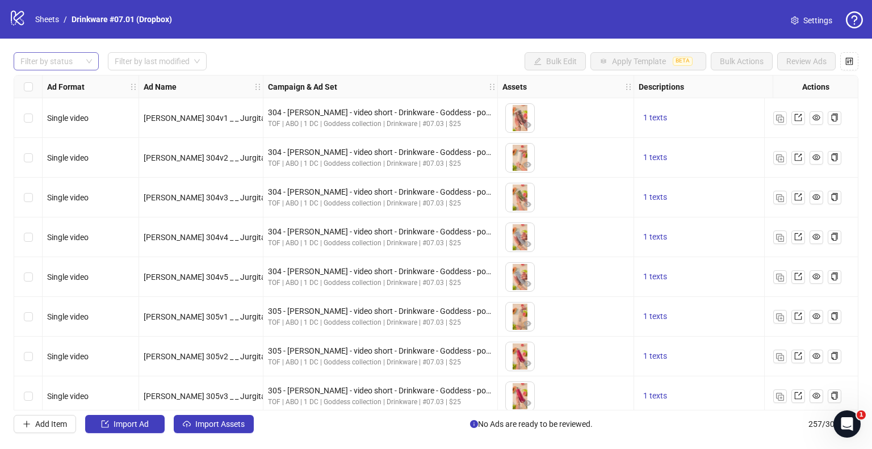
click at [54, 54] on div at bounding box center [50, 61] width 69 height 16
click at [72, 85] on div "Draft" at bounding box center [56, 84] width 67 height 12
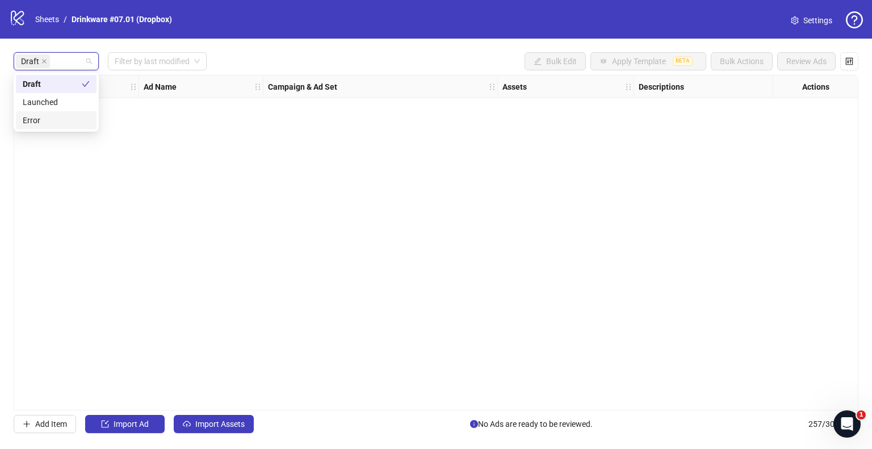
click at [231, 436] on div "Draft Filter by last modified Bulk Edit Apply Template BETA Bulk Actions Review…" at bounding box center [436, 243] width 872 height 408
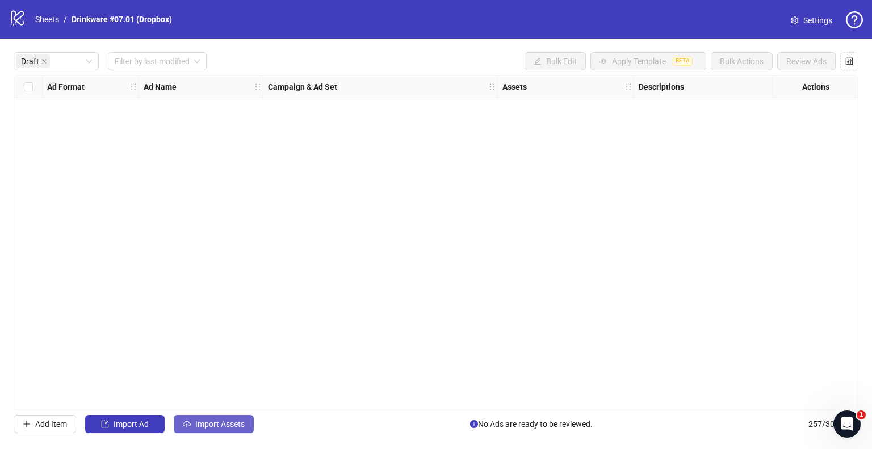
click at [230, 428] on span "Import Assets" at bounding box center [219, 424] width 49 height 9
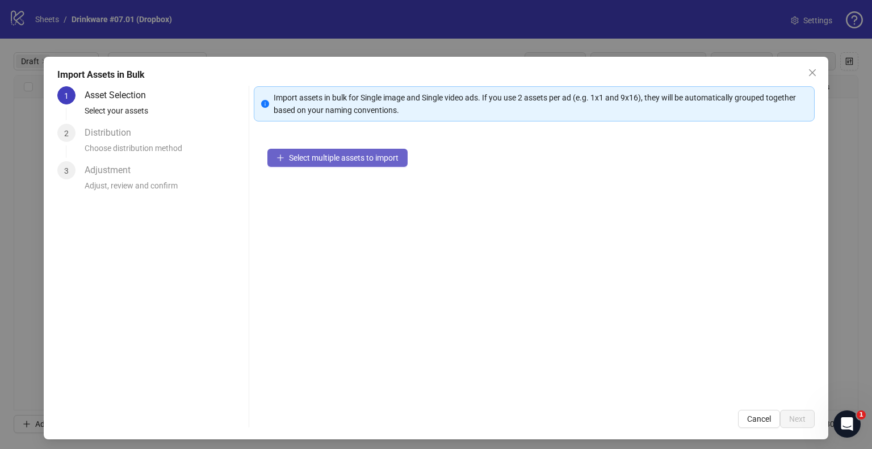
click at [274, 152] on button "Select multiple assets to import" at bounding box center [337, 158] width 140 height 18
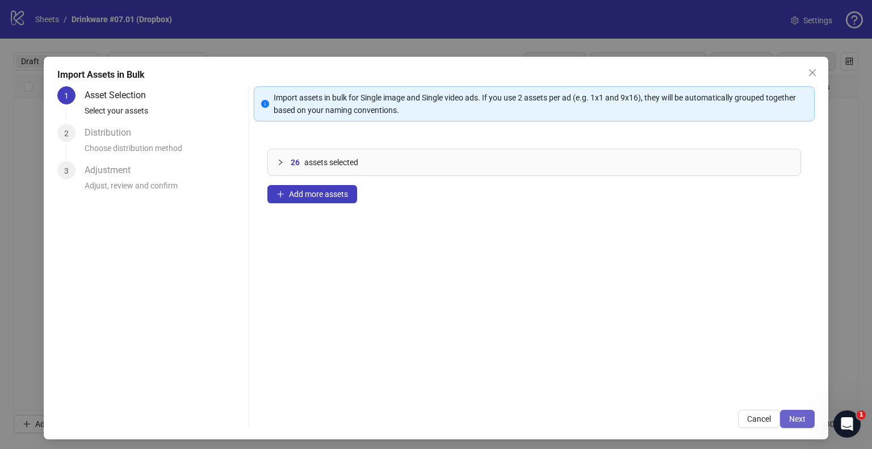
click at [796, 417] on span "Next" at bounding box center [797, 419] width 16 height 9
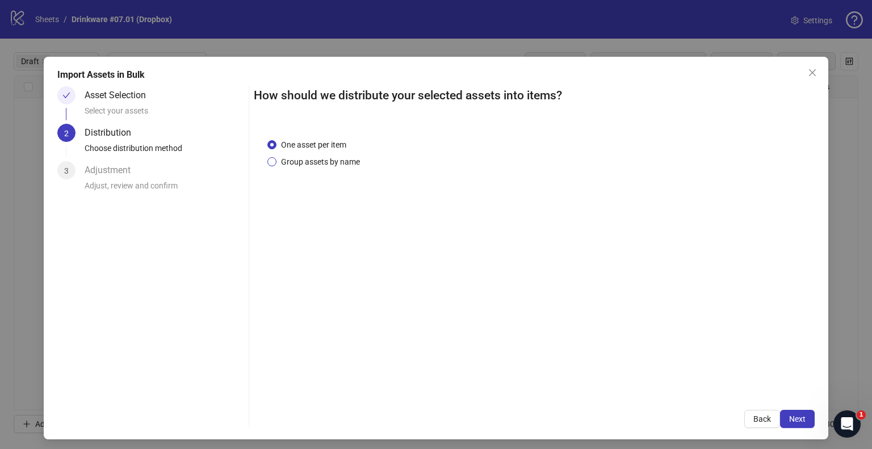
click at [322, 162] on span "Group assets by name" at bounding box center [321, 162] width 88 height 12
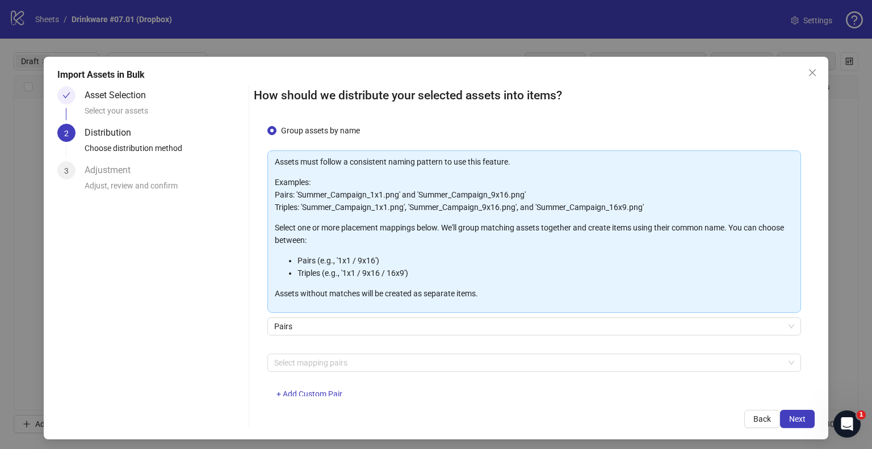
scroll to position [60, 0]
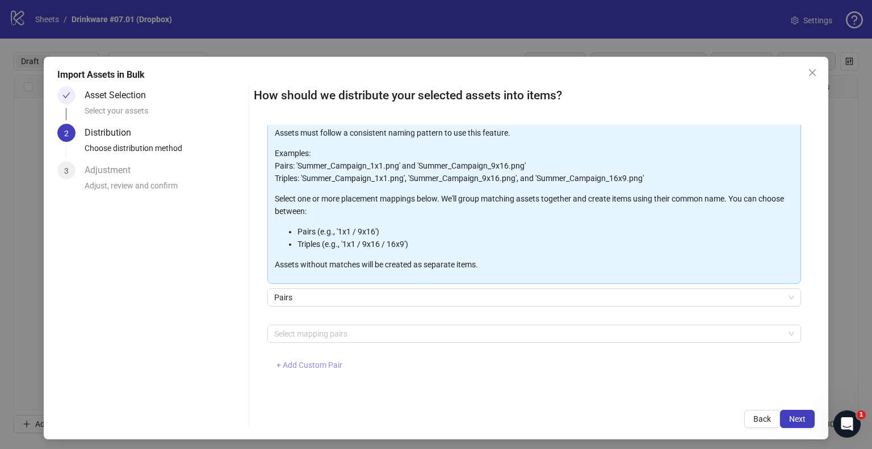
click at [321, 362] on span "+ Add Custom Pair" at bounding box center [310, 365] width 66 height 9
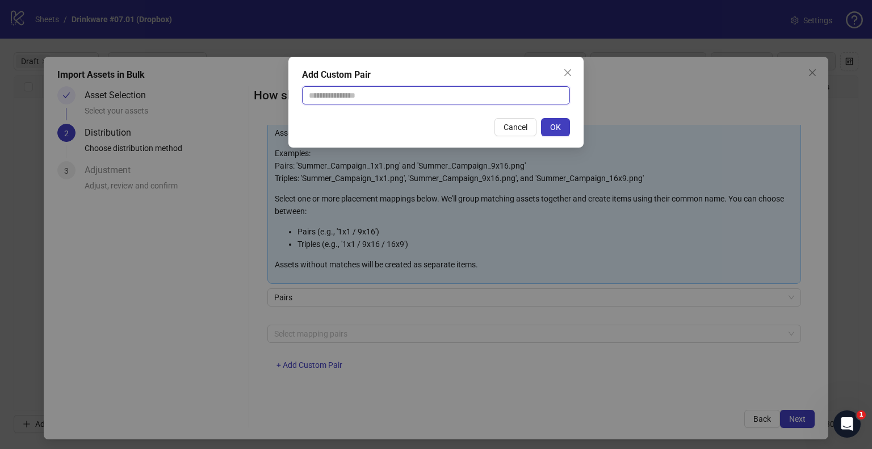
click at [353, 90] on input "text" at bounding box center [436, 95] width 268 height 18
type input "**********"
click at [561, 131] on span "OK" at bounding box center [555, 127] width 11 height 9
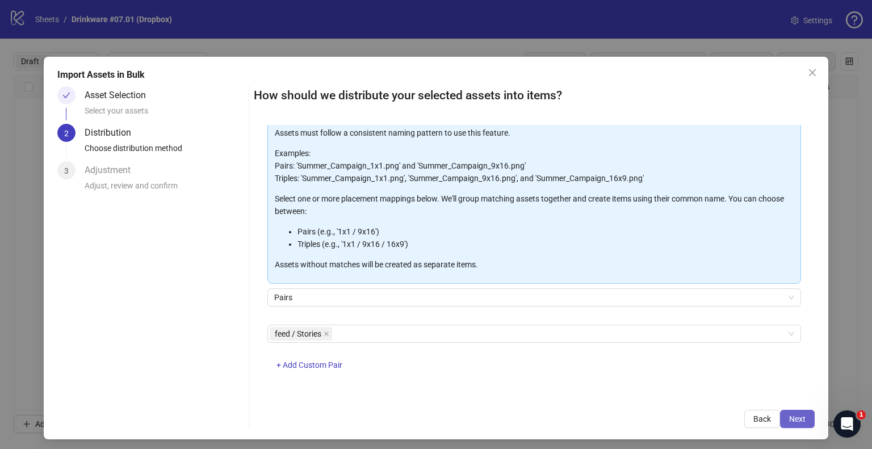
click at [801, 417] on button "Next" at bounding box center [797, 419] width 35 height 18
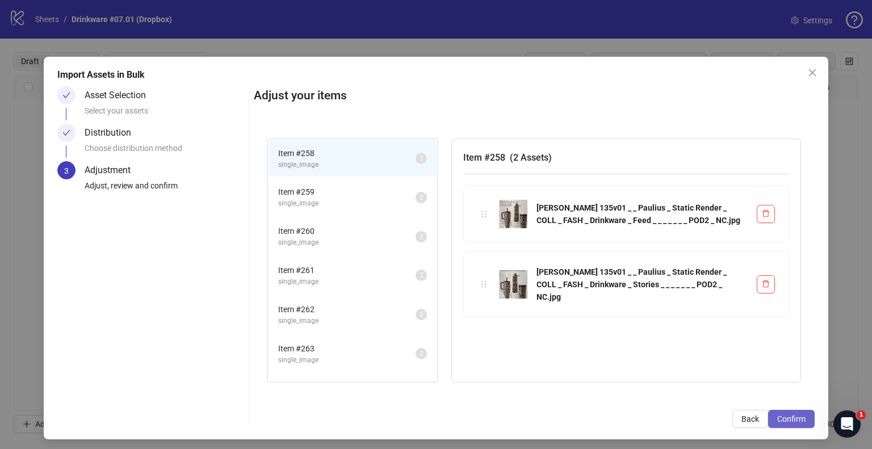
click at [787, 422] on span "Confirm" at bounding box center [791, 419] width 28 height 9
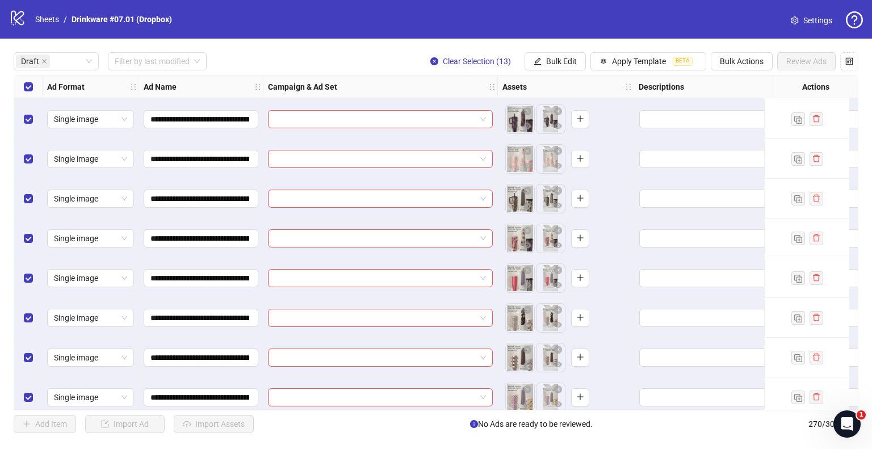
scroll to position [209, 0]
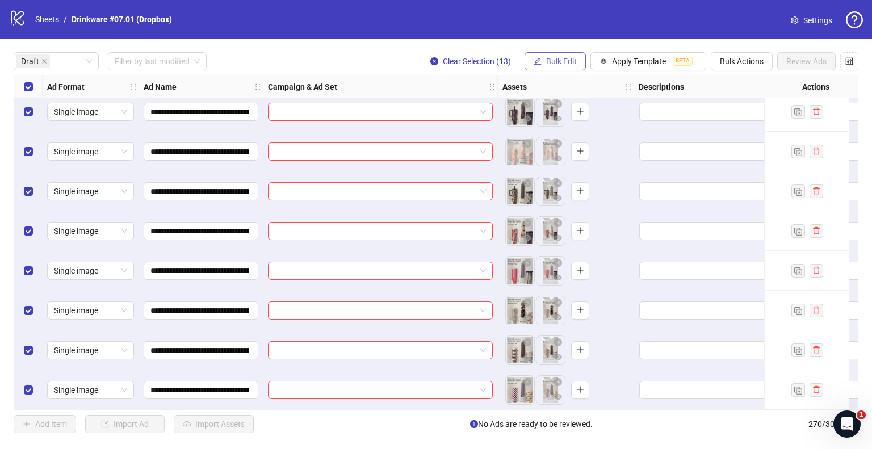
click at [557, 66] on button "Bulk Edit" at bounding box center [555, 61] width 61 height 18
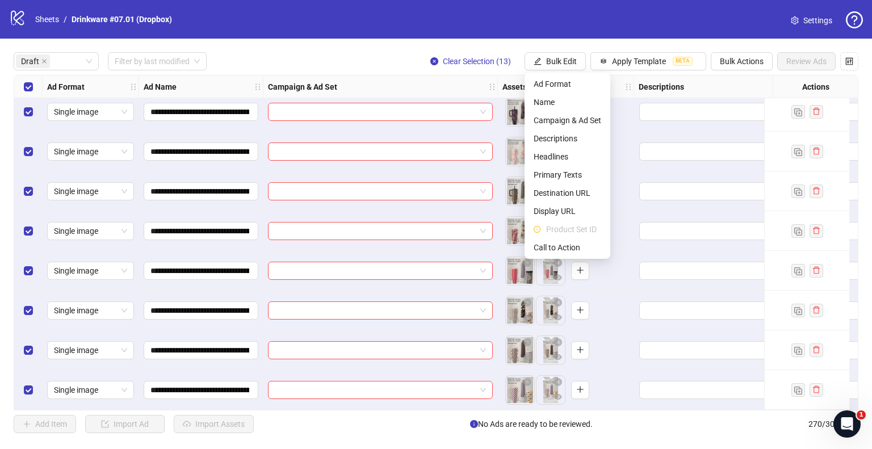
click at [567, 247] on span "Call to Action" at bounding box center [568, 247] width 68 height 12
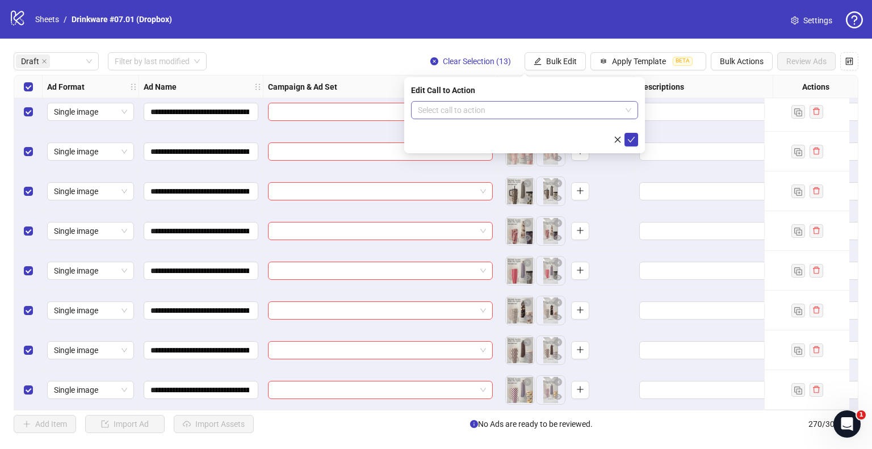
click at [525, 115] on input "search" at bounding box center [519, 110] width 203 height 17
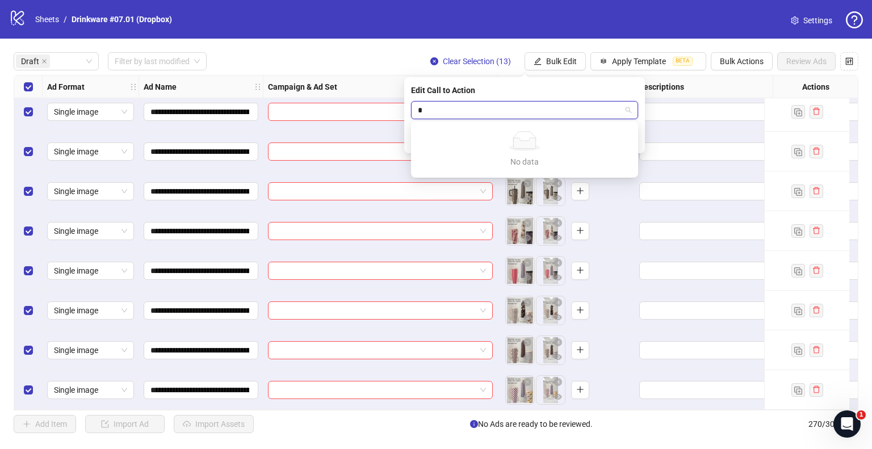
type input "**"
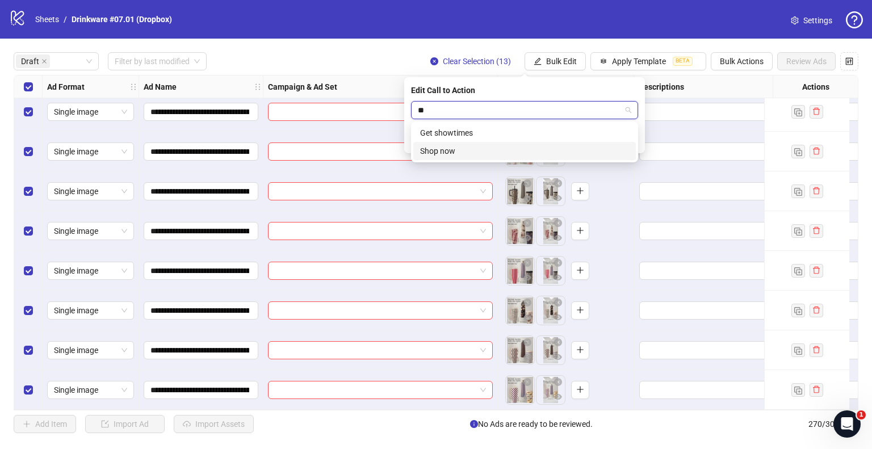
click at [468, 149] on div "Shop now" at bounding box center [524, 151] width 209 height 12
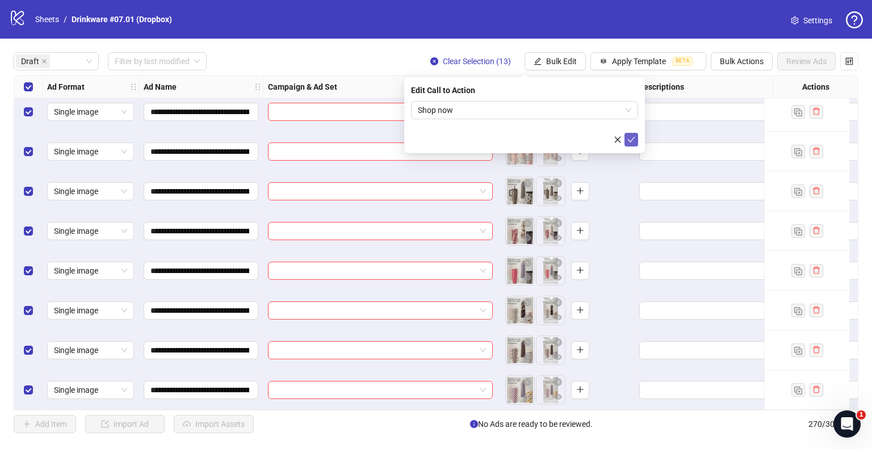
click at [630, 141] on icon "check" at bounding box center [631, 140] width 7 height 6
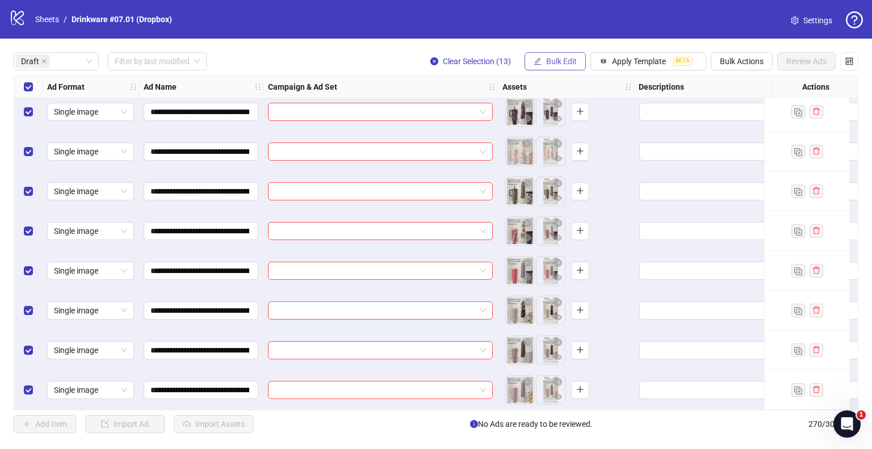
click at [566, 64] on span "Bulk Edit" at bounding box center [561, 61] width 31 height 9
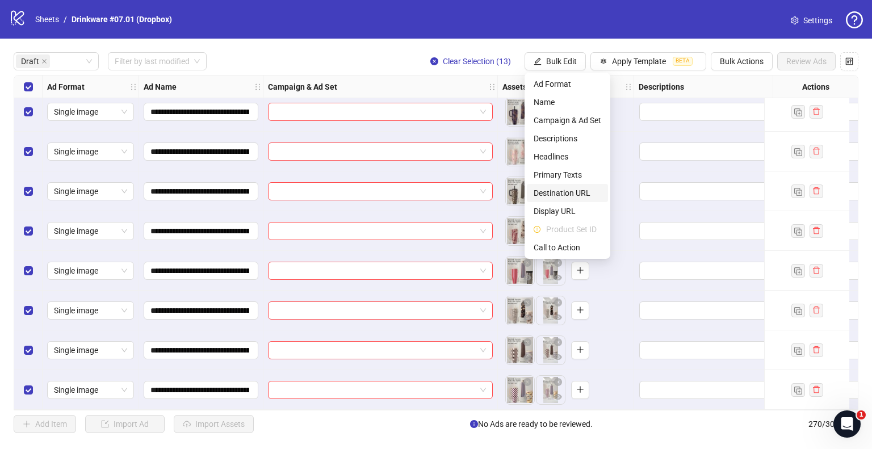
click at [567, 193] on span "Destination URL" at bounding box center [568, 193] width 68 height 12
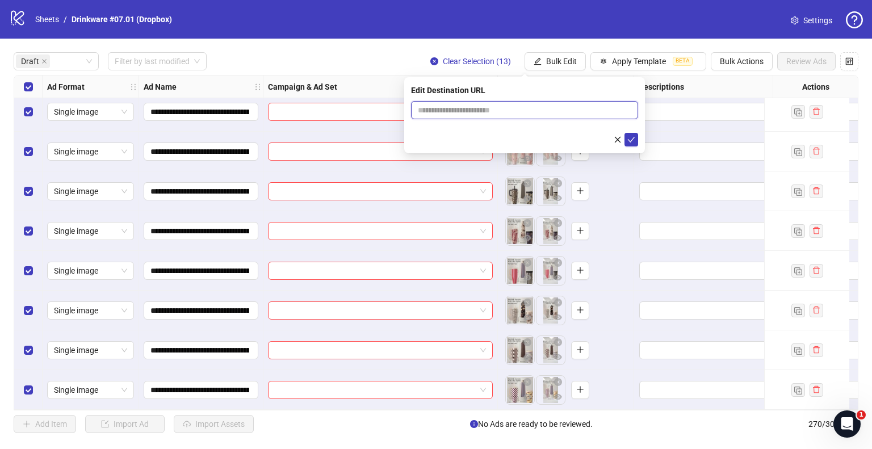
click at [489, 115] on input "text" at bounding box center [520, 110] width 204 height 12
paste input "**********"
type input "**********"
click at [634, 136] on icon "check" at bounding box center [632, 140] width 8 height 8
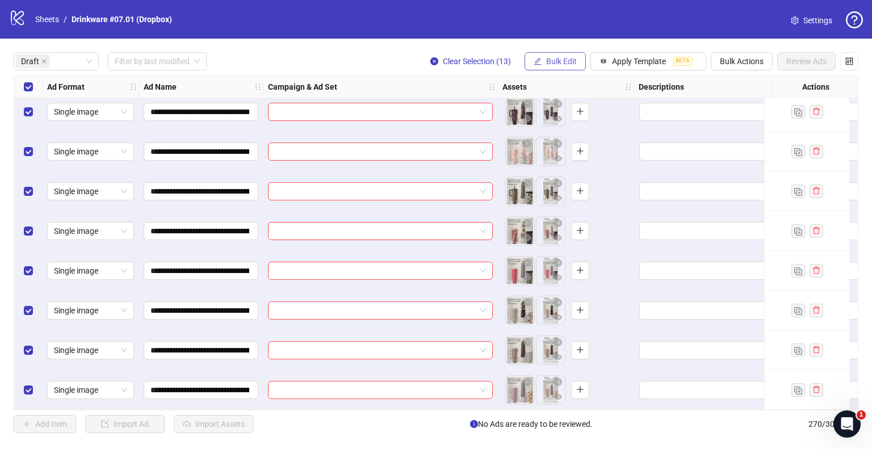
click at [552, 62] on span "Bulk Edit" at bounding box center [561, 61] width 31 height 9
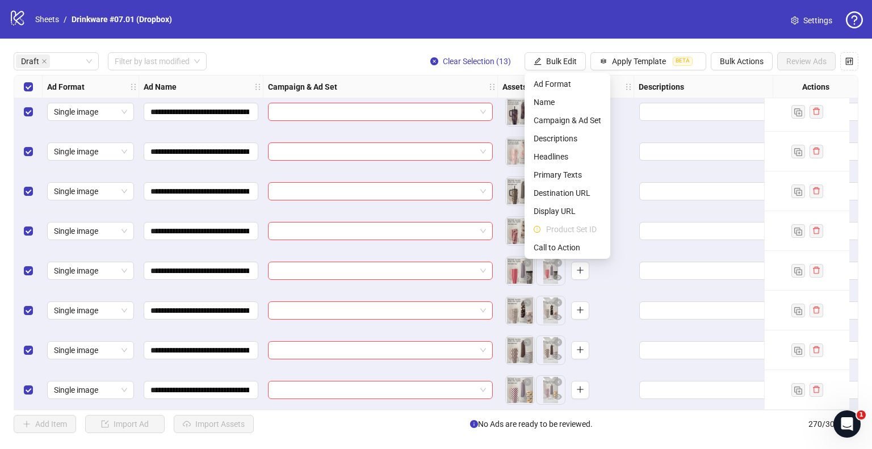
click at [416, 43] on div "**********" at bounding box center [436, 243] width 872 height 408
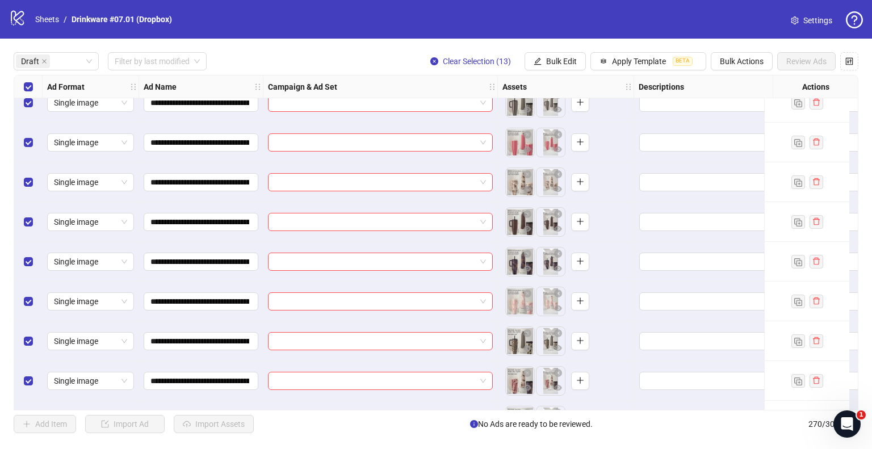
scroll to position [57, 0]
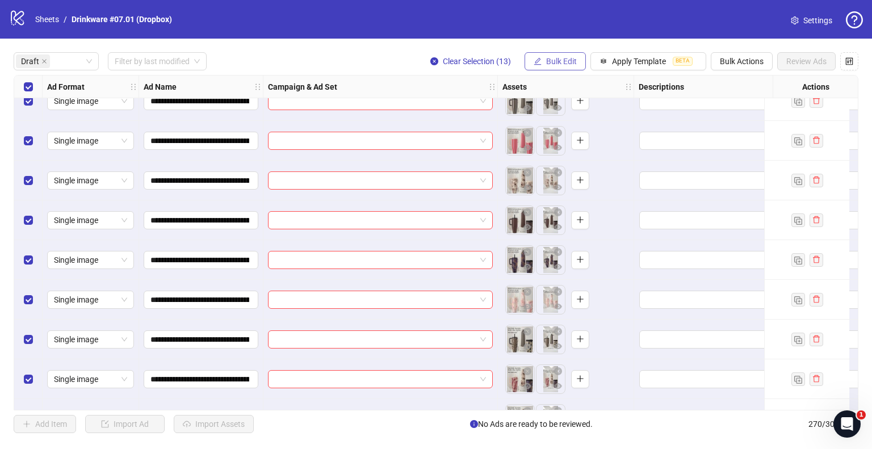
click at [559, 57] on span "Bulk Edit" at bounding box center [561, 61] width 31 height 9
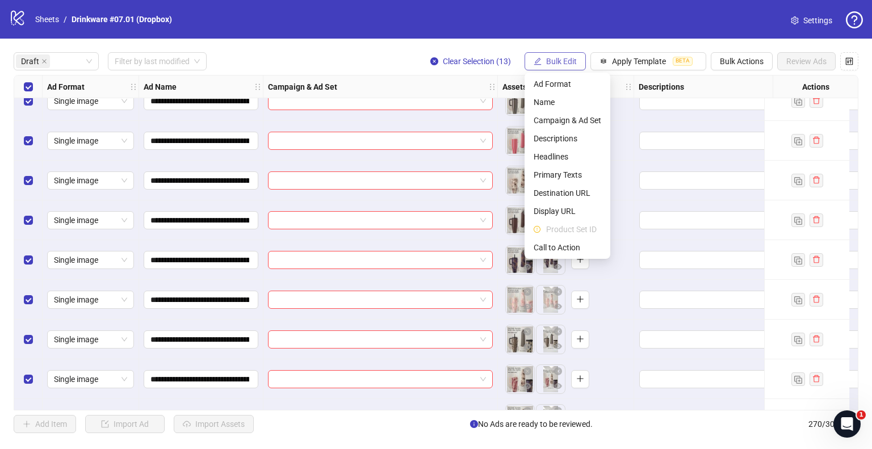
click at [559, 57] on span "Bulk Edit" at bounding box center [561, 61] width 31 height 9
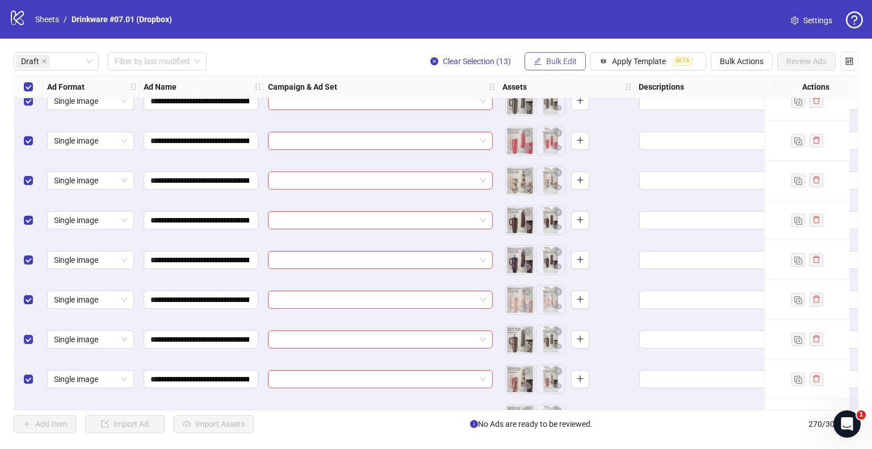
click at [563, 52] on button "Bulk Edit" at bounding box center [555, 61] width 61 height 18
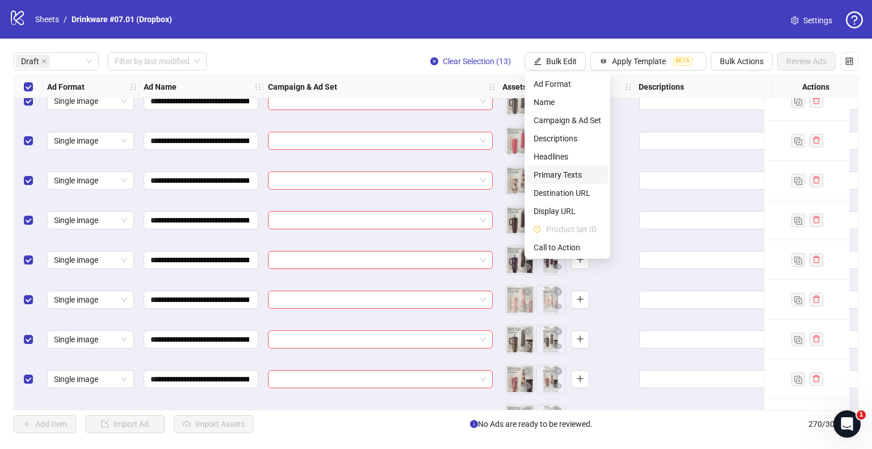
click at [559, 172] on span "Primary Texts" at bounding box center [568, 175] width 68 height 12
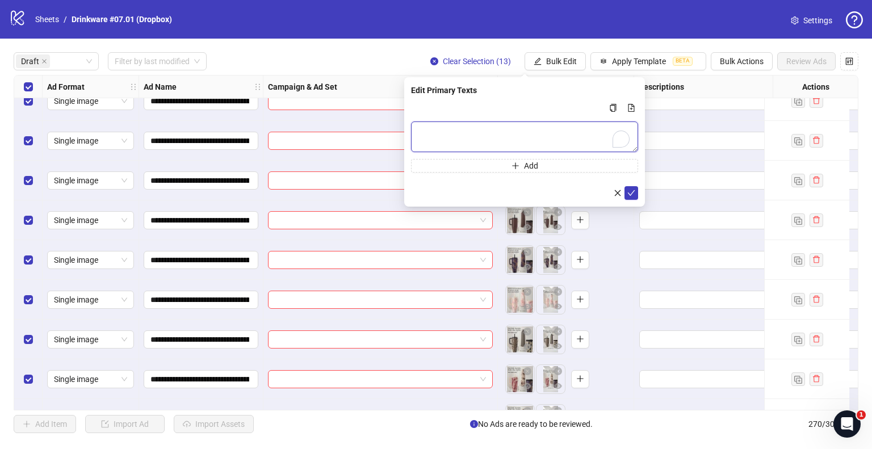
click at [463, 122] on textarea "To enrich screen reader interactions, please activate Accessibility in Grammarl…" at bounding box center [524, 137] width 227 height 31
paste textarea "**********"
type textarea "**********"
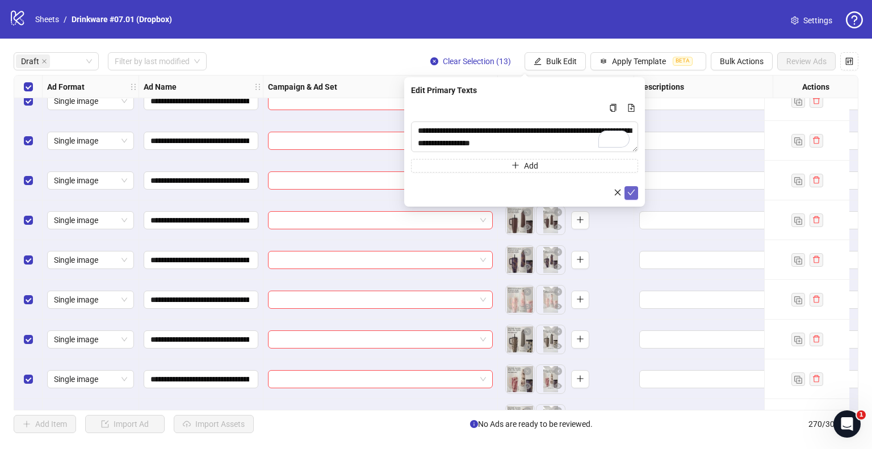
click at [629, 194] on icon "check" at bounding box center [631, 193] width 7 height 6
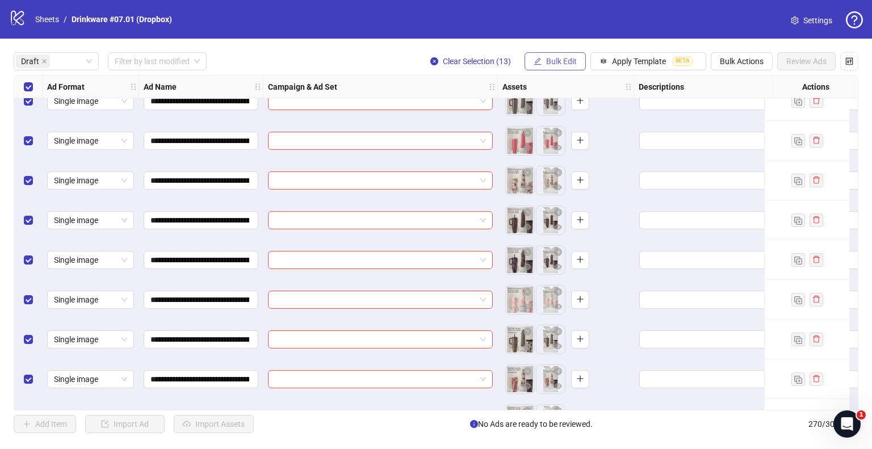
click at [568, 58] on span "Bulk Edit" at bounding box center [561, 61] width 31 height 9
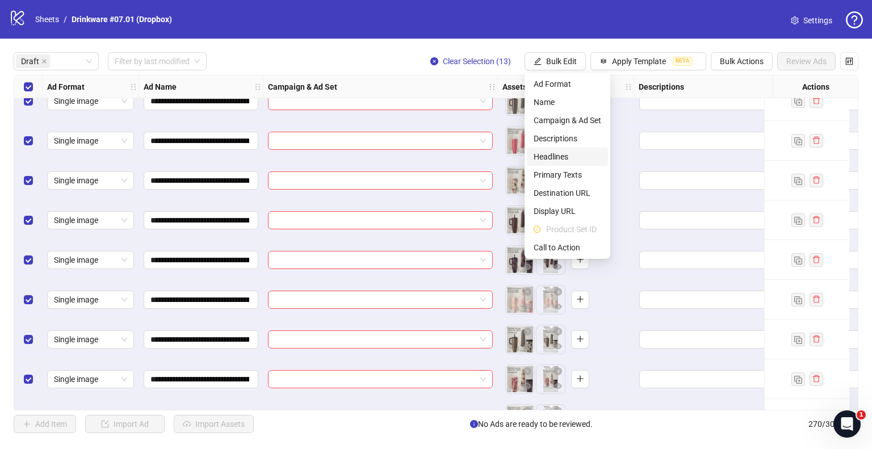
click at [555, 155] on span "Headlines" at bounding box center [568, 157] width 68 height 12
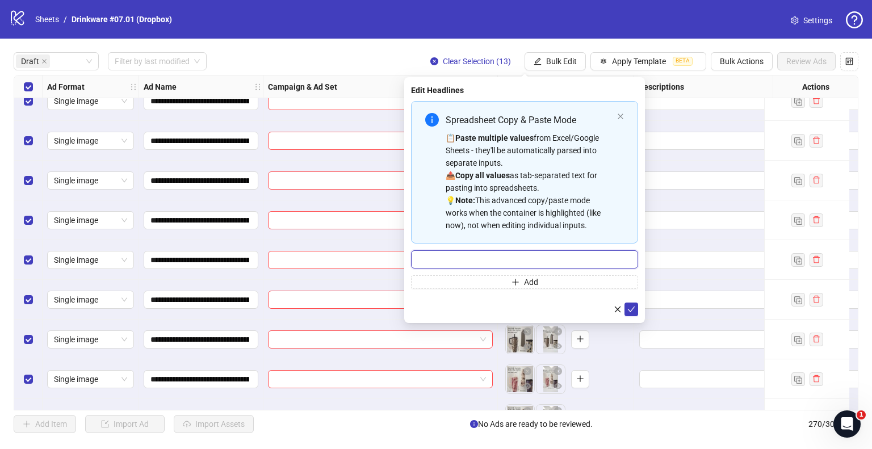
click at [504, 257] on input "Multi-input container - paste or copy values" at bounding box center [524, 259] width 227 height 18
paste input "**********"
type input "**********"
click at [634, 308] on icon "check" at bounding box center [632, 310] width 8 height 8
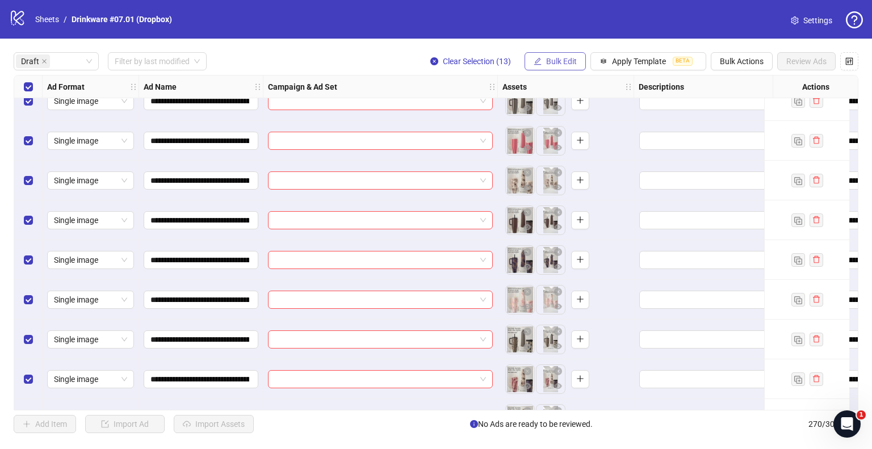
click at [554, 55] on button "Bulk Edit" at bounding box center [555, 61] width 61 height 18
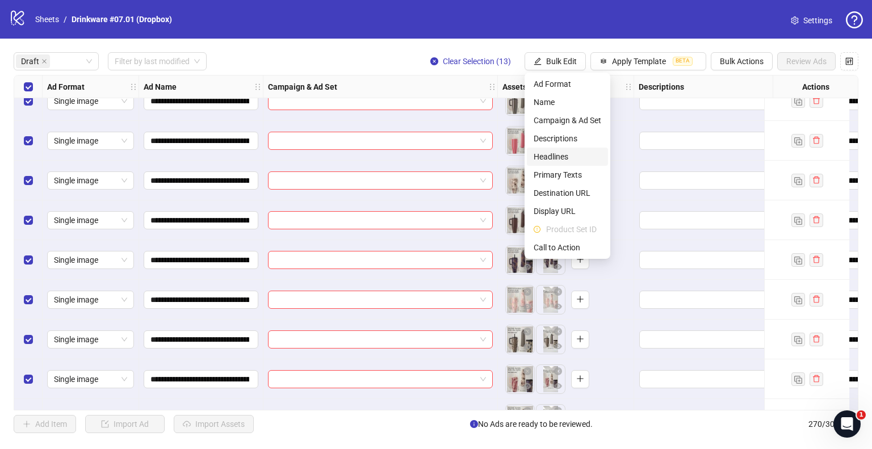
click at [560, 158] on span "Headlines" at bounding box center [568, 157] width 68 height 12
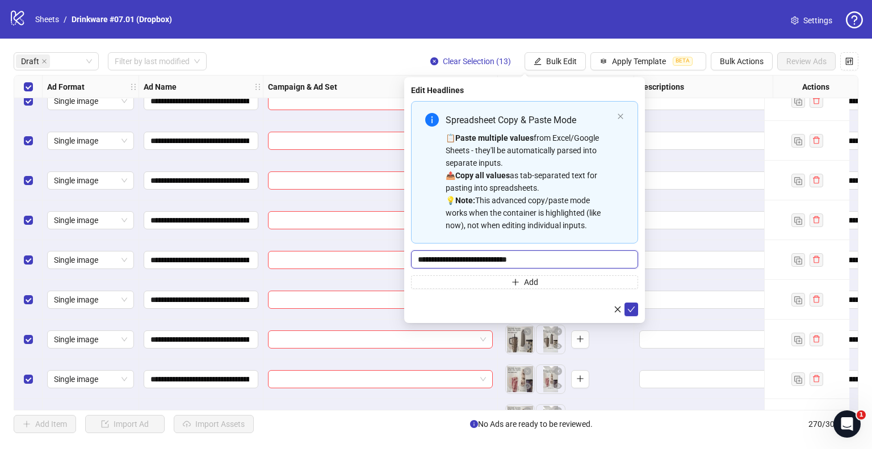
click at [530, 258] on input "**********" at bounding box center [524, 259] width 227 height 18
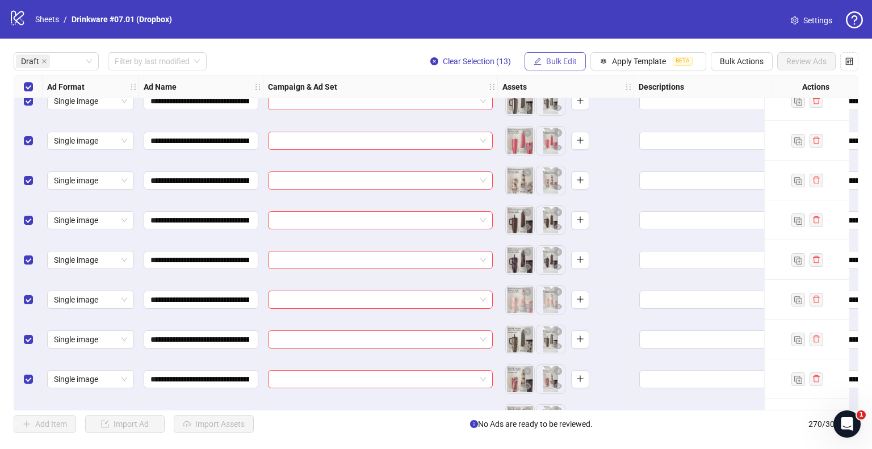
click at [545, 55] on button "Bulk Edit" at bounding box center [555, 61] width 61 height 18
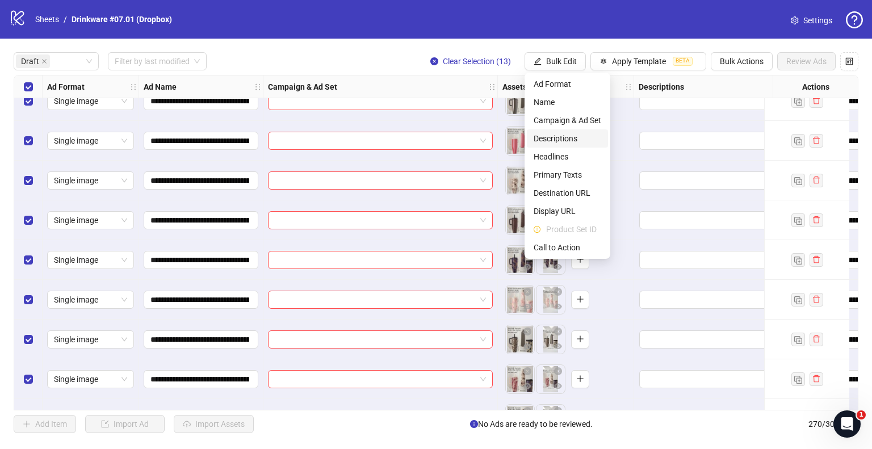
click at [565, 136] on span "Descriptions" at bounding box center [568, 138] width 68 height 12
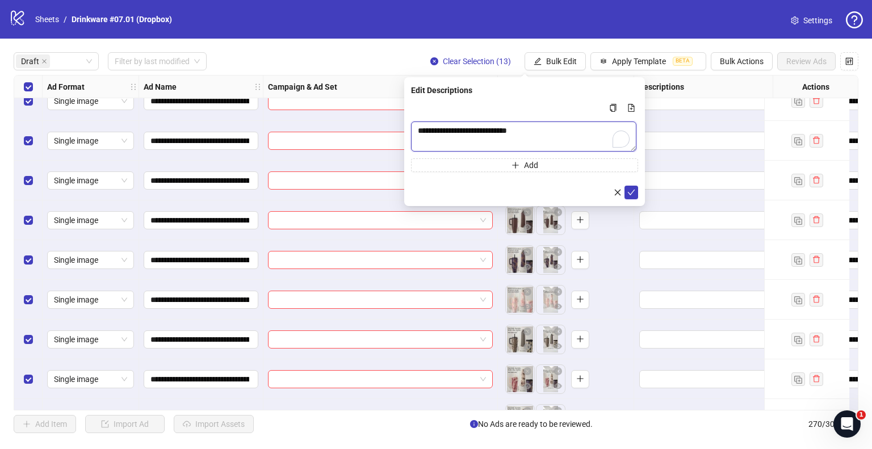
click at [447, 126] on textarea "**********" at bounding box center [523, 137] width 225 height 30
click at [447, 126] on textarea "**********" at bounding box center [524, 137] width 227 height 31
paste textarea "To enrich screen reader interactions, please activate Accessibility in Grammarl…"
type textarea "**********"
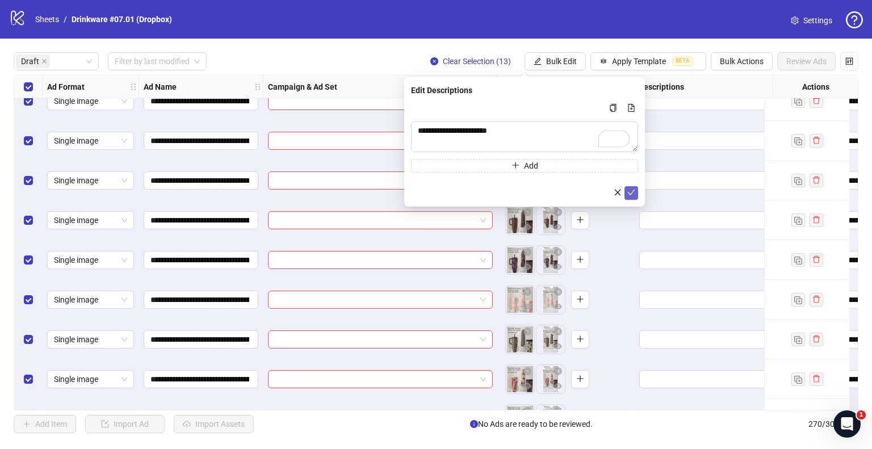
click at [634, 195] on icon "check" at bounding box center [632, 193] width 8 height 8
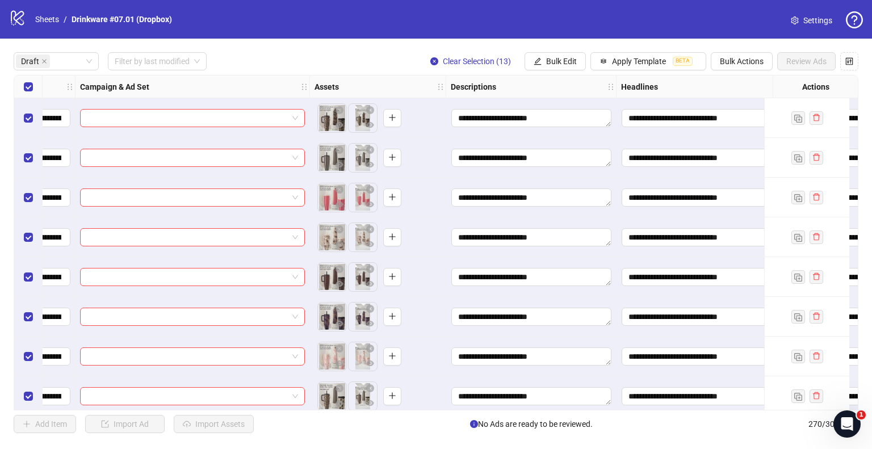
scroll to position [0, 0]
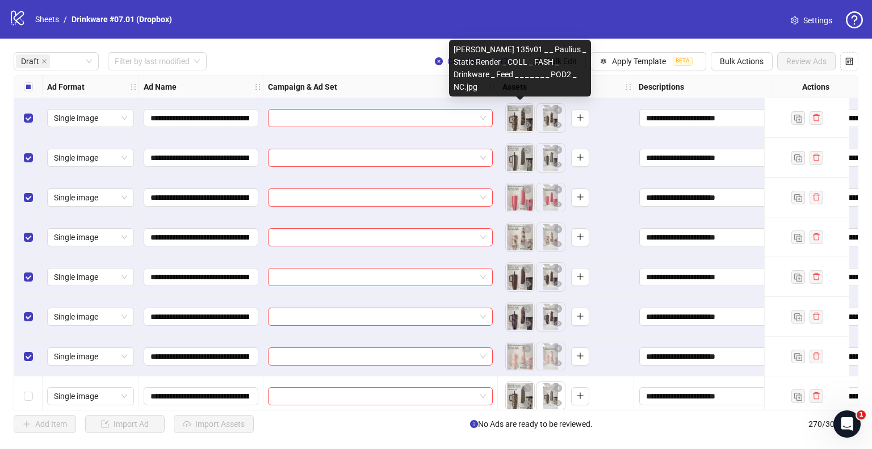
click at [570, 66] on div "[PERSON_NAME] 135v01 _ _ Paulius _ Static Render _ COLL _ FASH _ Drinkware _ Fe…" at bounding box center [520, 68] width 142 height 57
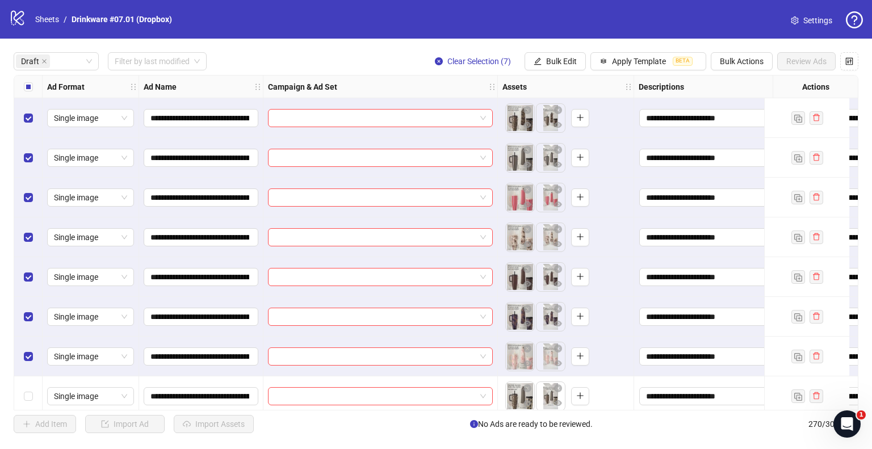
click at [573, 45] on div "**********" at bounding box center [436, 243] width 872 height 408
click at [568, 60] on span "Bulk Edit" at bounding box center [561, 61] width 31 height 9
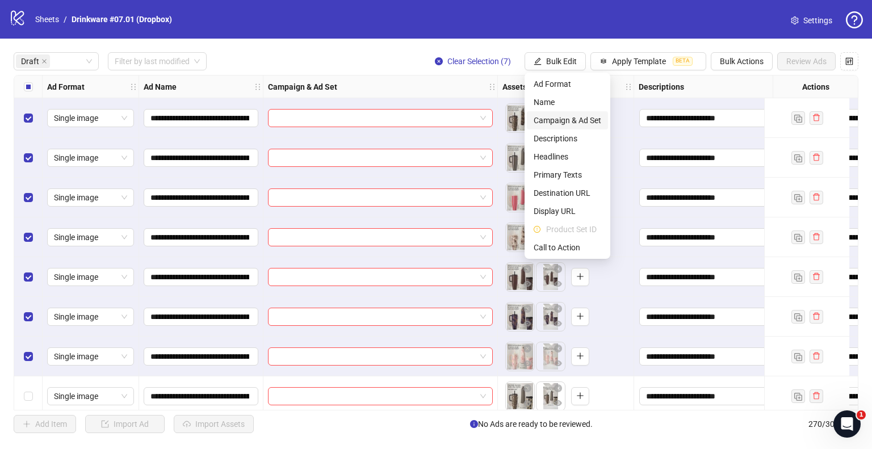
click at [563, 118] on span "Campaign & Ad Set" at bounding box center [568, 120] width 68 height 12
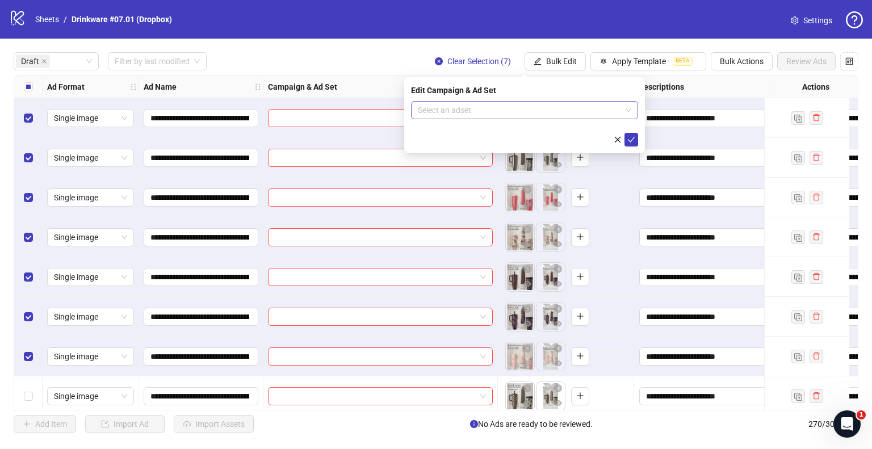
click at [545, 102] on input "search" at bounding box center [519, 110] width 203 height 17
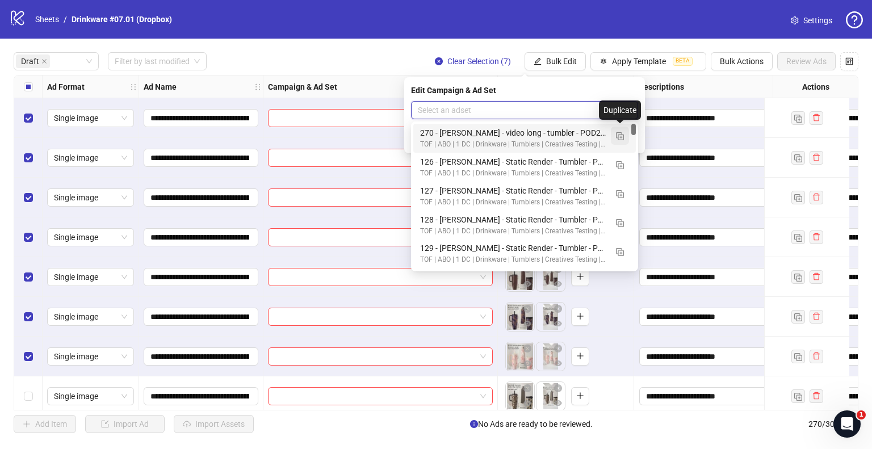
click at [617, 133] on img "button" at bounding box center [620, 136] width 8 height 8
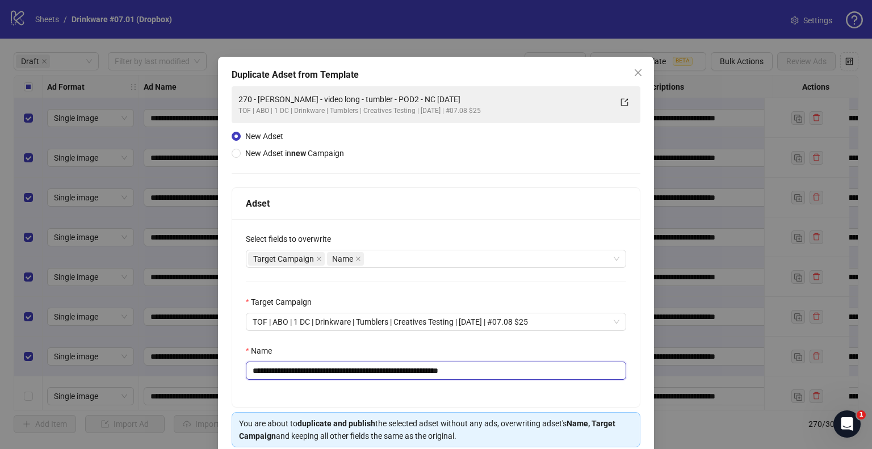
drag, startPoint x: 442, startPoint y: 371, endPoint x: 592, endPoint y: 369, distance: 150.0
click at [592, 369] on input "**********" at bounding box center [436, 371] width 381 height 18
drag, startPoint x: 409, startPoint y: 371, endPoint x: 0, endPoint y: 375, distance: 408.9
click at [0, 375] on div "**********" at bounding box center [436, 224] width 872 height 449
paste input "**"
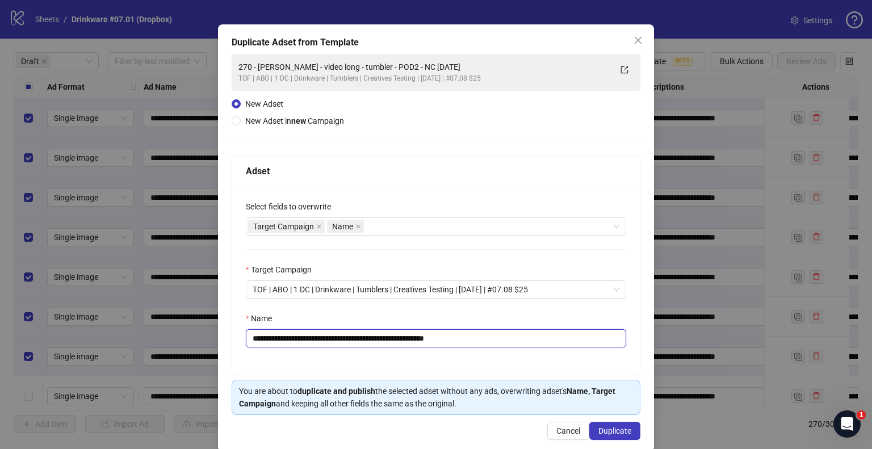
scroll to position [48, 0]
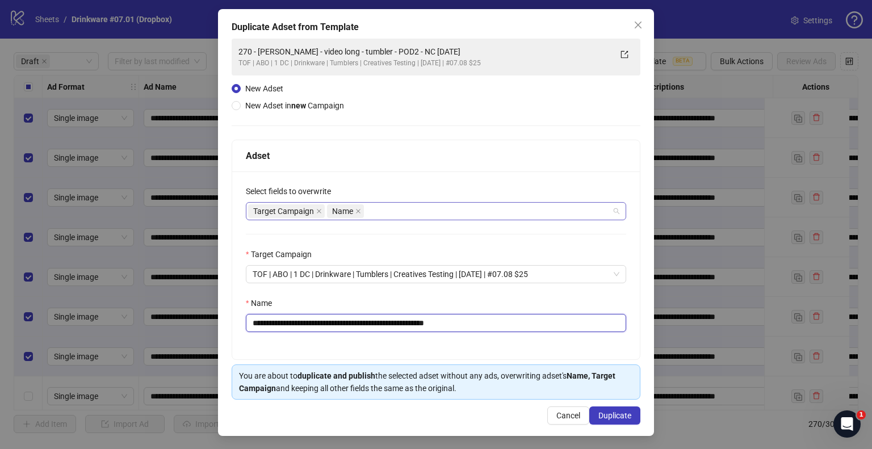
click at [377, 206] on div "Target Campaign Name" at bounding box center [430, 211] width 364 height 16
type input "**********"
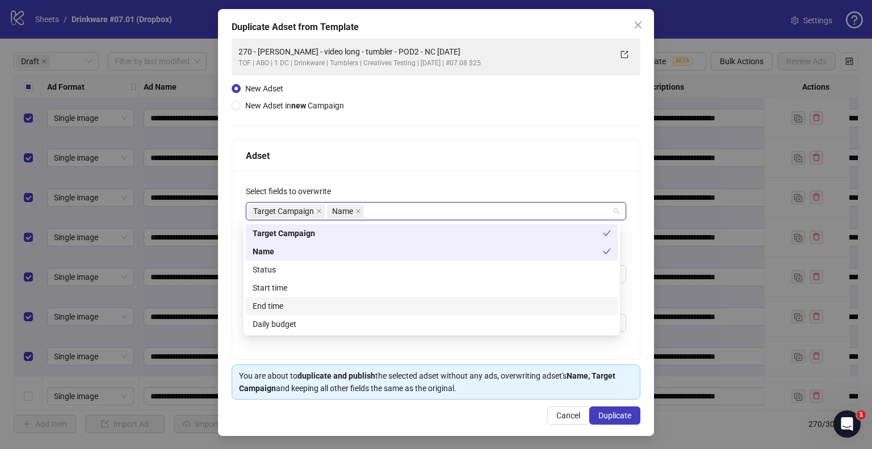
click at [288, 285] on div "Start time" at bounding box center [432, 288] width 358 height 12
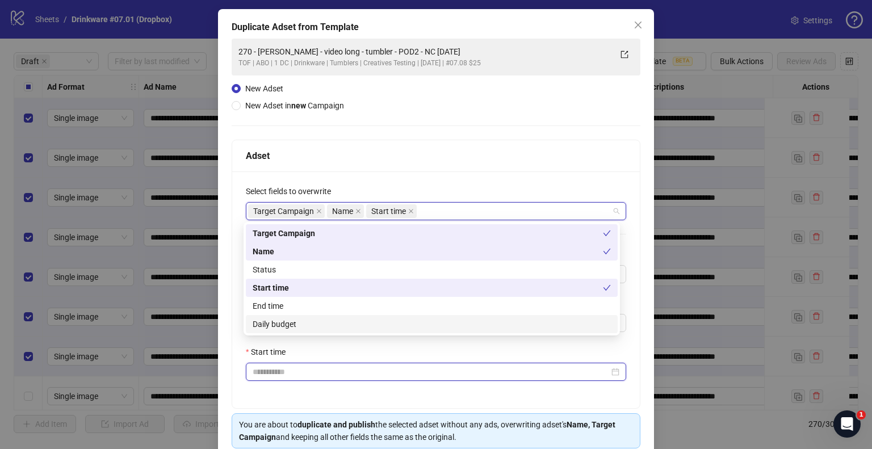
click at [271, 377] on input "Start time" at bounding box center [431, 372] width 357 height 12
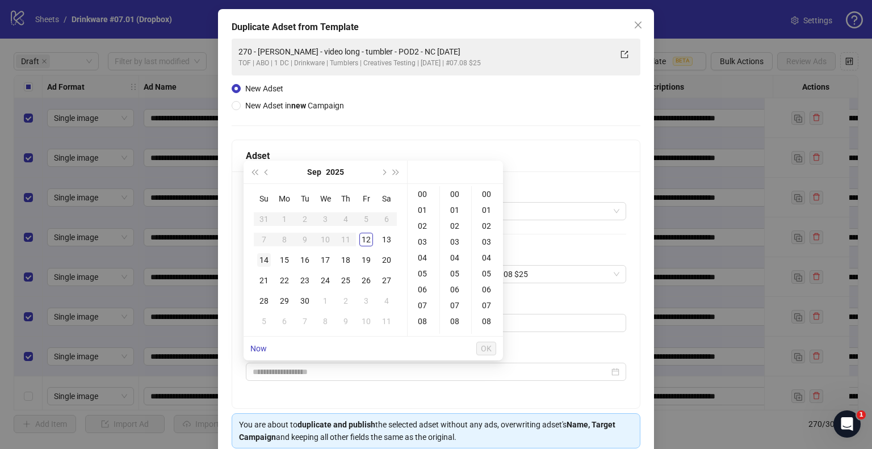
click at [266, 255] on div "14" at bounding box center [264, 260] width 14 height 14
click at [425, 282] on div "09" at bounding box center [423, 281] width 27 height 16
type input "**********"
click at [488, 354] on button "OK" at bounding box center [486, 349] width 20 height 14
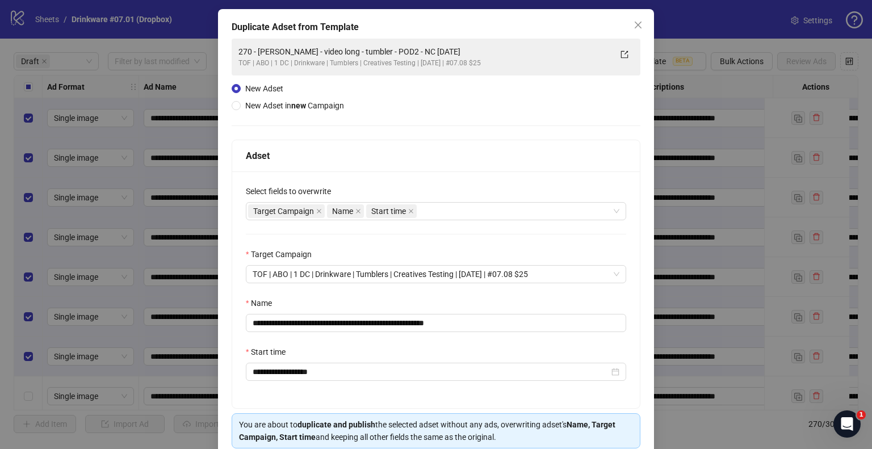
scroll to position [96, 0]
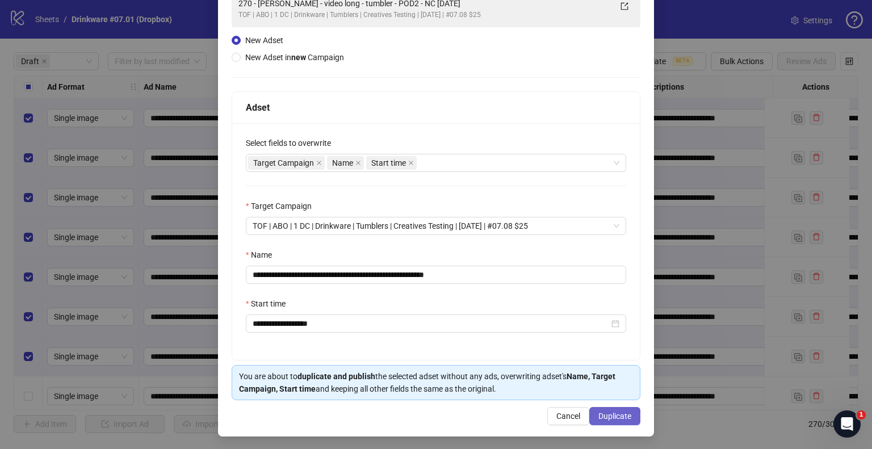
click at [615, 417] on span "Duplicate" at bounding box center [615, 416] width 33 height 9
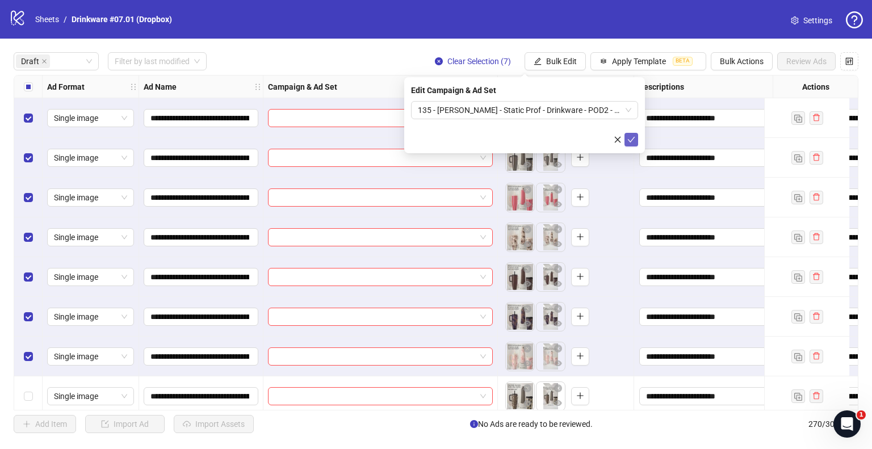
click at [634, 140] on icon "check" at bounding box center [632, 140] width 8 height 8
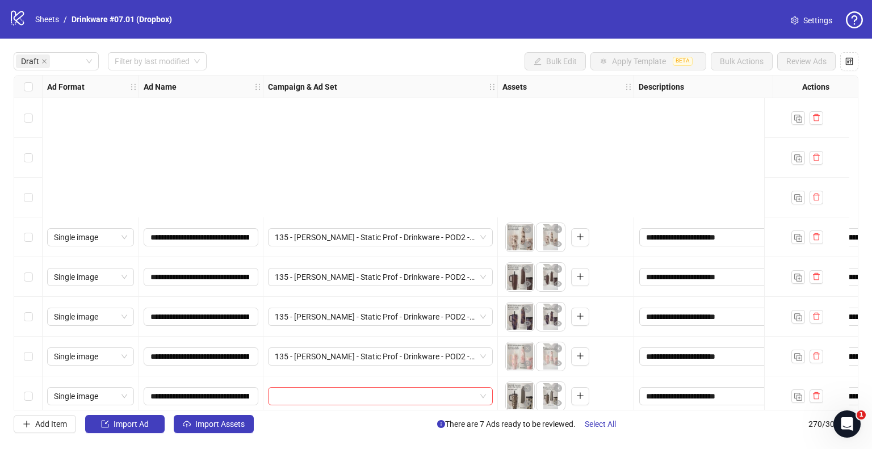
scroll to position [209, 0]
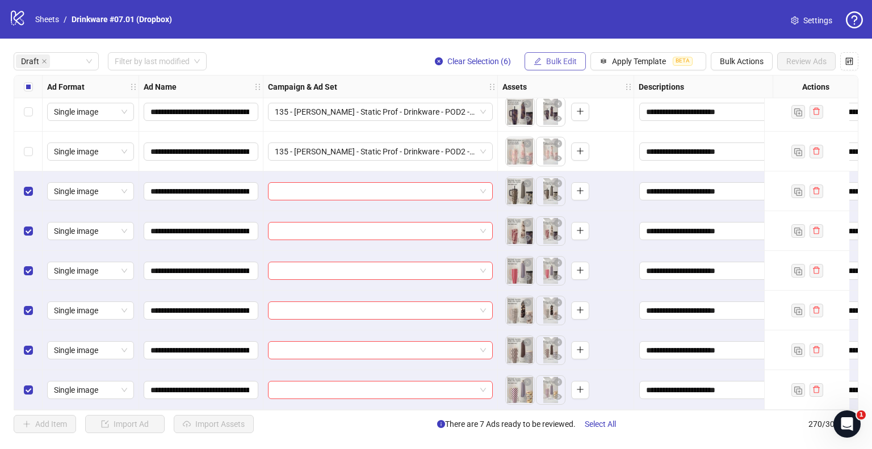
click at [552, 57] on span "Bulk Edit" at bounding box center [561, 61] width 31 height 9
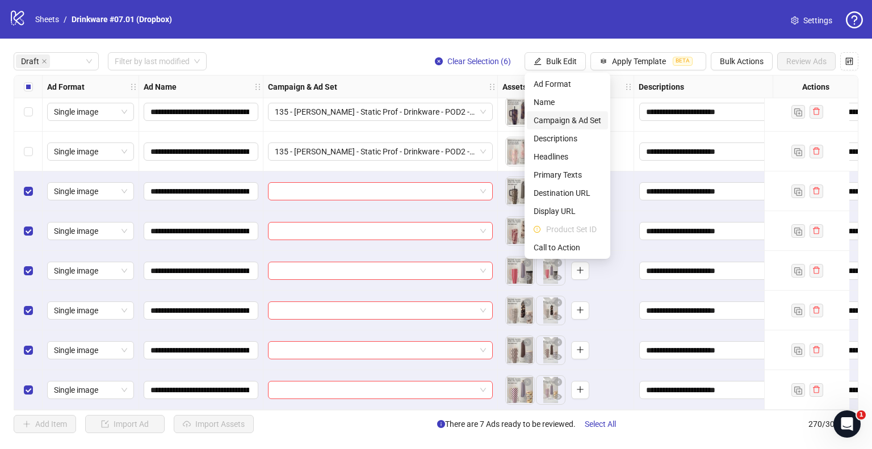
click at [543, 120] on span "Campaign & Ad Set" at bounding box center [568, 120] width 68 height 12
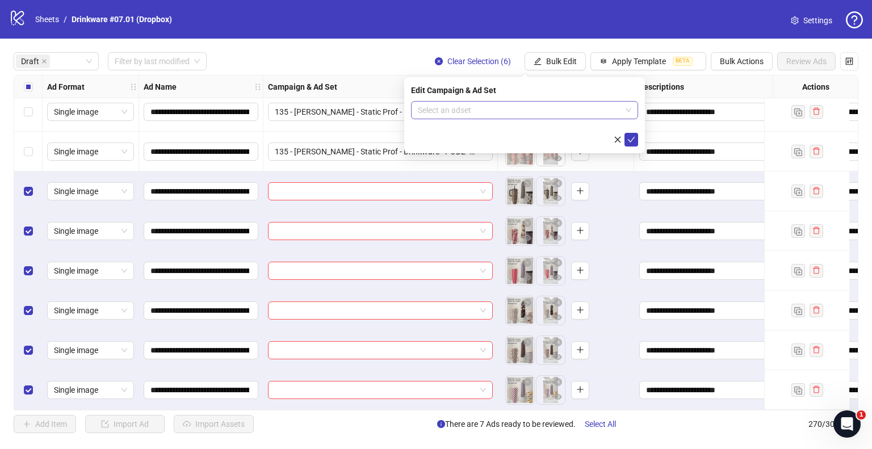
click at [426, 104] on input "search" at bounding box center [519, 110] width 203 height 17
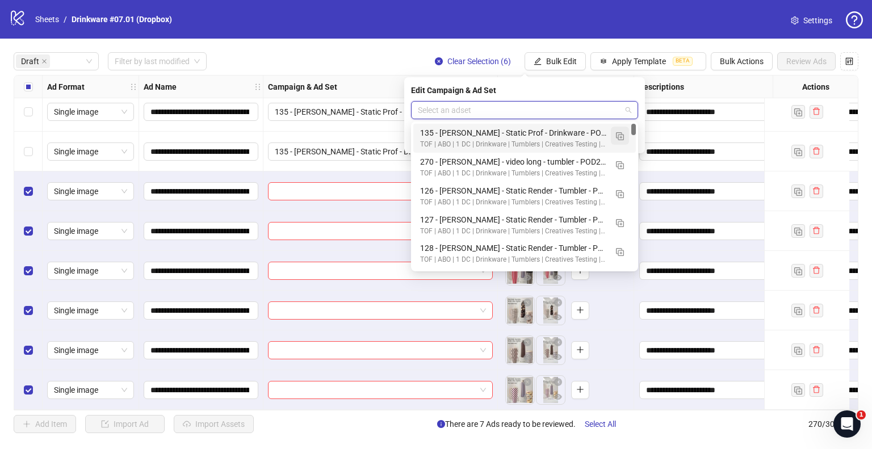
click at [618, 135] on img "button" at bounding box center [620, 136] width 8 height 8
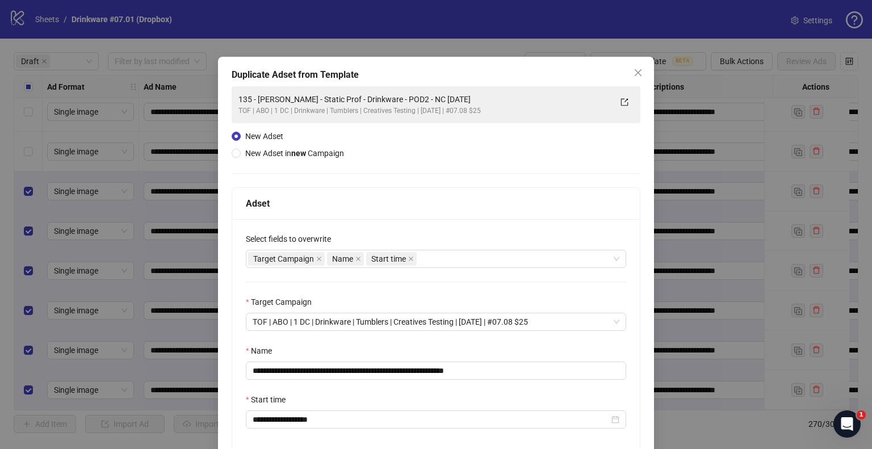
scroll to position [96, 0]
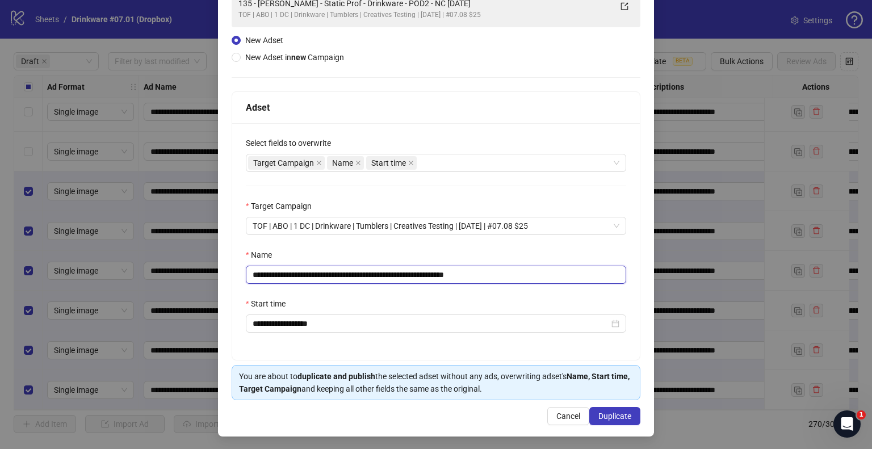
drag, startPoint x: 409, startPoint y: 274, endPoint x: 23, endPoint y: 281, distance: 385.7
click at [23, 281] on div "**********" at bounding box center [436, 224] width 872 height 449
paste input "text"
drag, startPoint x: 471, startPoint y: 271, endPoint x: 557, endPoint y: 271, distance: 86.3
click at [557, 271] on input "**********" at bounding box center [436, 275] width 381 height 18
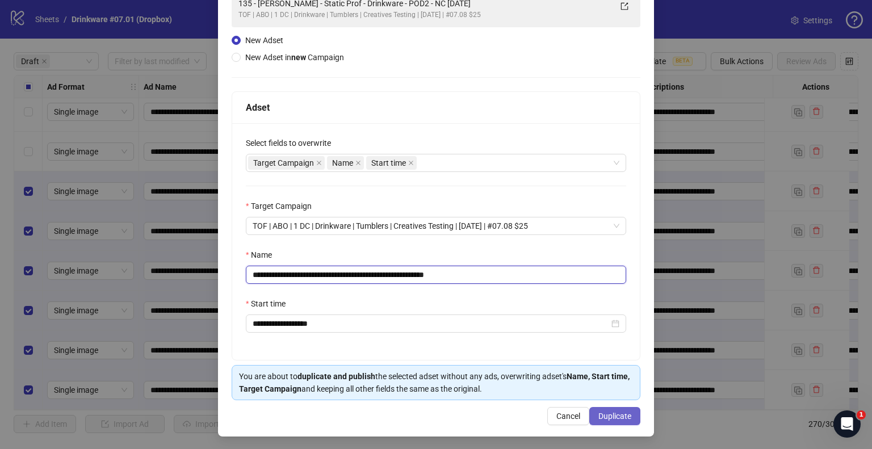
type input "**********"
click at [601, 412] on span "Duplicate" at bounding box center [615, 416] width 33 height 9
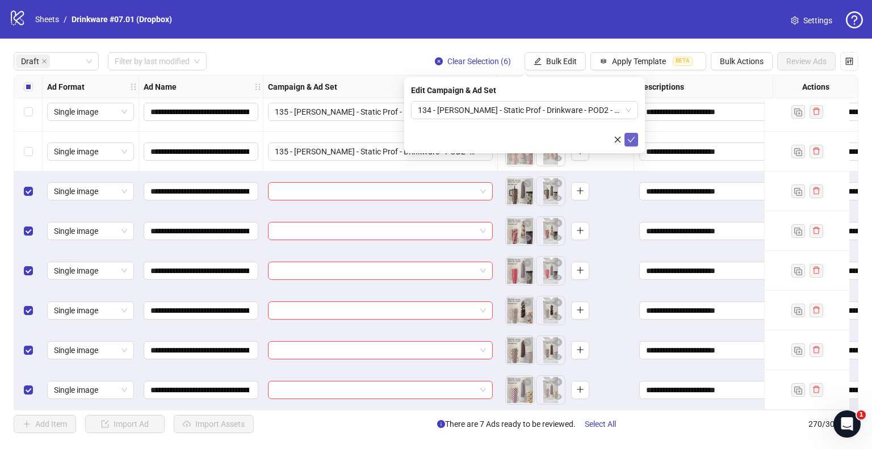
click at [634, 136] on icon "check" at bounding box center [632, 140] width 8 height 8
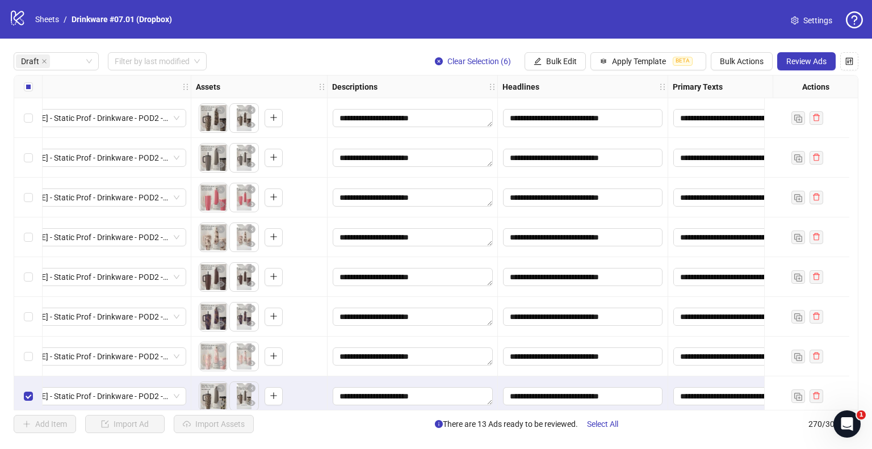
scroll to position [0, 0]
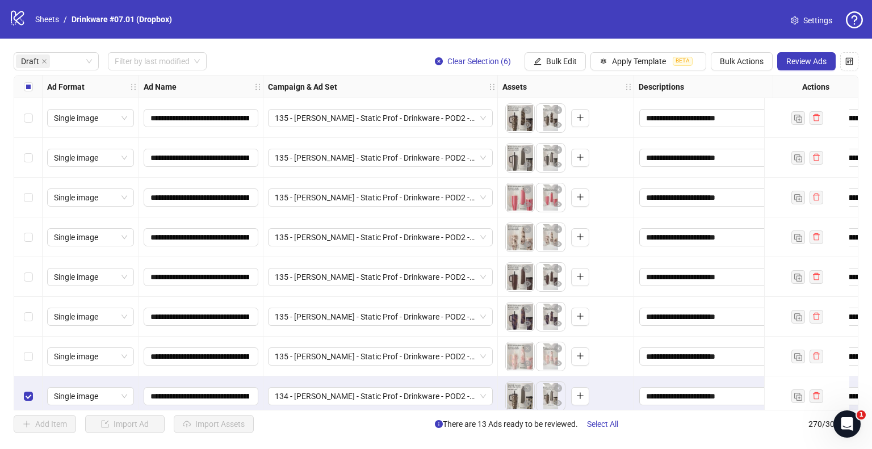
click at [39, 94] on div "Select all rows" at bounding box center [28, 87] width 28 height 23
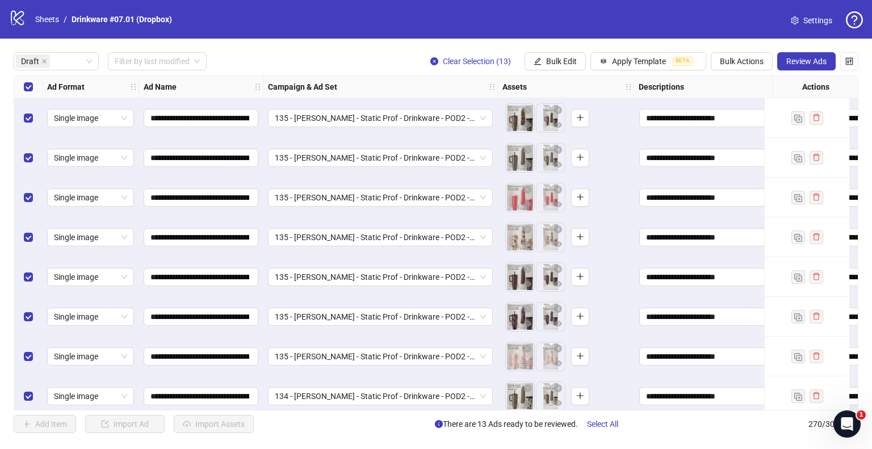
click at [802, 20] on link "Settings" at bounding box center [812, 20] width 60 height 18
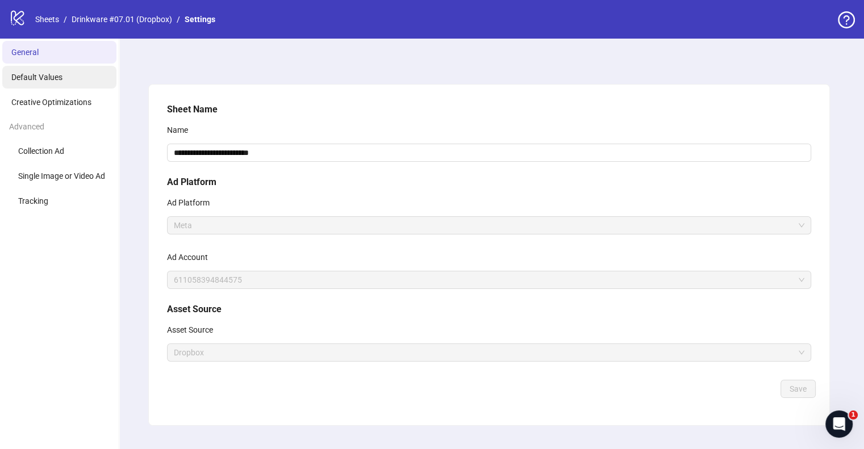
click at [53, 83] on li "Default Values" at bounding box center [59, 77] width 114 height 23
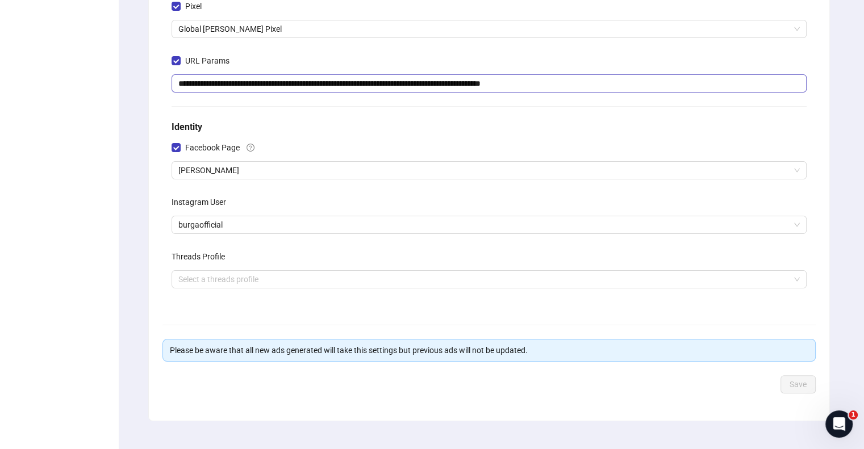
scroll to position [268, 0]
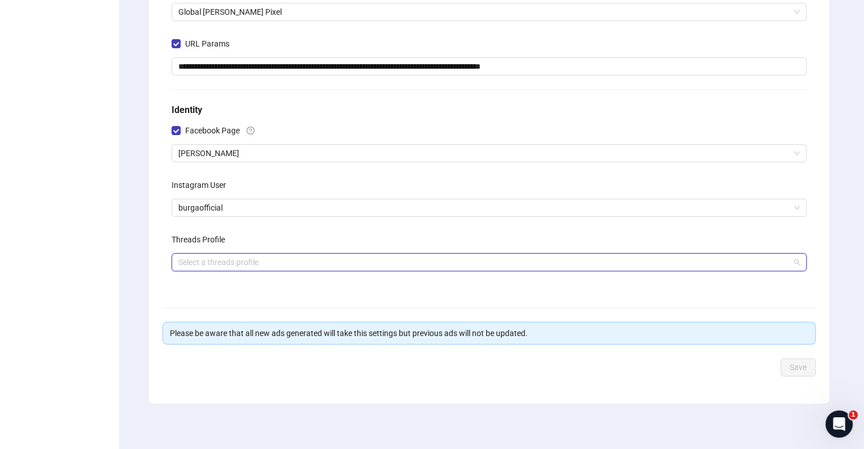
click at [252, 266] on input "search" at bounding box center [483, 262] width 611 height 17
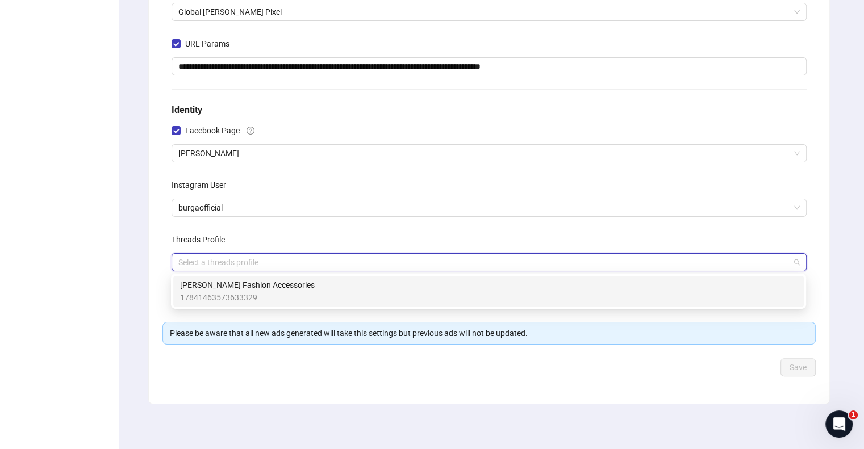
click at [233, 290] on span "BURGA Fashion Accessories" at bounding box center [247, 285] width 135 height 12
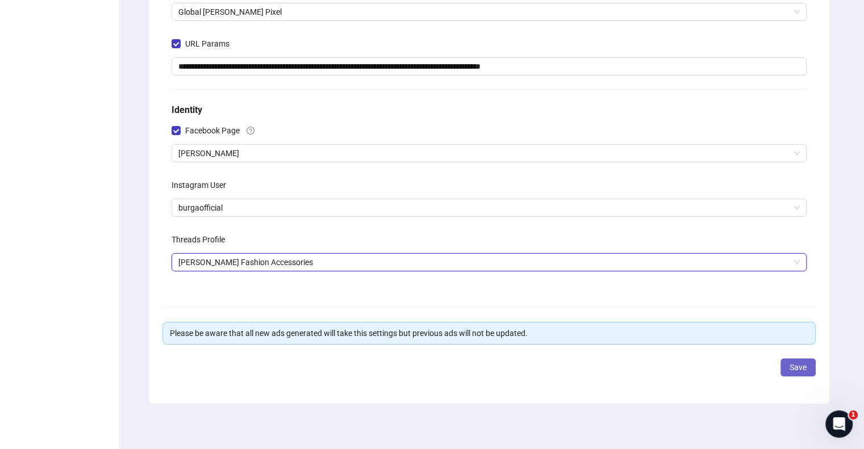
click at [800, 363] on span "Save" at bounding box center [797, 367] width 17 height 9
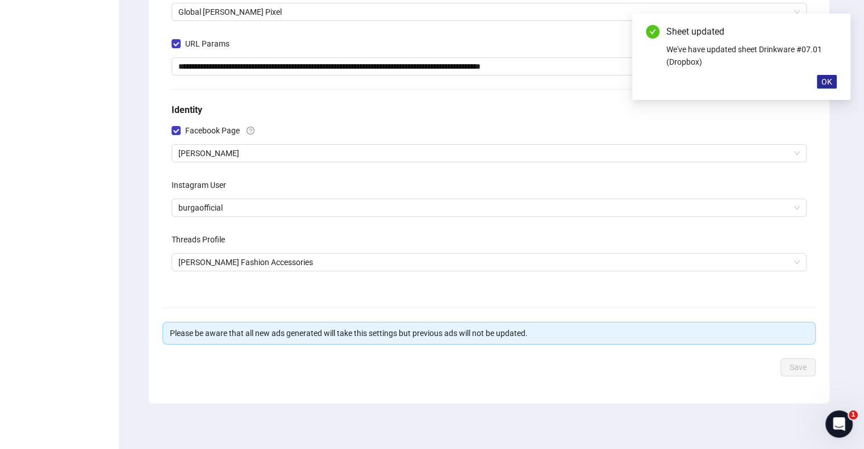
click at [826, 77] on span "OK" at bounding box center [826, 81] width 11 height 9
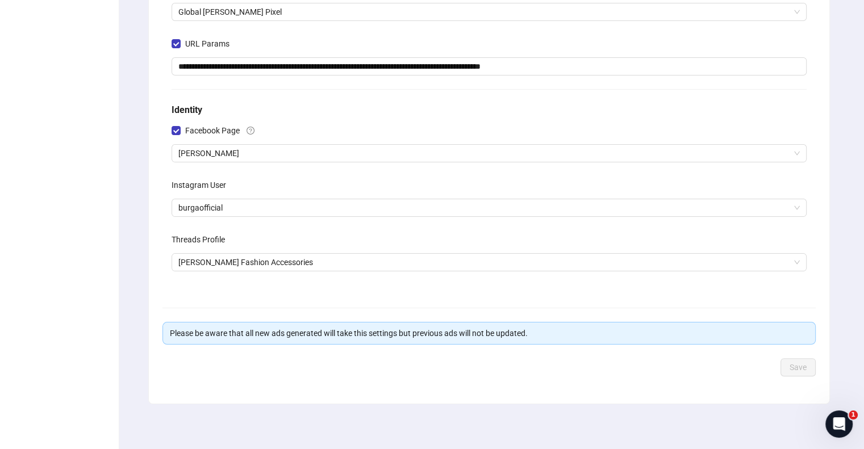
scroll to position [0, 0]
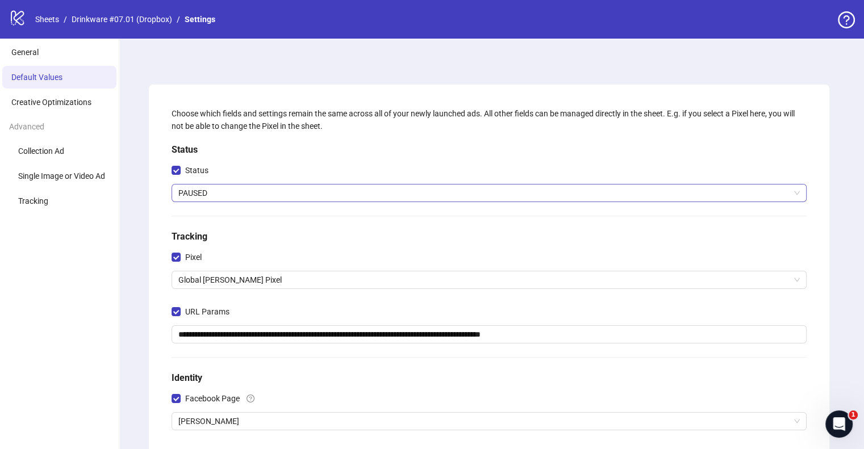
click at [203, 193] on span "PAUSED" at bounding box center [488, 193] width 621 height 17
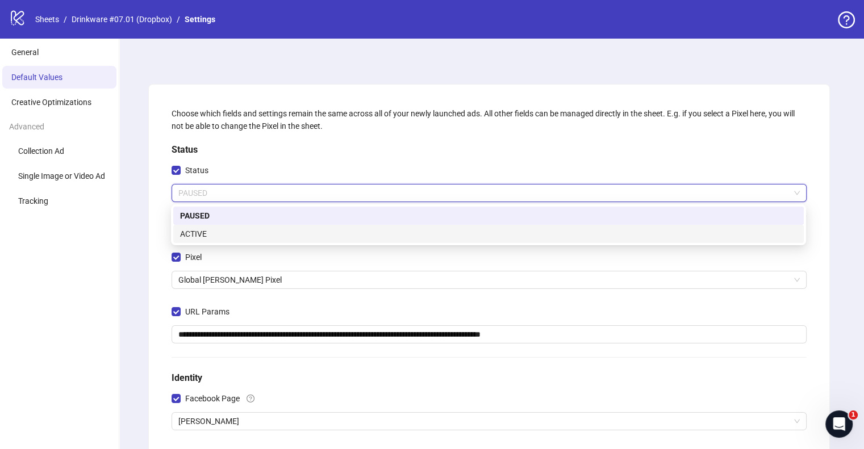
click at [208, 233] on div "ACTIVE" at bounding box center [488, 234] width 617 height 12
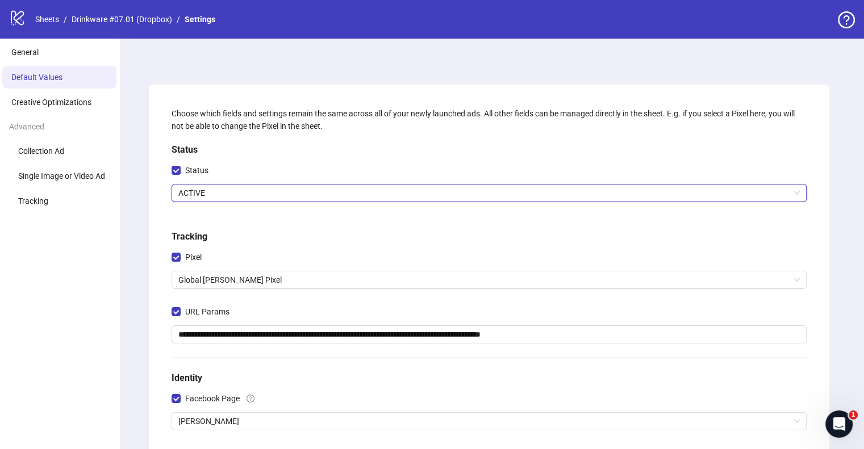
click at [227, 151] on h5 "Status" at bounding box center [489, 150] width 635 height 14
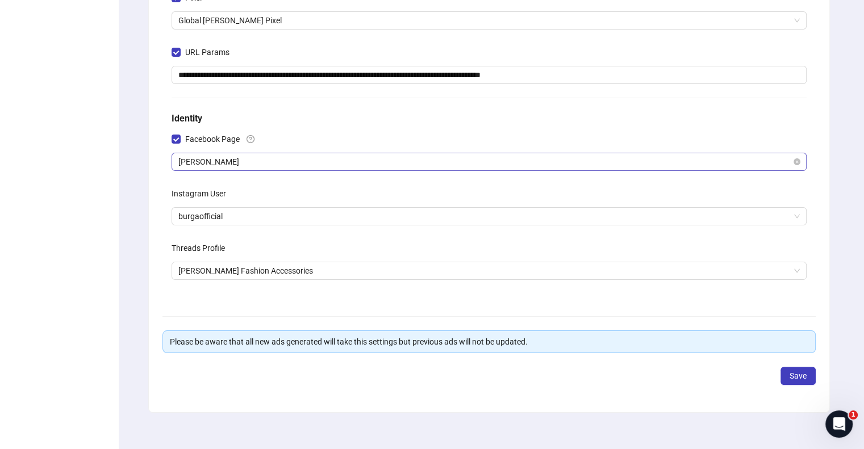
scroll to position [268, 0]
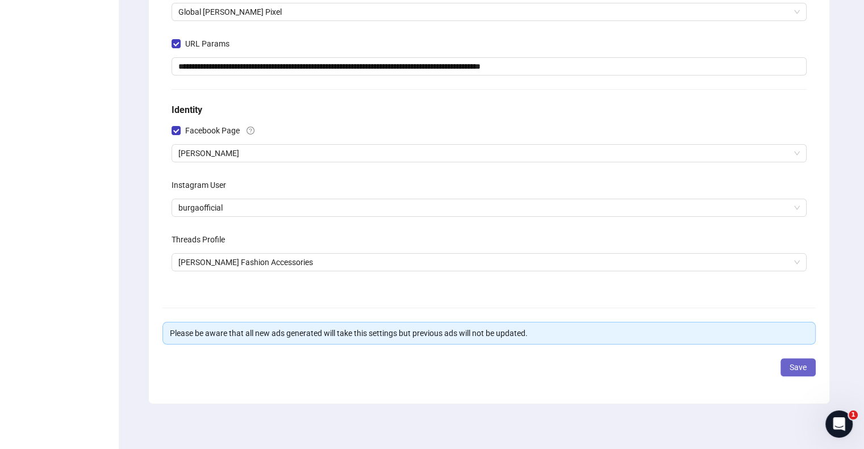
click at [799, 367] on span "Save" at bounding box center [797, 367] width 17 height 9
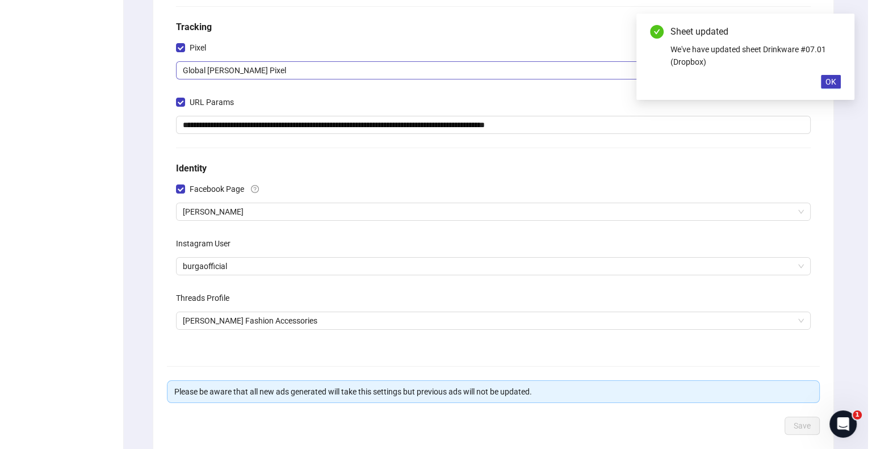
scroll to position [0, 0]
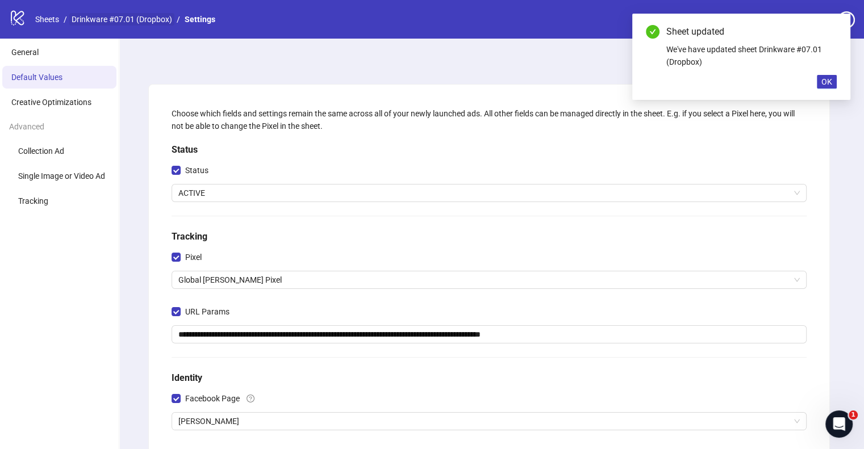
click at [133, 24] on link "Drinkware #07.01 (Dropbox)" at bounding box center [121, 19] width 105 height 12
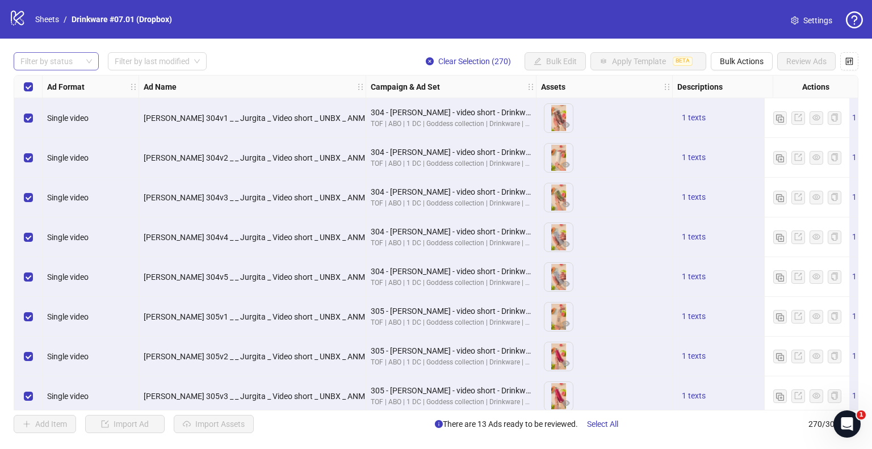
click at [45, 68] on div at bounding box center [50, 61] width 69 height 16
click at [35, 85] on div "Draft" at bounding box center [56, 84] width 67 height 12
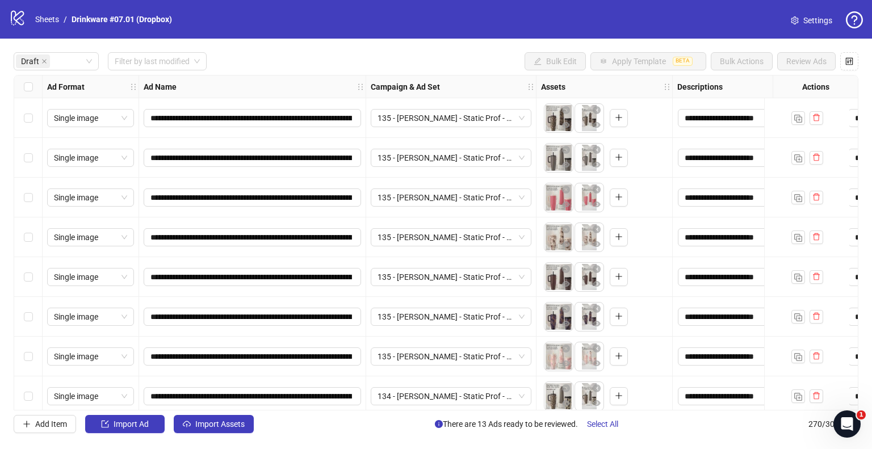
click at [302, 52] on div "Draft Filter by last modified Bulk Edit Apply Template BETA Bulk Actions Review…" at bounding box center [436, 61] width 845 height 18
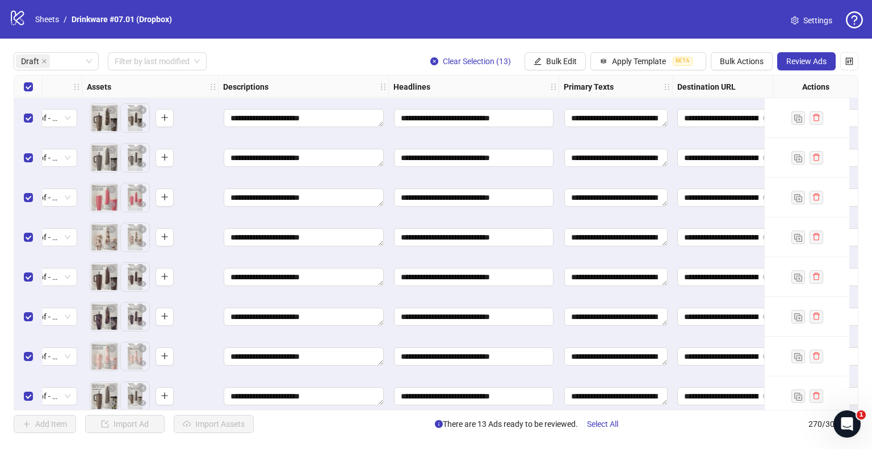
scroll to position [0, 1079]
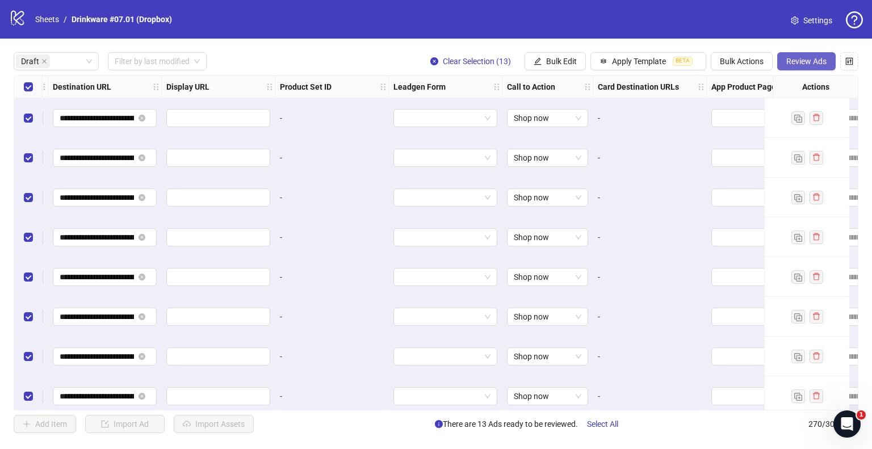
click at [796, 64] on span "Review Ads" at bounding box center [807, 61] width 40 height 9
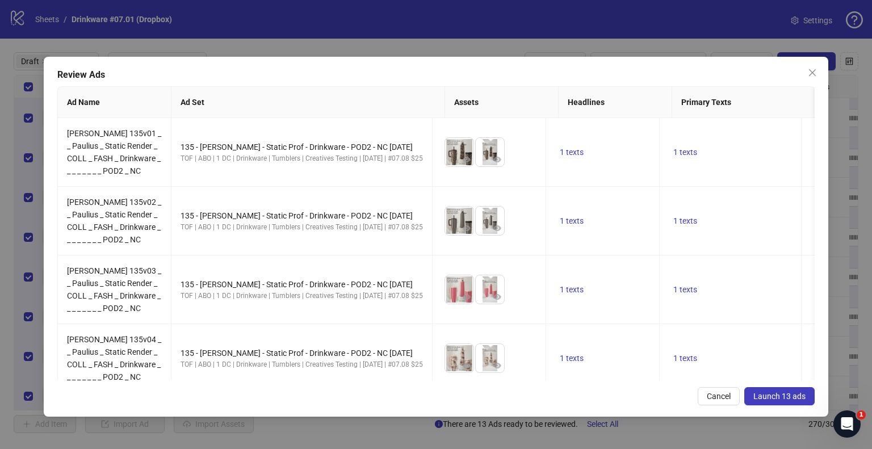
click at [771, 396] on span "Launch 13 ads" at bounding box center [780, 396] width 52 height 9
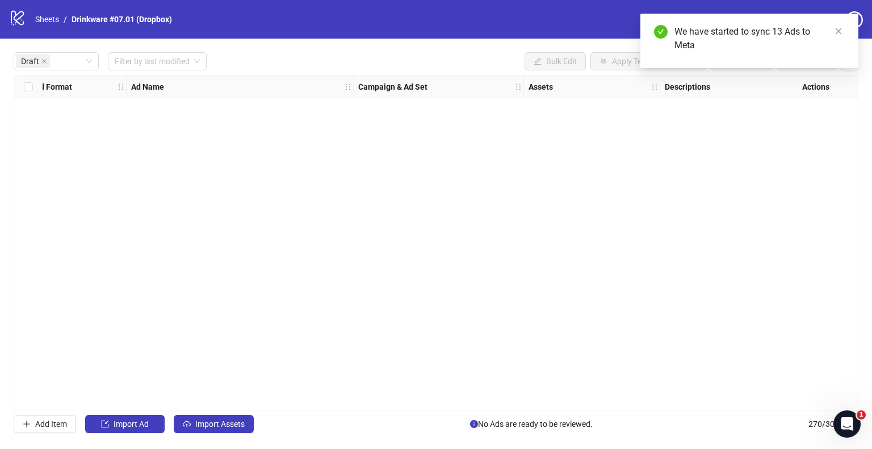
scroll to position [0, 0]
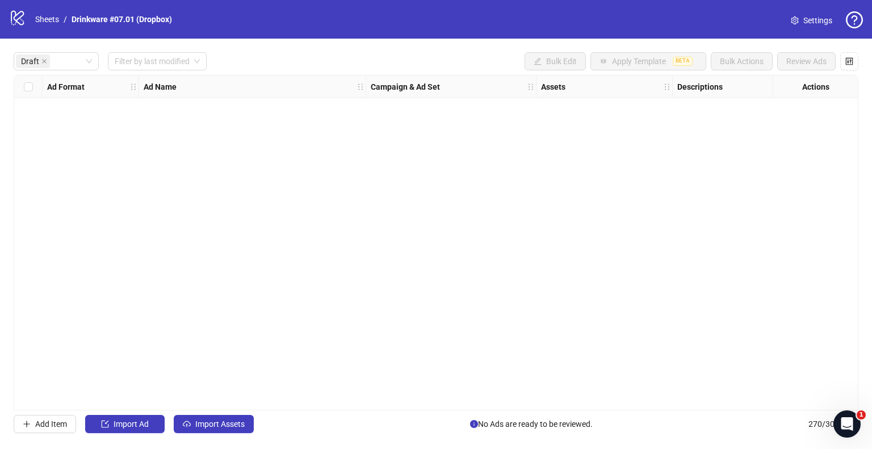
click at [48, 26] on div "logo/logo-mobile Sheets / Drinkware #07.01 (Dropbox)" at bounding box center [93, 19] width 168 height 20
click at [53, 18] on link "Sheets" at bounding box center [47, 19] width 28 height 12
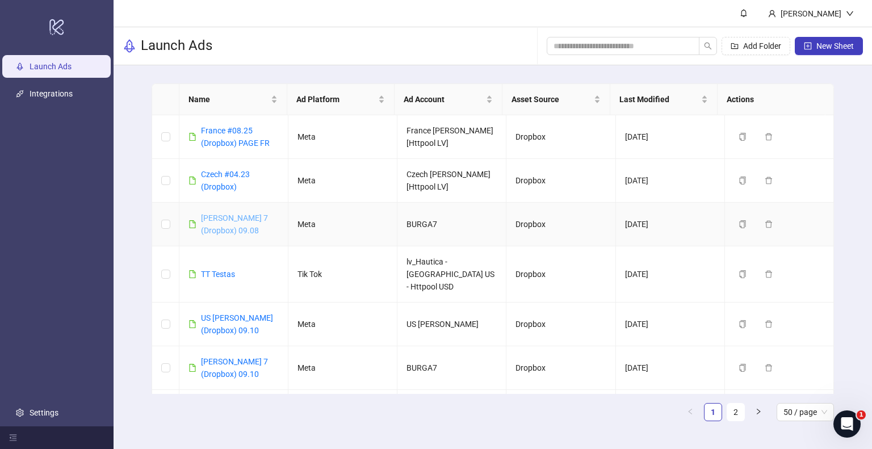
click at [236, 216] on link "[PERSON_NAME] 7 (Dropbox) 09.08" at bounding box center [234, 225] width 67 height 22
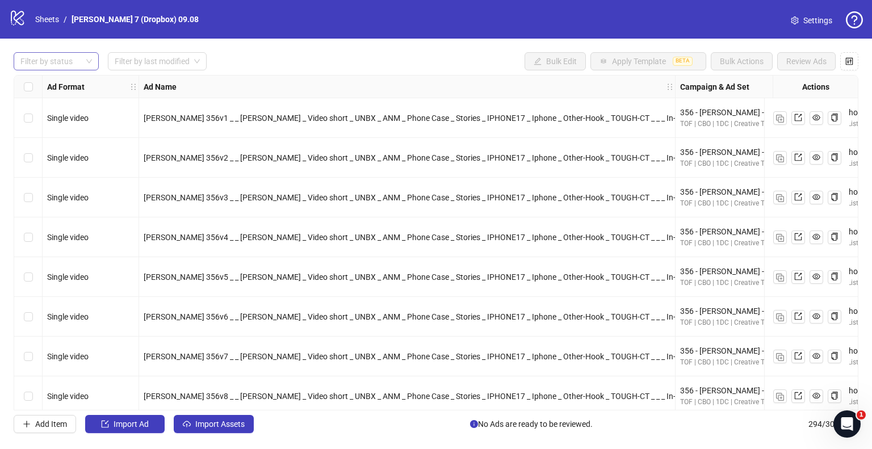
click at [64, 60] on div at bounding box center [50, 61] width 69 height 16
click at [60, 88] on div "Draft" at bounding box center [56, 84] width 67 height 12
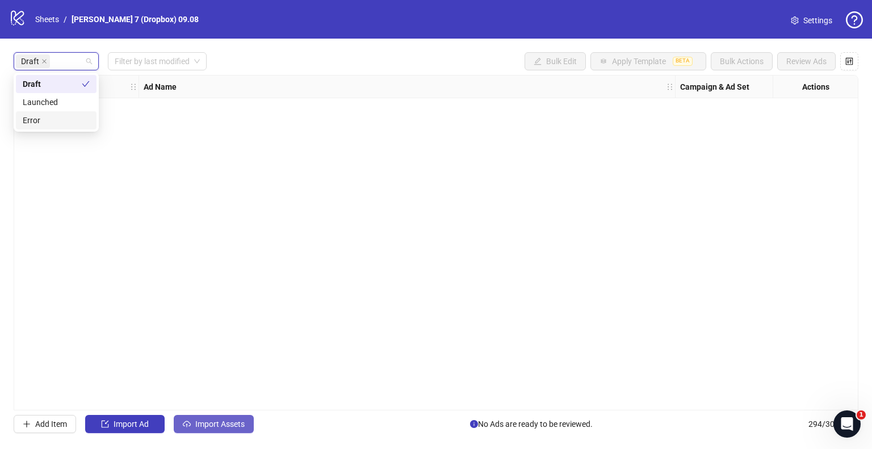
click at [233, 431] on button "Import Assets" at bounding box center [214, 424] width 80 height 18
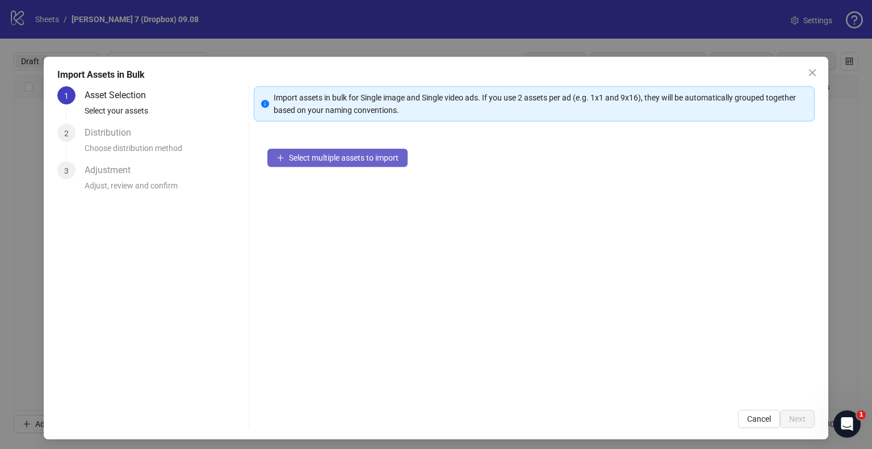
click at [309, 160] on span "Select multiple assets to import" at bounding box center [344, 157] width 110 height 9
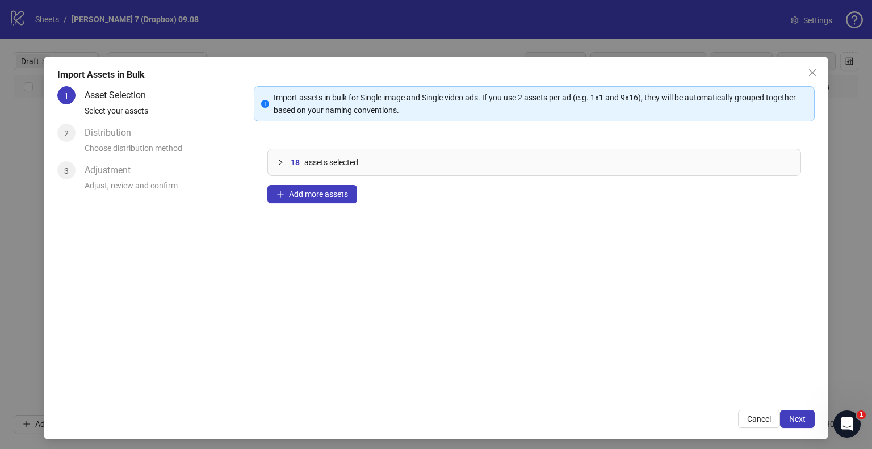
click at [297, 204] on div "18 assets selected Add more assets" at bounding box center [534, 265] width 561 height 261
click at [301, 195] on span "Add more assets" at bounding box center [318, 194] width 59 height 9
click at [789, 419] on span "Next" at bounding box center [797, 419] width 16 height 9
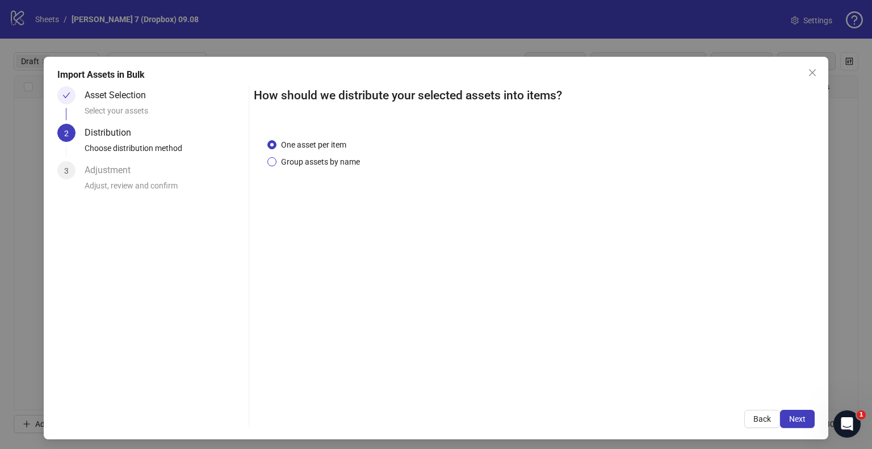
click at [316, 165] on span "Group assets by name" at bounding box center [321, 162] width 88 height 12
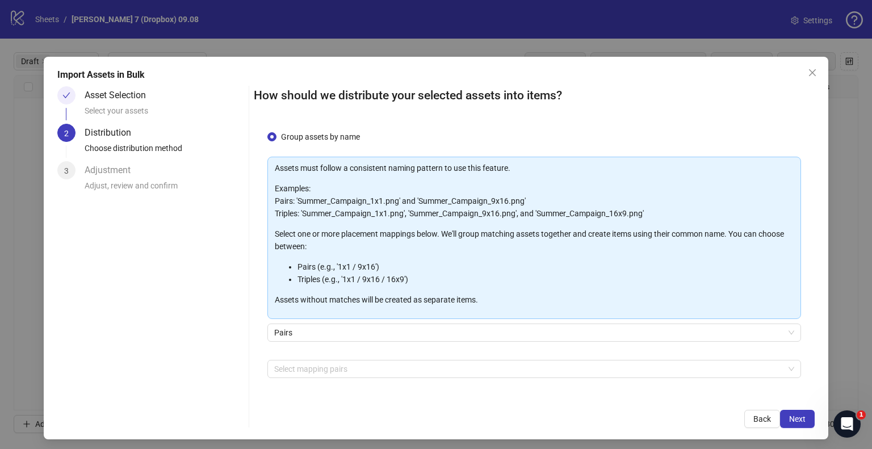
scroll to position [60, 0]
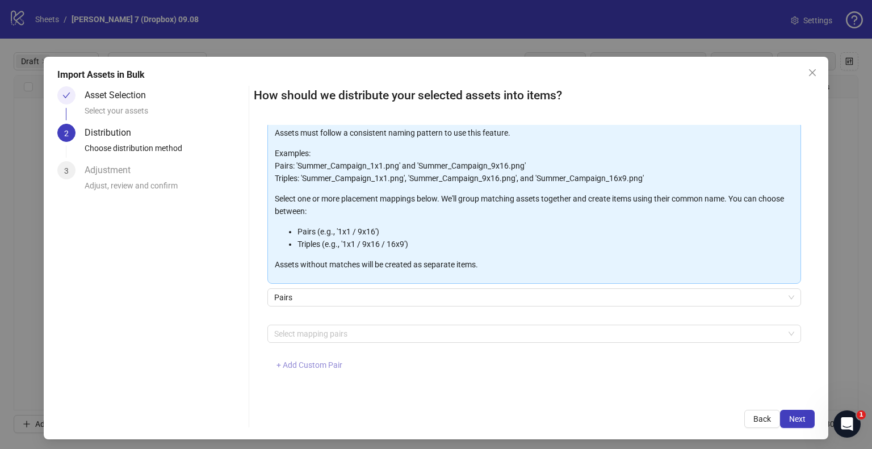
click at [304, 361] on span "+ Add Custom Pair" at bounding box center [310, 365] width 66 height 9
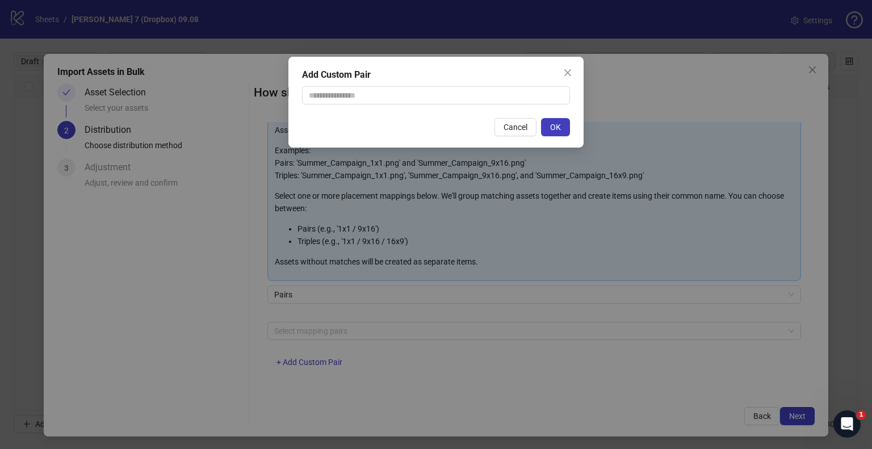
scroll to position [4, 0]
drag, startPoint x: 361, startPoint y: 113, endPoint x: 360, endPoint y: 98, distance: 14.8
click at [361, 113] on div "Add Custom Pair Cancel OK" at bounding box center [436, 102] width 295 height 91
click at [360, 98] on input "text" at bounding box center [436, 95] width 268 height 18
type input "**********"
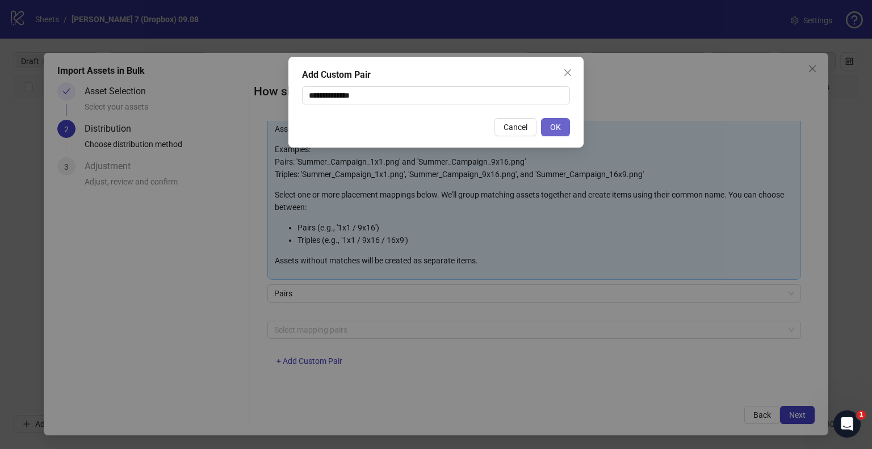
click at [547, 129] on button "OK" at bounding box center [555, 127] width 29 height 18
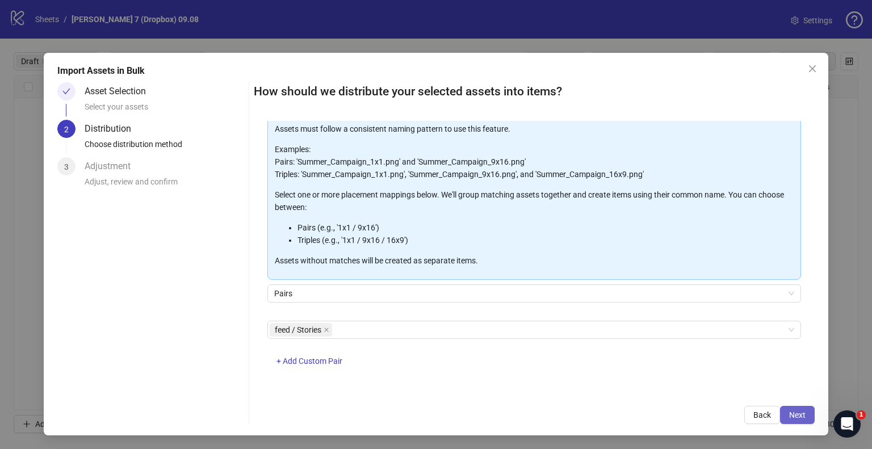
click at [792, 407] on button "Next" at bounding box center [797, 415] width 35 height 18
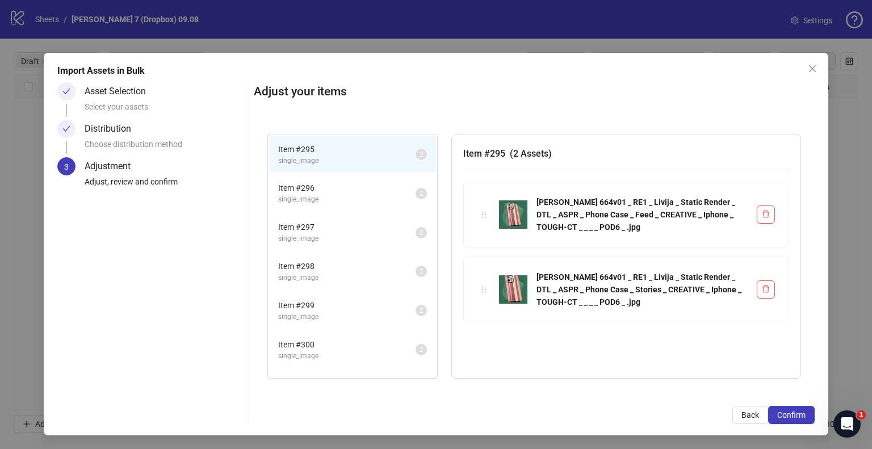
scroll to position [143, 0]
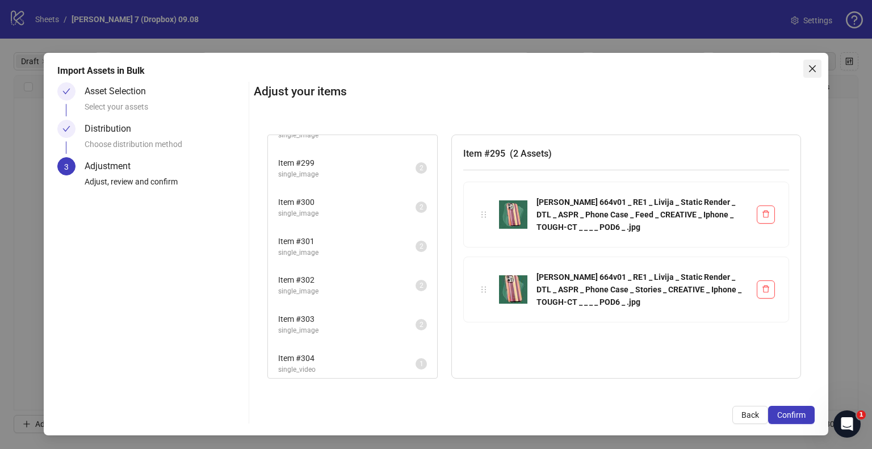
click at [808, 69] on icon "close" at bounding box center [812, 68] width 9 height 9
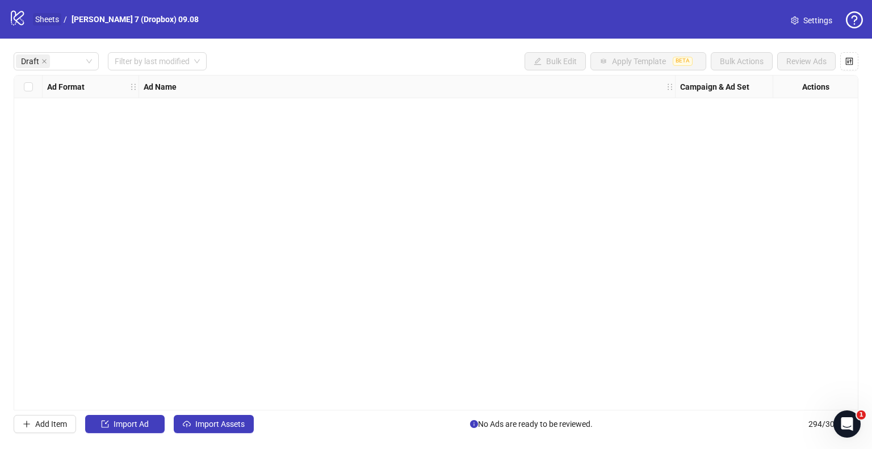
click at [39, 21] on link "Sheets" at bounding box center [47, 19] width 28 height 12
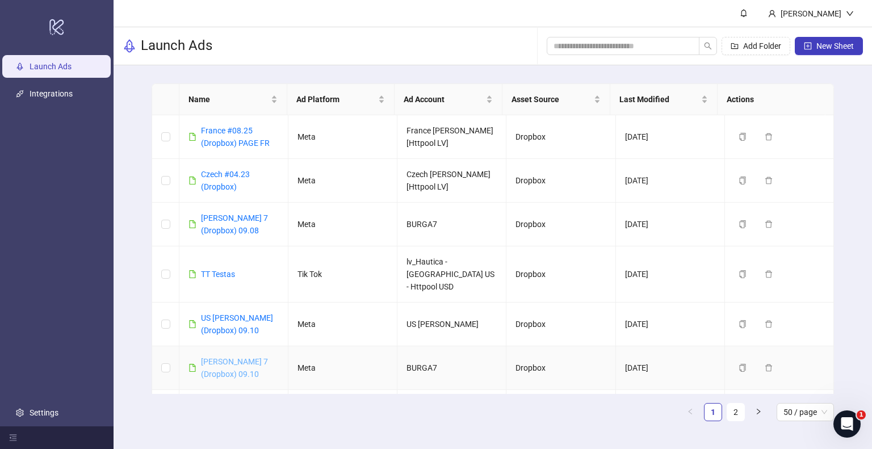
click at [214, 357] on link "[PERSON_NAME] 7 (Dropbox) 09.10" at bounding box center [234, 368] width 67 height 22
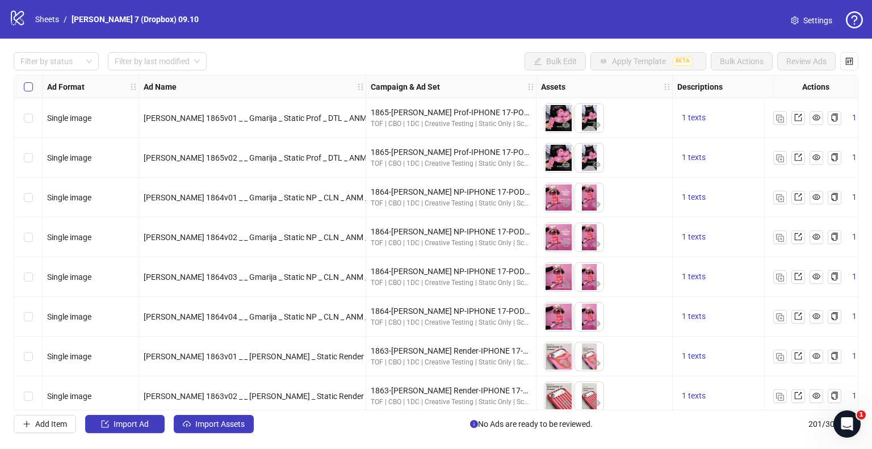
click at [25, 82] on label "Select all rows" at bounding box center [28, 87] width 9 height 12
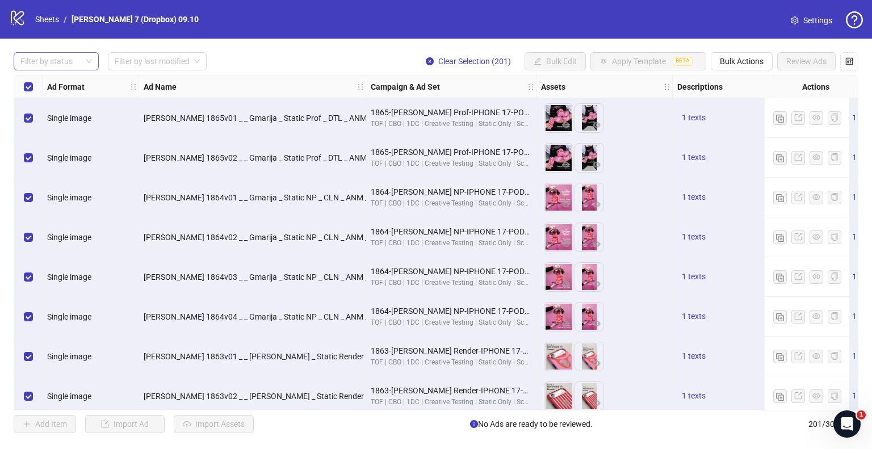
click at [98, 53] on div "Filter by status" at bounding box center [56, 61] width 85 height 18
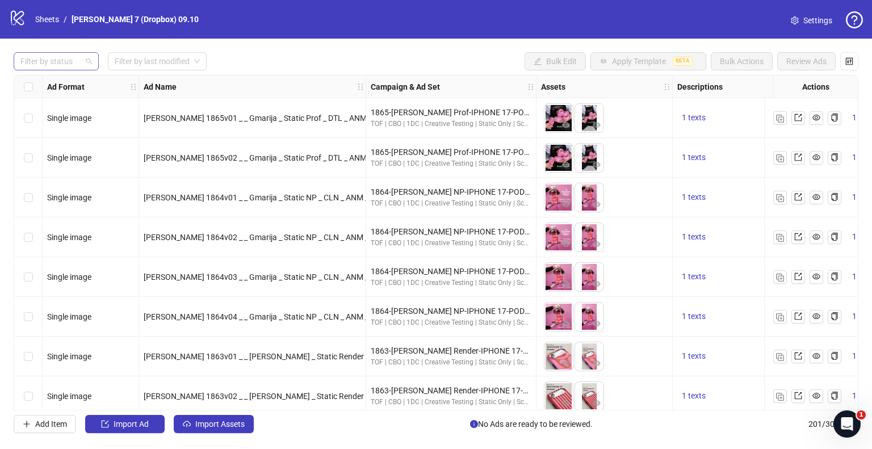
click at [74, 59] on div at bounding box center [50, 61] width 69 height 16
click at [64, 66] on div at bounding box center [50, 61] width 69 height 16
click at [44, 87] on div "Draft" at bounding box center [56, 84] width 67 height 12
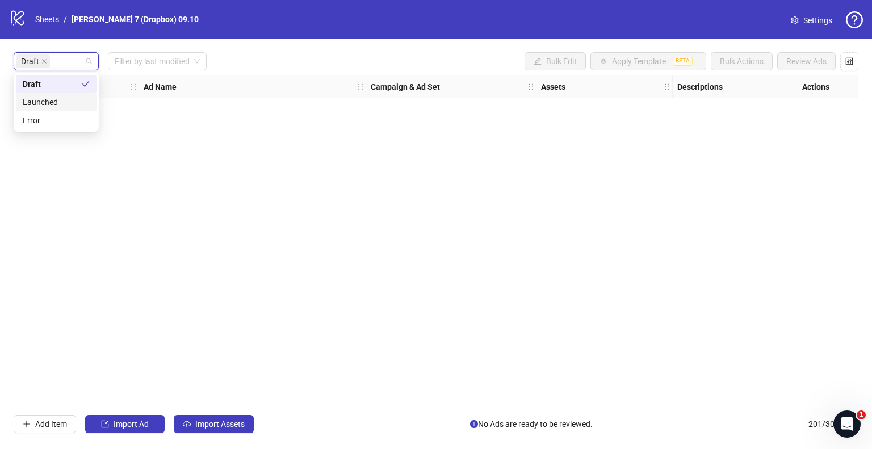
click at [234, 437] on div "Draft Filter by last modified Bulk Edit Apply Template BETA Bulk Actions Review…" at bounding box center [436, 243] width 872 height 408
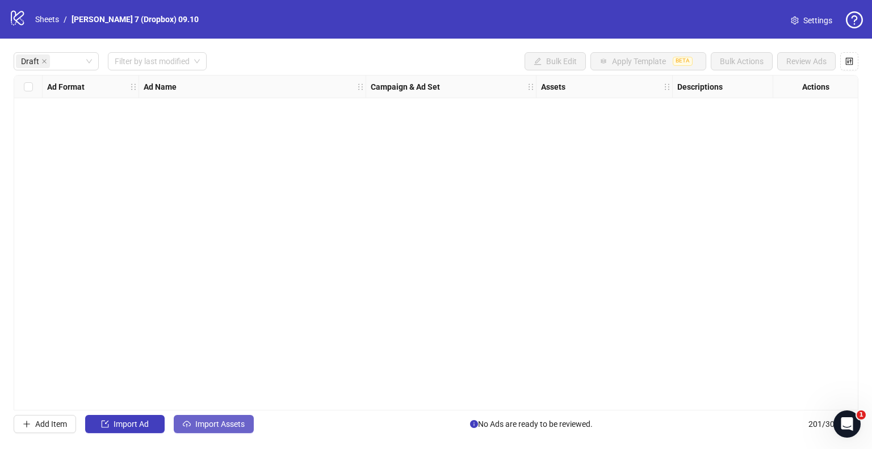
click at [234, 427] on span "Import Assets" at bounding box center [219, 424] width 49 height 9
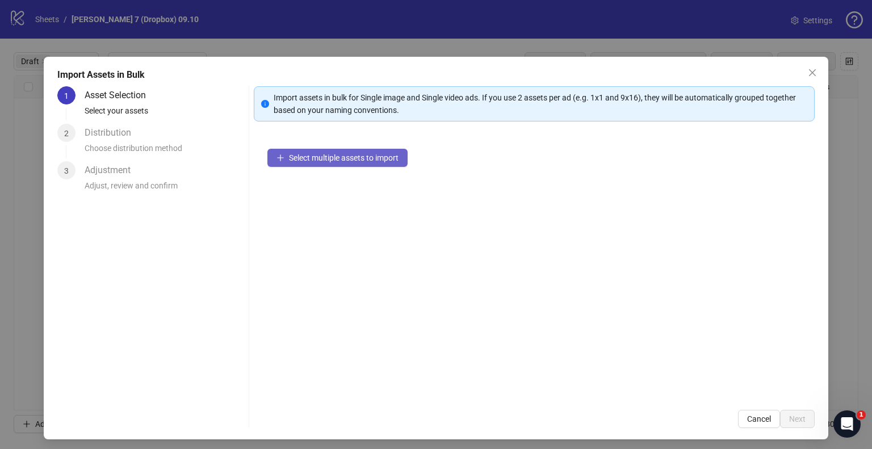
click at [325, 163] on button "Select multiple assets to import" at bounding box center [337, 158] width 140 height 18
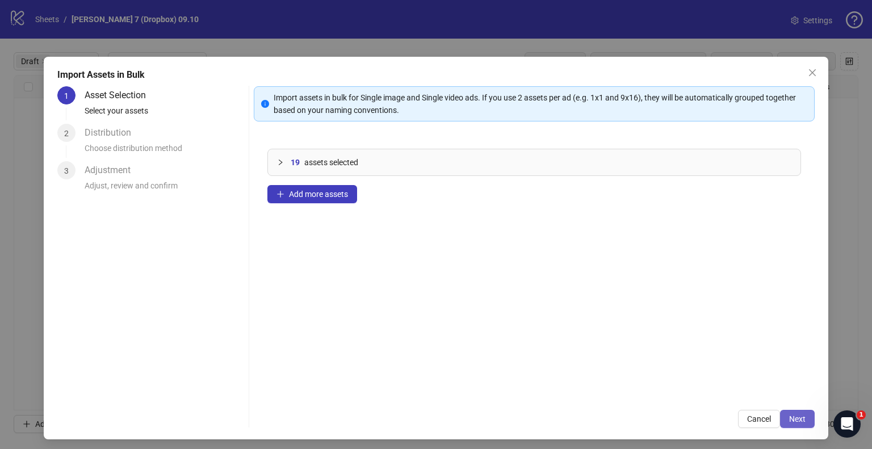
click at [792, 420] on span "Next" at bounding box center [797, 419] width 16 height 9
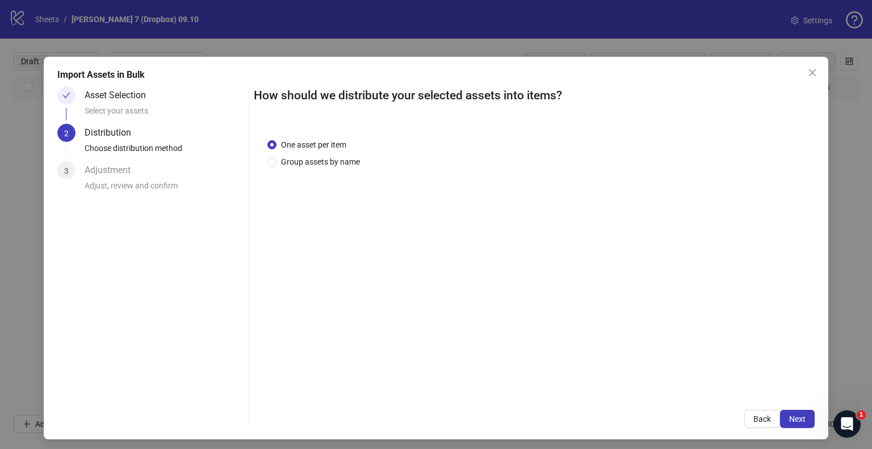
drag, startPoint x: 331, startPoint y: 173, endPoint x: 328, endPoint y: 166, distance: 7.9
click at [331, 173] on div "One asset per item Group assets by name" at bounding box center [534, 260] width 561 height 271
drag, startPoint x: 328, startPoint y: 166, endPoint x: 325, endPoint y: 177, distance: 11.3
click at [328, 165] on span "Group assets by name" at bounding box center [321, 162] width 88 height 12
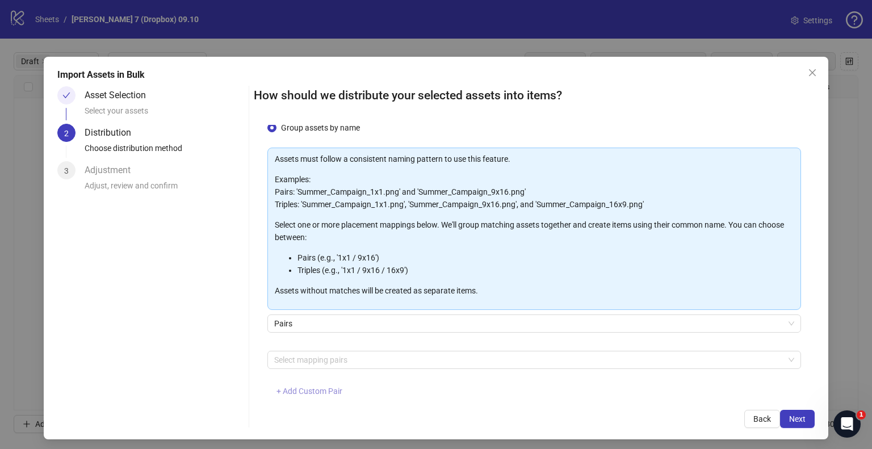
scroll to position [60, 0]
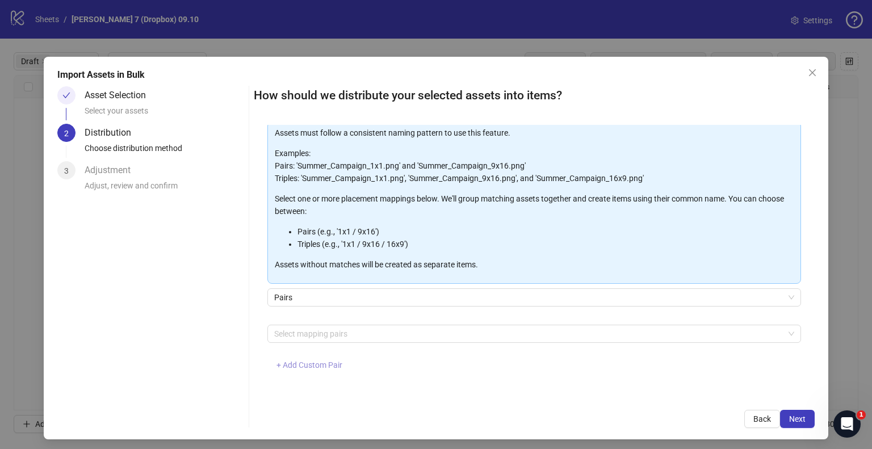
click at [300, 371] on button "+ Add Custom Pair" at bounding box center [309, 366] width 84 height 18
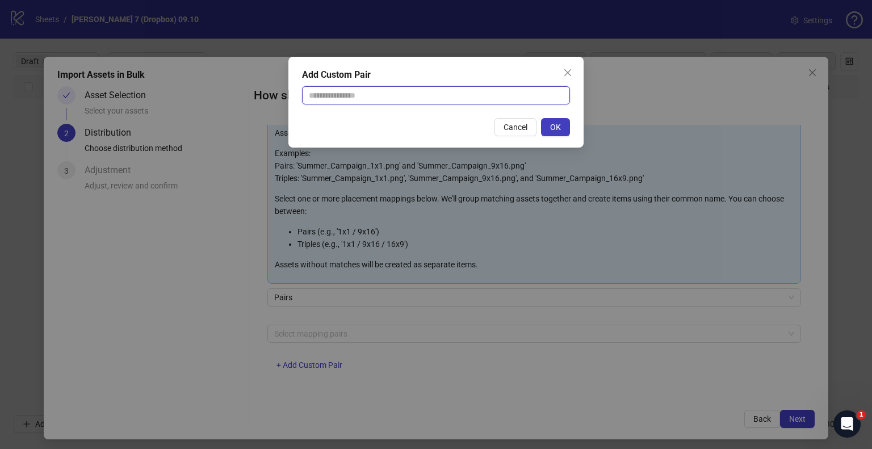
click at [350, 93] on input "text" at bounding box center [436, 95] width 268 height 18
type input "**********"
click at [551, 127] on span "OK" at bounding box center [555, 127] width 11 height 9
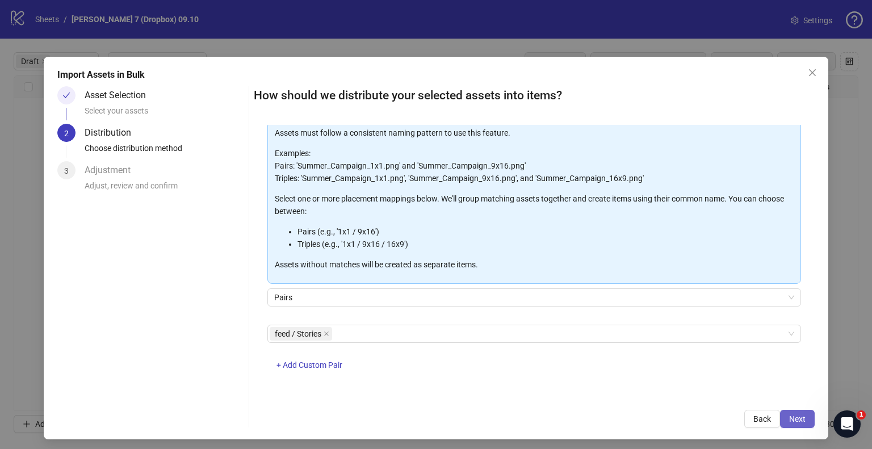
click at [789, 418] on span "Next" at bounding box center [797, 419] width 16 height 9
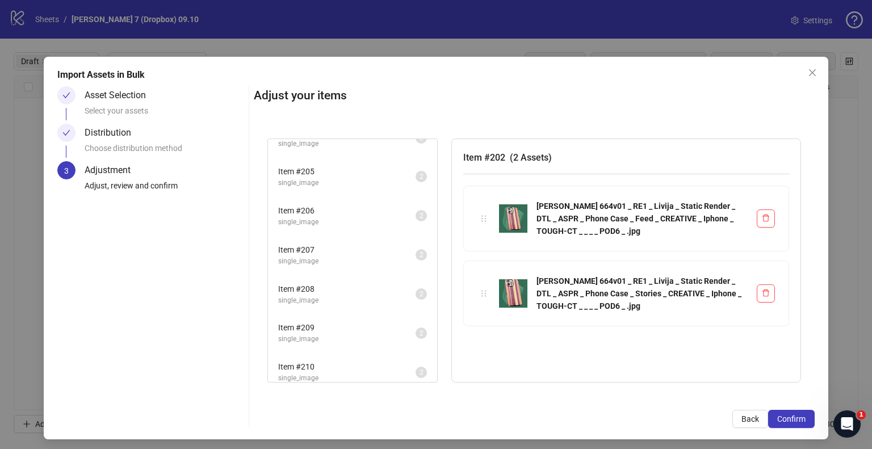
scroll to position [143, 0]
click at [777, 419] on span "Confirm" at bounding box center [791, 419] width 28 height 9
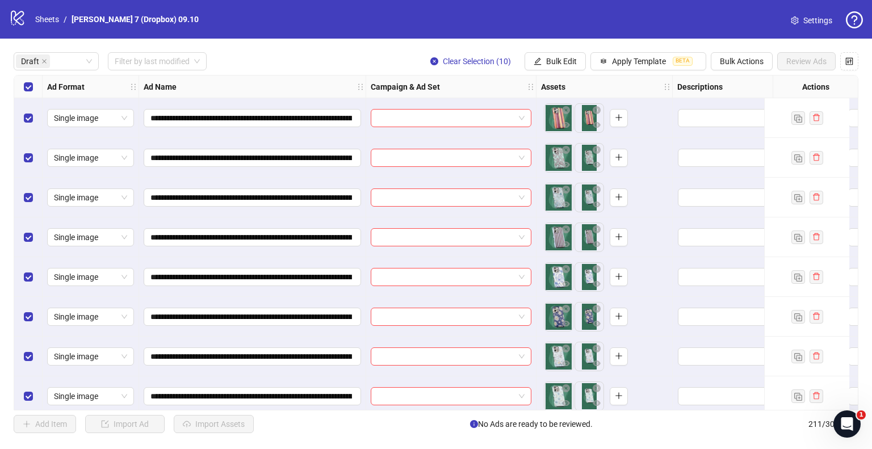
scroll to position [90, 0]
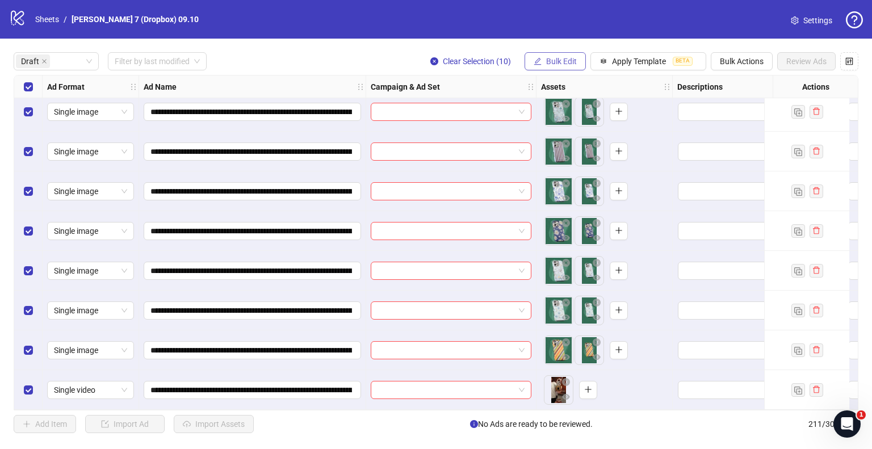
click at [571, 61] on span "Bulk Edit" at bounding box center [561, 61] width 31 height 9
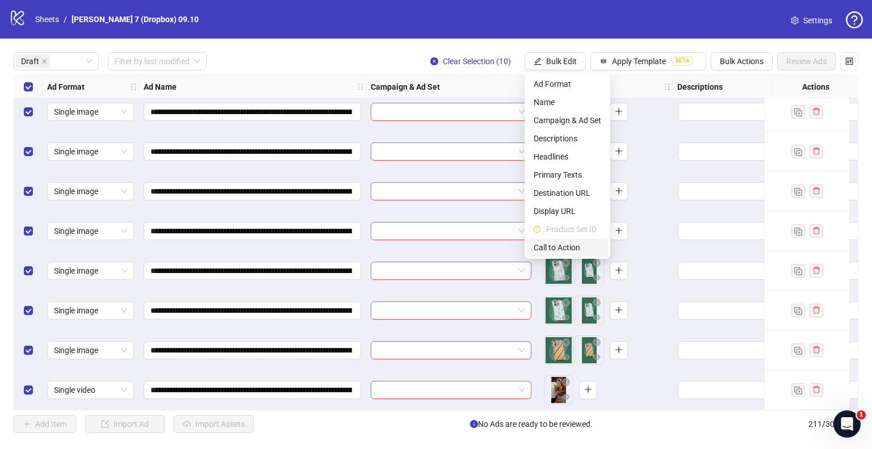
click at [574, 248] on span "Call to Action" at bounding box center [568, 247] width 68 height 12
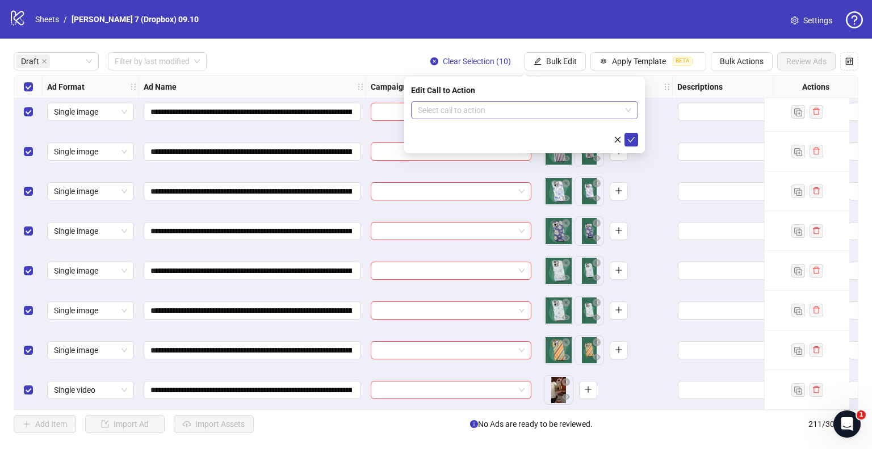
click at [511, 103] on input "search" at bounding box center [519, 110] width 203 height 17
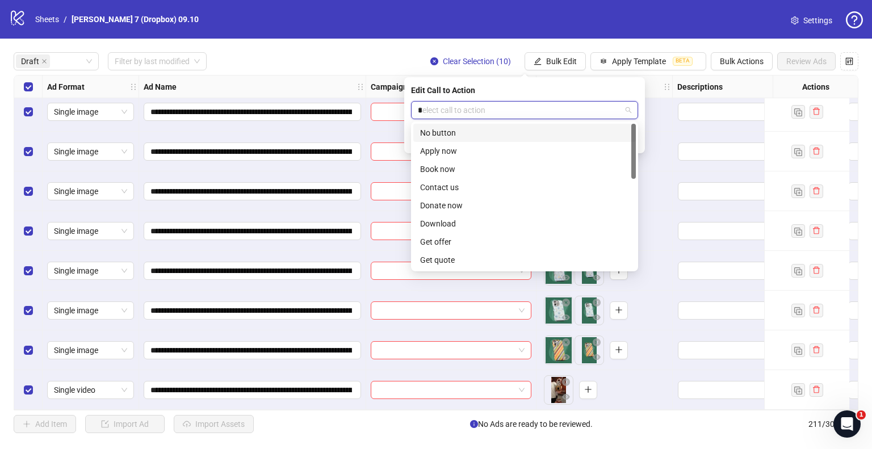
type input "**"
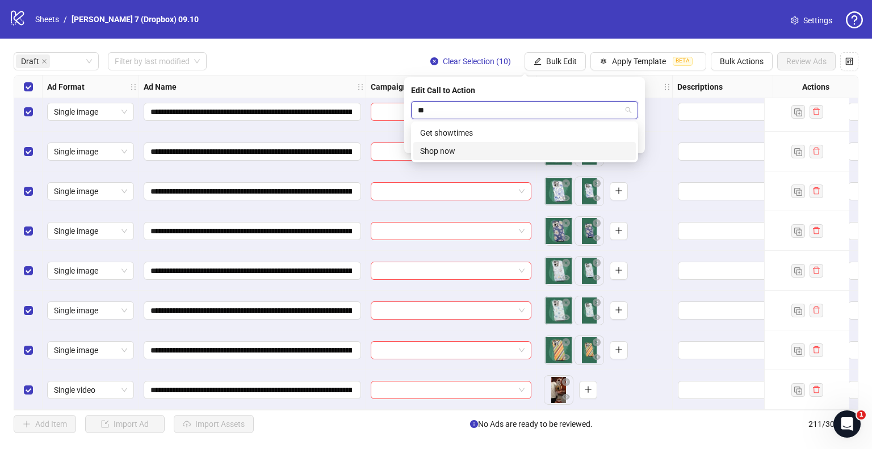
click at [473, 147] on div "Shop now" at bounding box center [524, 151] width 209 height 12
click at [632, 136] on icon "check" at bounding box center [632, 140] width 8 height 8
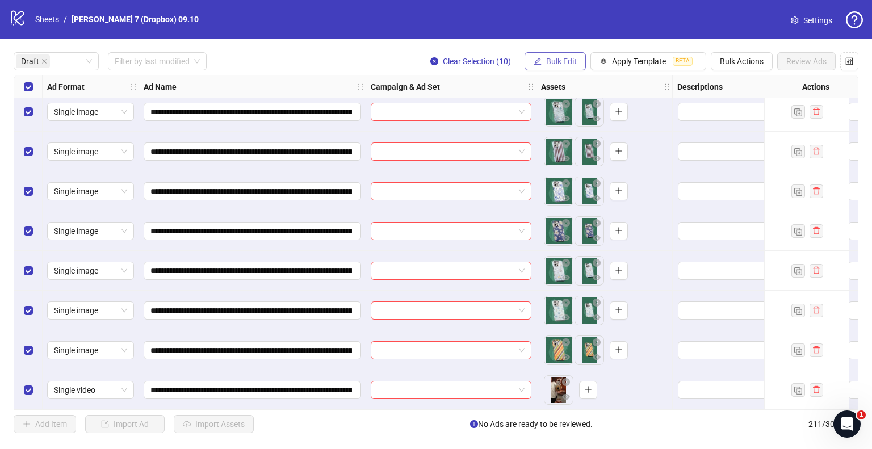
click at [566, 60] on span "Bulk Edit" at bounding box center [561, 61] width 31 height 9
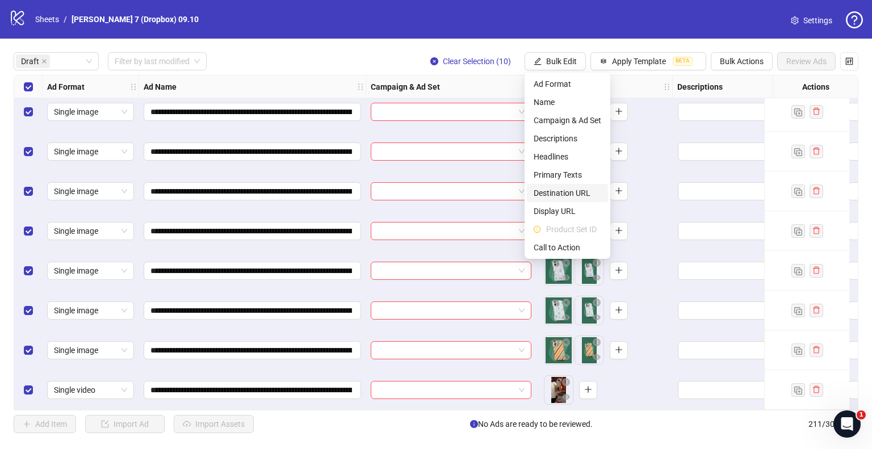
click at [559, 194] on span "Destination URL" at bounding box center [568, 193] width 68 height 12
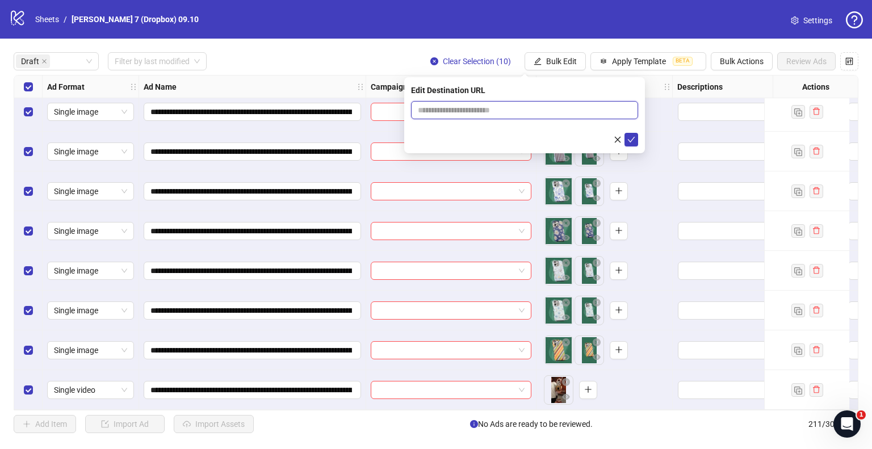
click at [465, 109] on input "text" at bounding box center [520, 110] width 204 height 12
type input "**********"
click at [634, 139] on icon "check" at bounding box center [632, 140] width 8 height 8
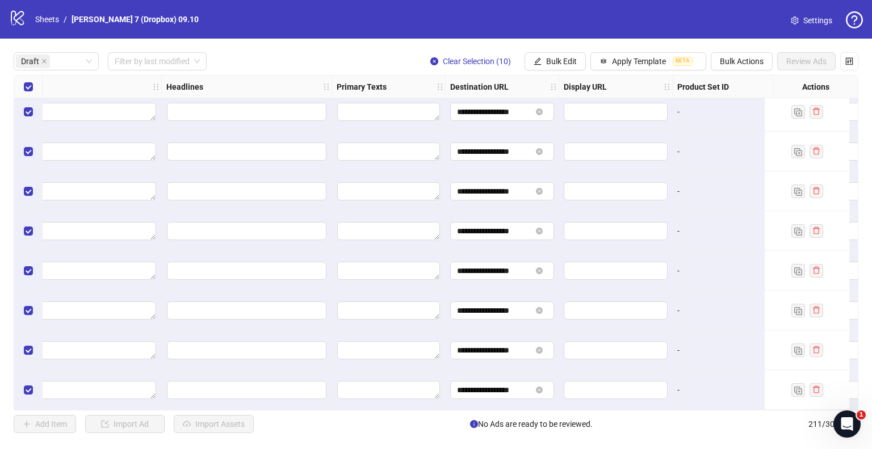
scroll to position [90, 340]
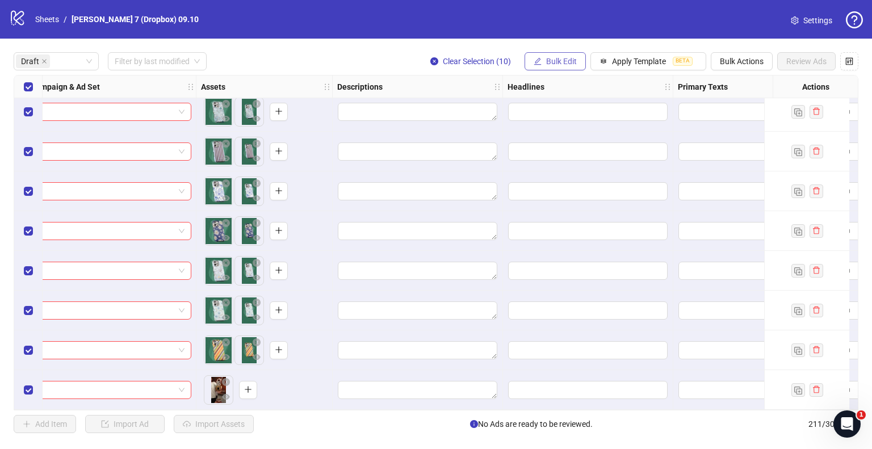
click at [545, 55] on button "Bulk Edit" at bounding box center [555, 61] width 61 height 18
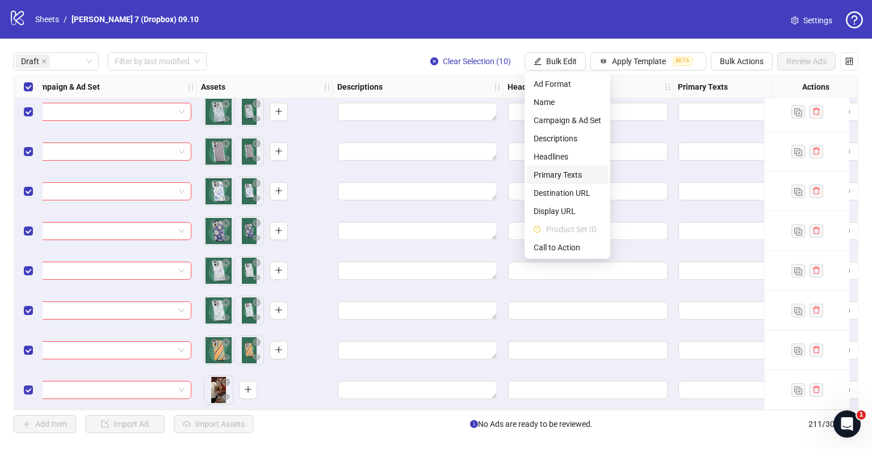
click at [550, 166] on li "Primary Texts" at bounding box center [567, 175] width 81 height 18
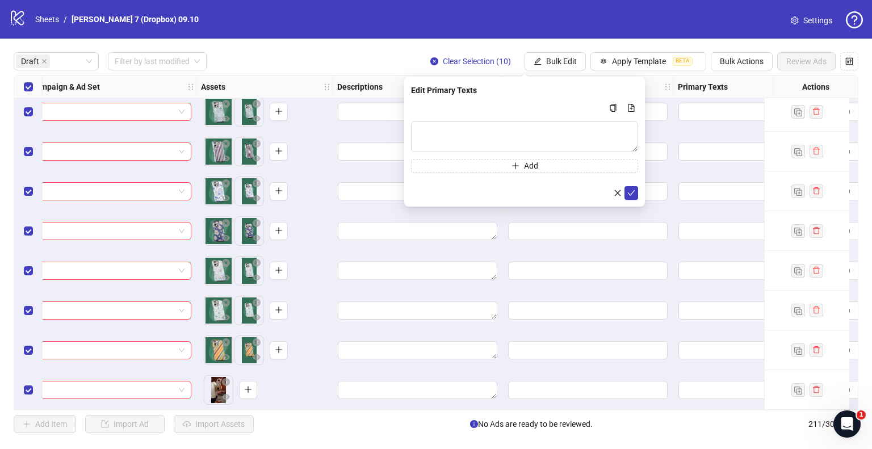
click at [536, 136] on div "Press Shift+Enter to add new input" at bounding box center [524, 141] width 131 height 19
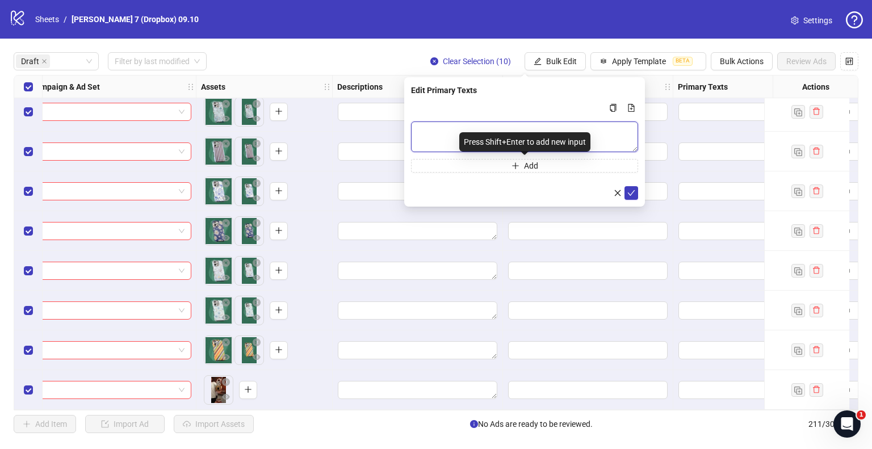
click at [571, 131] on textarea "Multi-text input container - paste or copy values" at bounding box center [524, 137] width 227 height 31
paste textarea "**********"
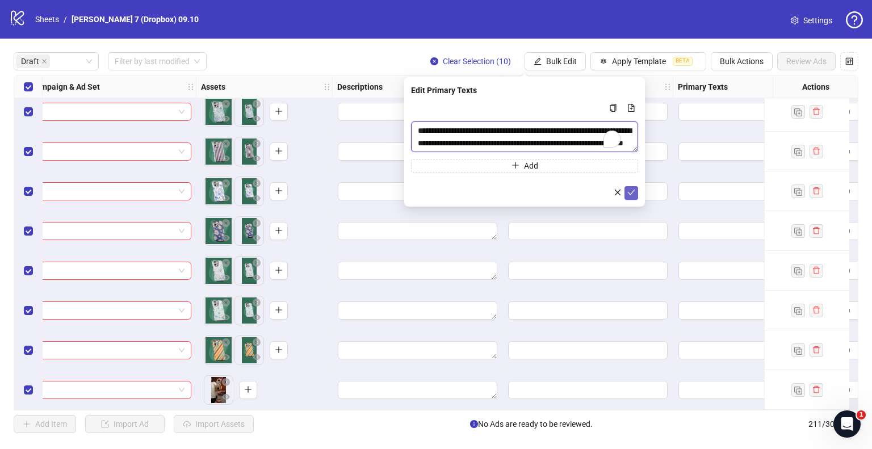
scroll to position [9, 0]
type textarea "**********"
click at [632, 191] on icon "check" at bounding box center [632, 193] width 8 height 8
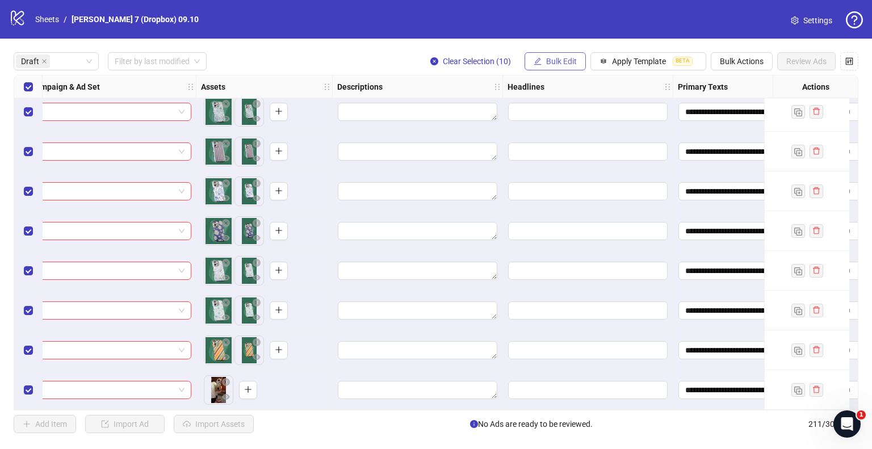
click at [557, 65] on span "Bulk Edit" at bounding box center [561, 61] width 31 height 9
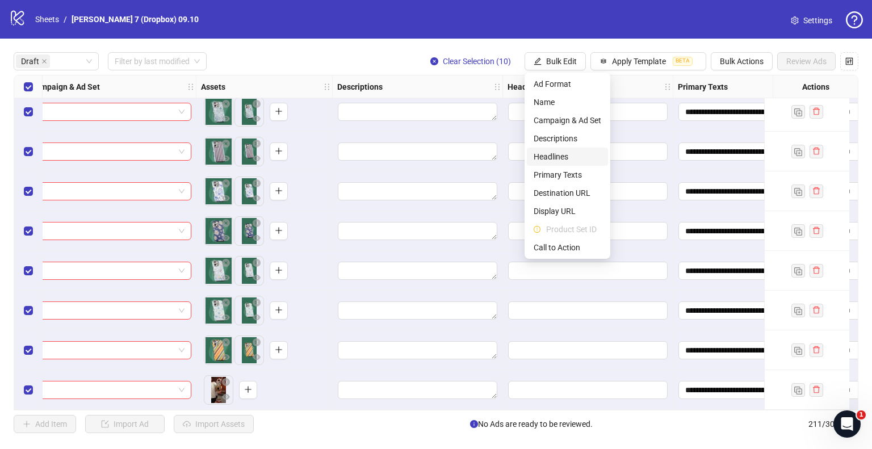
click at [553, 157] on span "Headlines" at bounding box center [568, 157] width 68 height 12
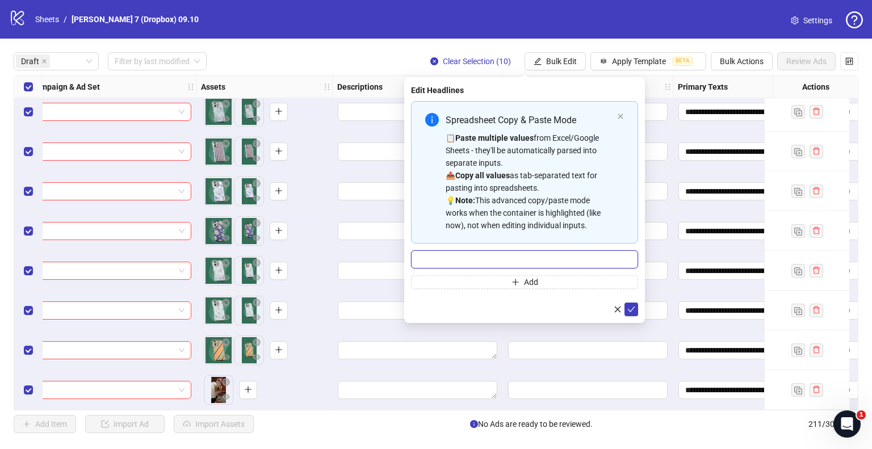
drag, startPoint x: 441, startPoint y: 260, endPoint x: 463, endPoint y: 262, distance: 22.3
click at [441, 260] on input "Multi-input container - paste or copy values" at bounding box center [524, 259] width 227 height 18
paste input "**********"
type input "**********"
click at [634, 307] on icon "check" at bounding box center [632, 310] width 8 height 8
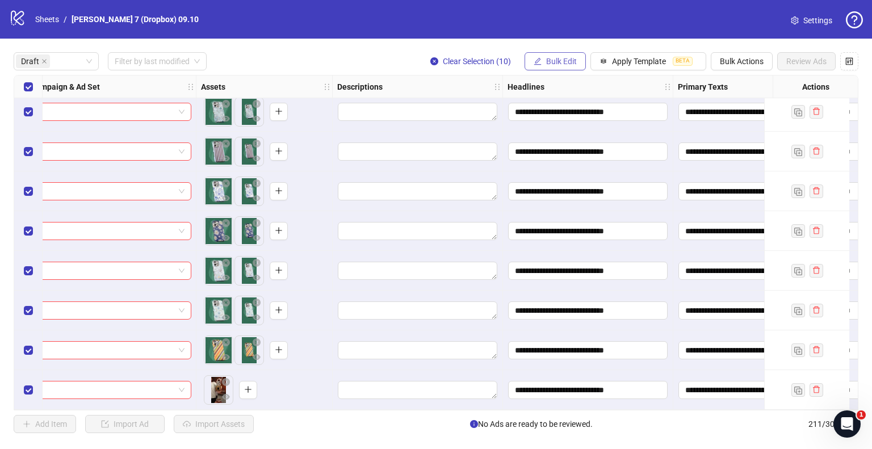
click at [550, 57] on span "Bulk Edit" at bounding box center [561, 61] width 31 height 9
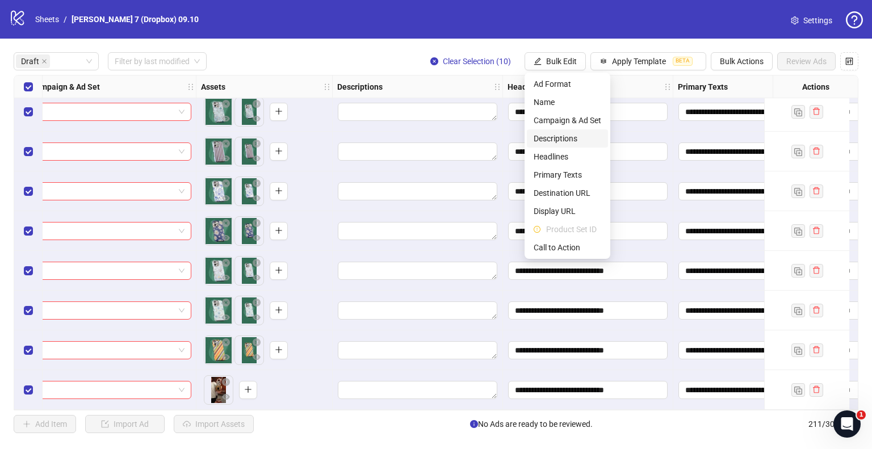
click at [572, 138] on span "Descriptions" at bounding box center [568, 138] width 68 height 12
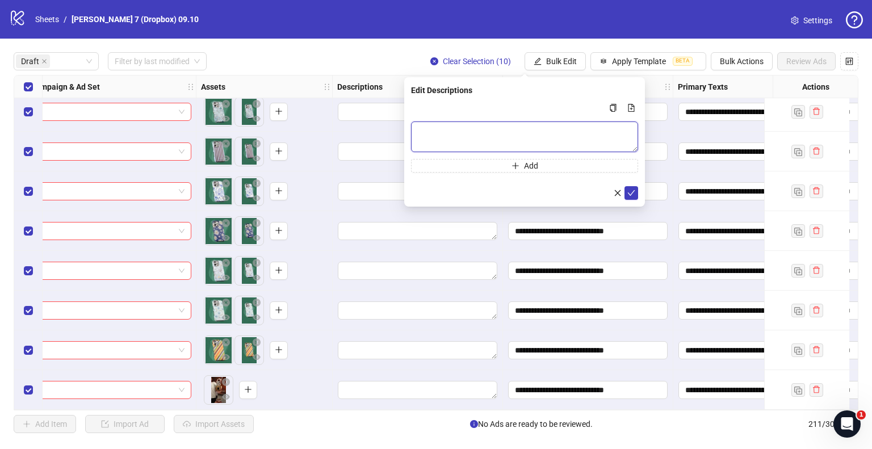
click at [534, 132] on textarea "Multi-text input container - paste or copy values" at bounding box center [524, 137] width 227 height 31
paste textarea "**********"
type textarea "**********"
click at [630, 196] on icon "check" at bounding box center [632, 193] width 8 height 8
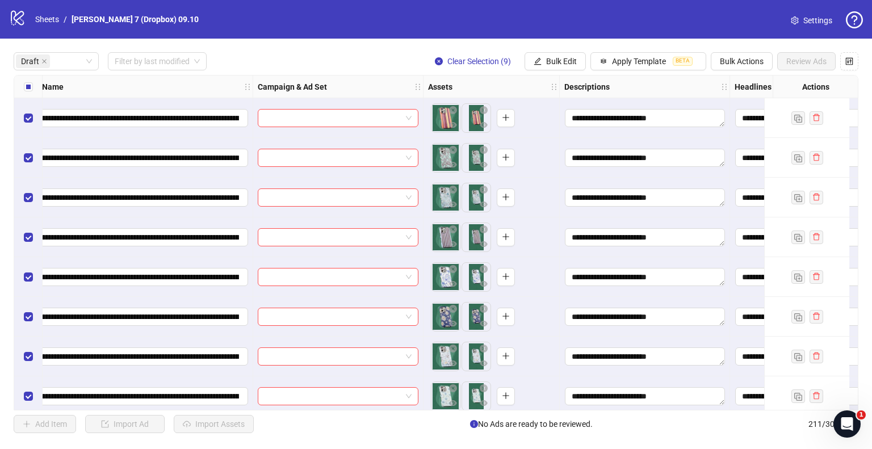
scroll to position [0, 0]
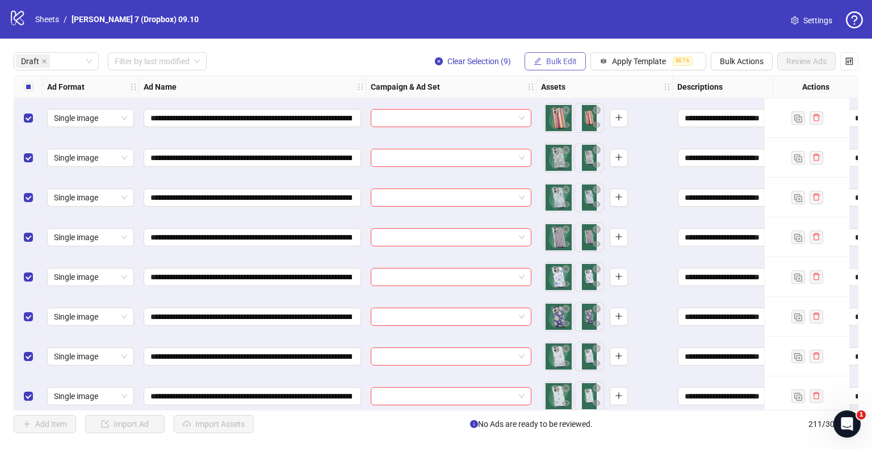
click at [557, 53] on button "Bulk Edit" at bounding box center [555, 61] width 61 height 18
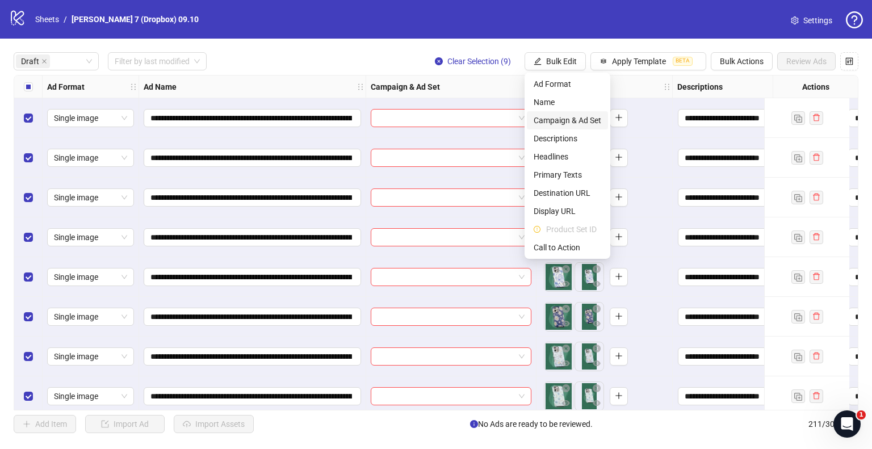
click at [547, 119] on span "Campaign & Ad Set" at bounding box center [568, 120] width 68 height 12
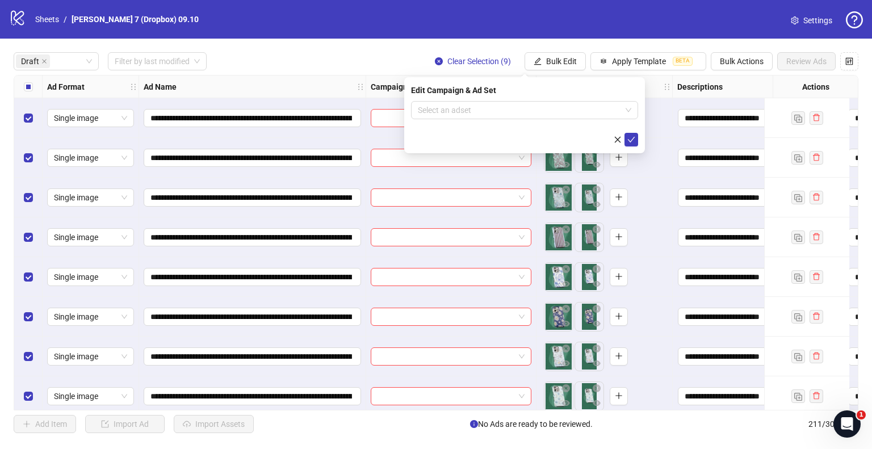
click at [540, 91] on div "Edit Campaign & Ad Set" at bounding box center [524, 90] width 227 height 12
click at [542, 106] on input "search" at bounding box center [519, 110] width 203 height 17
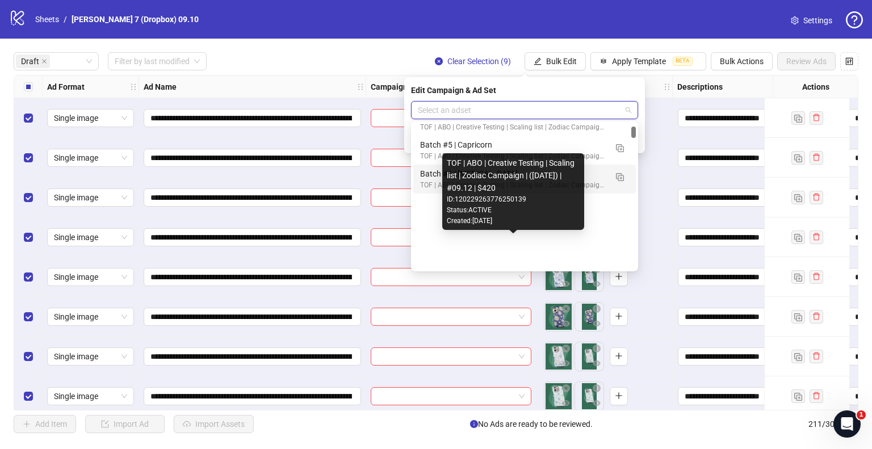
scroll to position [511, 0]
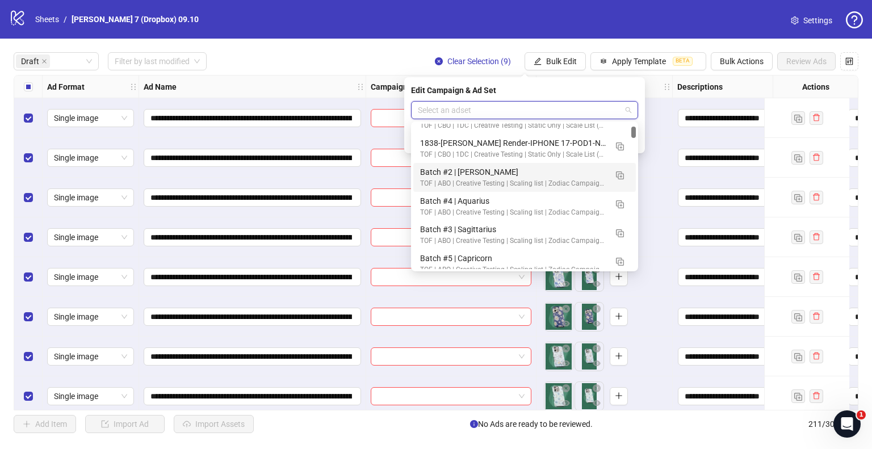
click at [430, 112] on input "search" at bounding box center [519, 110] width 203 height 17
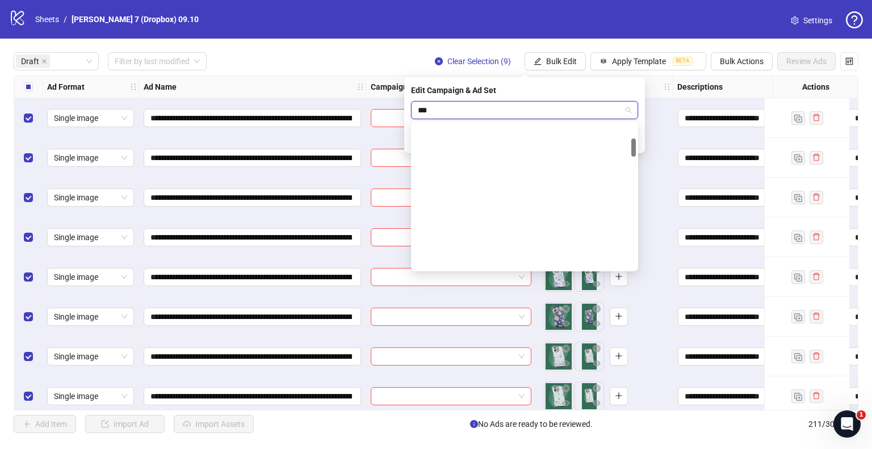
scroll to position [0, 0]
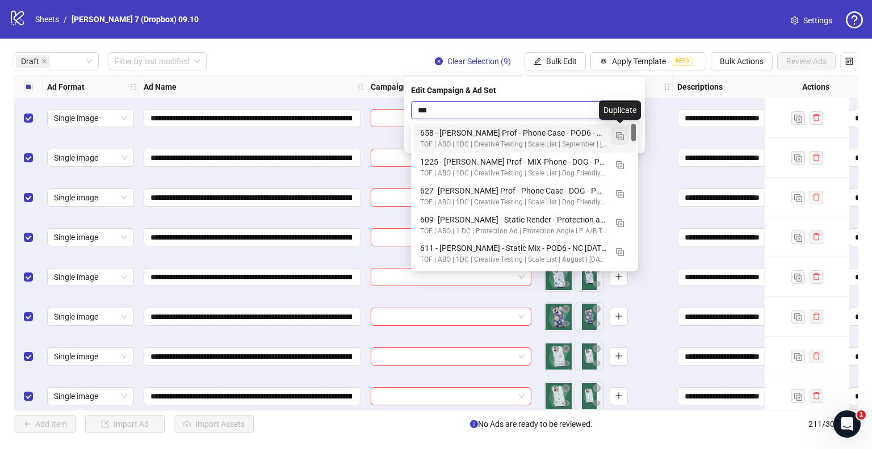
click at [622, 138] on img "button" at bounding box center [620, 136] width 8 height 8
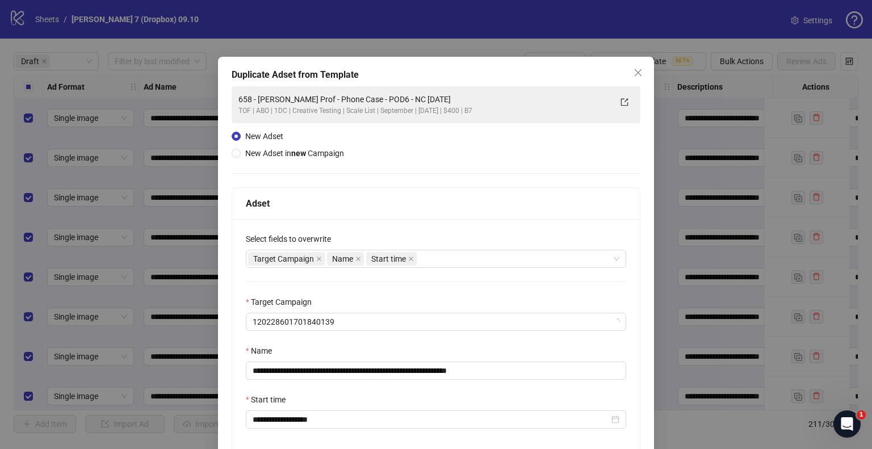
type input "***"
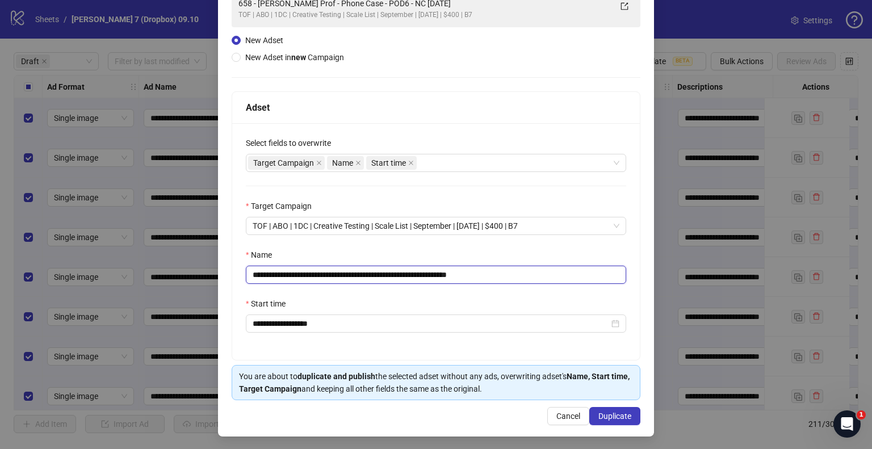
drag, startPoint x: 466, startPoint y: 270, endPoint x: 544, endPoint y: 277, distance: 78.1
click at [544, 277] on input "**********" at bounding box center [436, 275] width 381 height 18
drag, startPoint x: 423, startPoint y: 271, endPoint x: 84, endPoint y: 285, distance: 338.7
click at [84, 285] on div "**********" at bounding box center [436, 224] width 872 height 449
paste input "text"
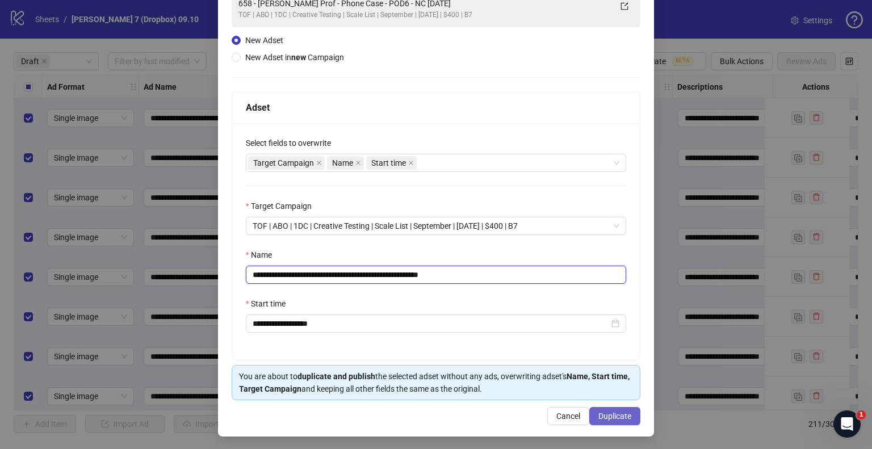
type input "**********"
click at [609, 415] on span "Duplicate" at bounding box center [615, 416] width 33 height 9
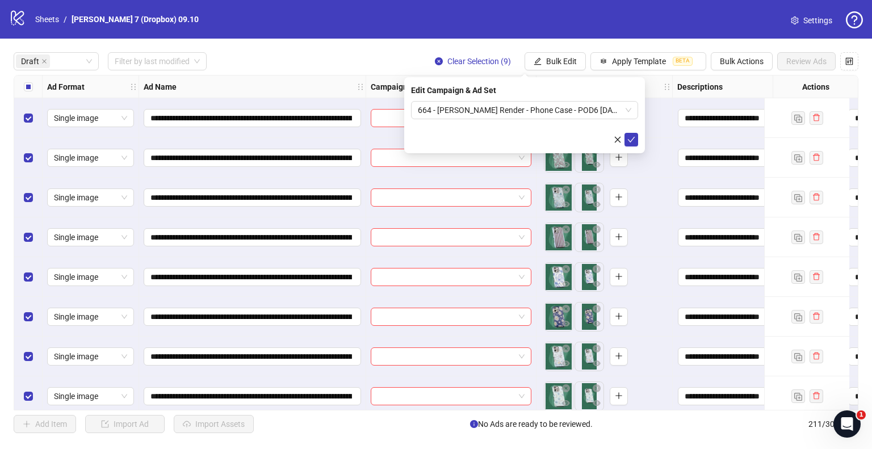
drag, startPoint x: 632, startPoint y: 140, endPoint x: 551, endPoint y: 149, distance: 81.1
click at [632, 140] on icon "check" at bounding box center [632, 140] width 8 height 8
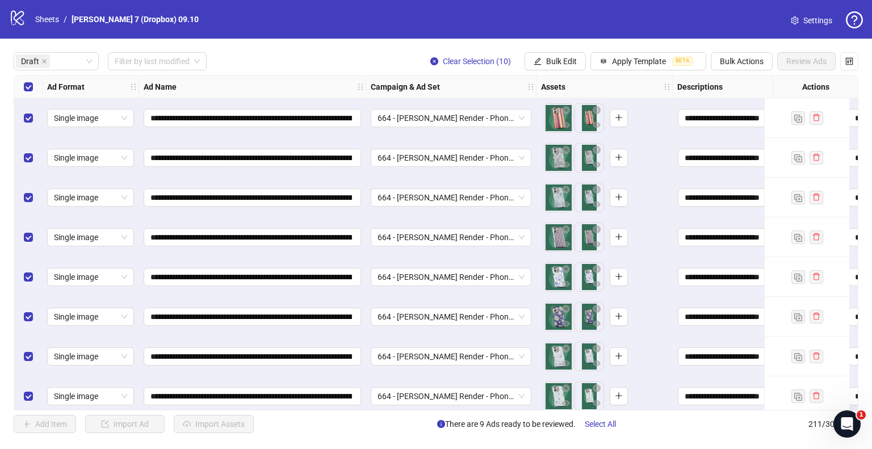
scroll to position [90, 0]
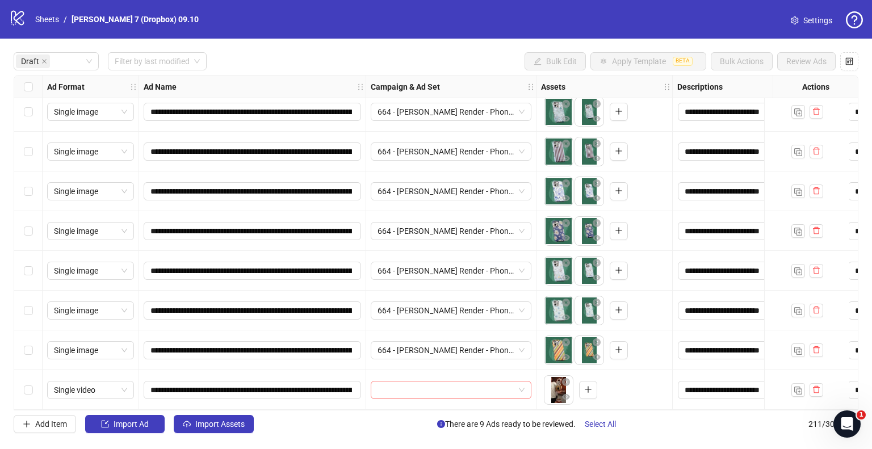
click at [508, 391] on input "search" at bounding box center [446, 390] width 137 height 17
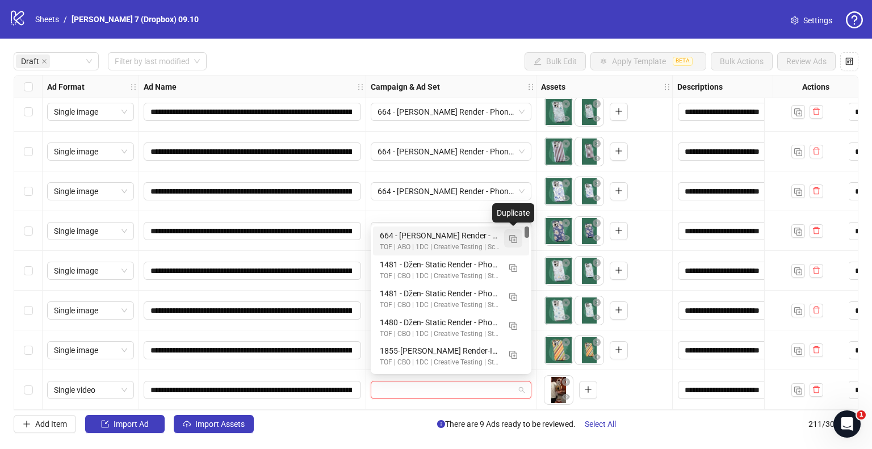
click at [512, 241] on img "button" at bounding box center [513, 239] width 8 height 8
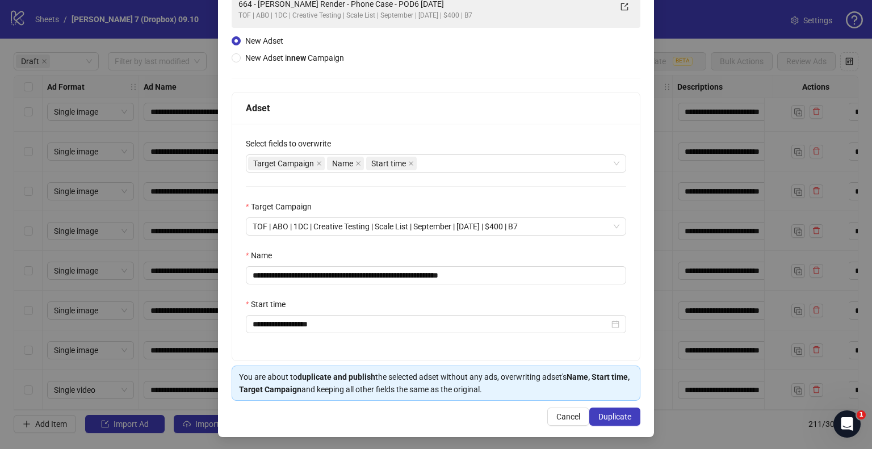
scroll to position [96, 0]
drag, startPoint x: 417, startPoint y: 275, endPoint x: 7, endPoint y: 265, distance: 410.7
click at [0, 265] on div "**********" at bounding box center [436, 224] width 872 height 449
paste input "text"
drag, startPoint x: 451, startPoint y: 274, endPoint x: 560, endPoint y: 277, distance: 109.1
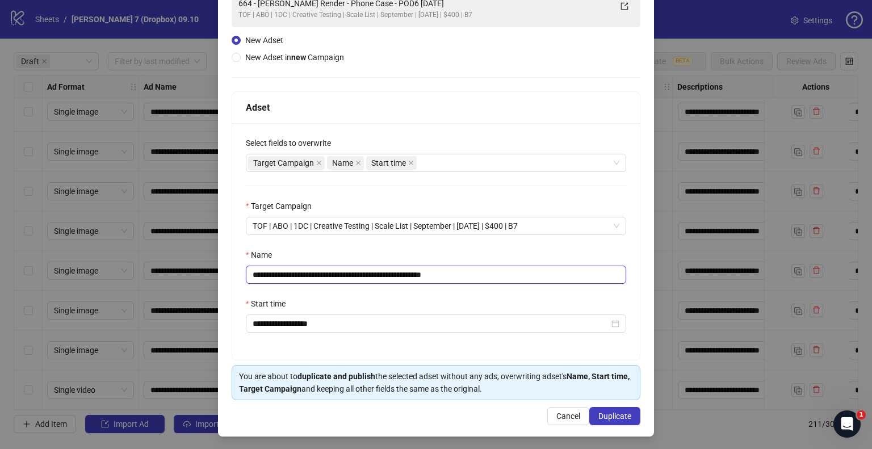
click at [560, 277] on input "**********" at bounding box center [436, 275] width 381 height 18
type input "**********"
click at [613, 408] on button "Duplicate" at bounding box center [615, 416] width 51 height 18
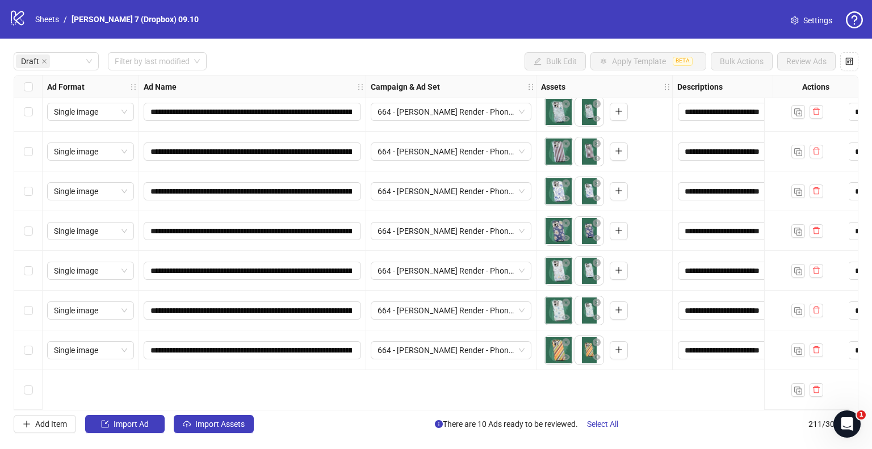
scroll to position [0, 0]
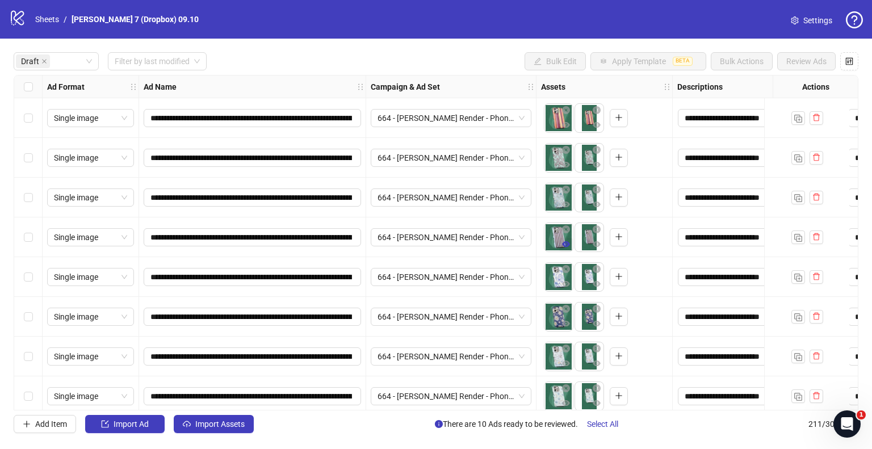
click at [567, 245] on icon "eye" at bounding box center [566, 244] width 8 height 8
click at [564, 161] on icon "eye" at bounding box center [566, 165] width 8 height 8
click at [32, 90] on div "Select all rows" at bounding box center [28, 87] width 28 height 23
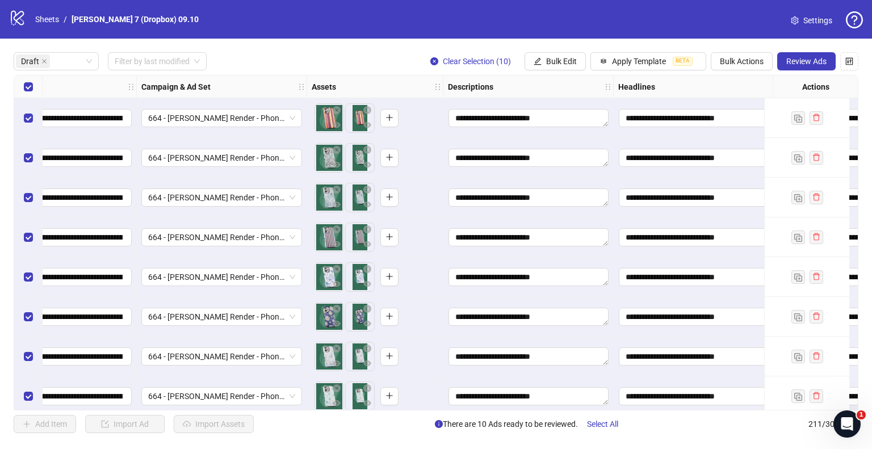
scroll to position [0, 227]
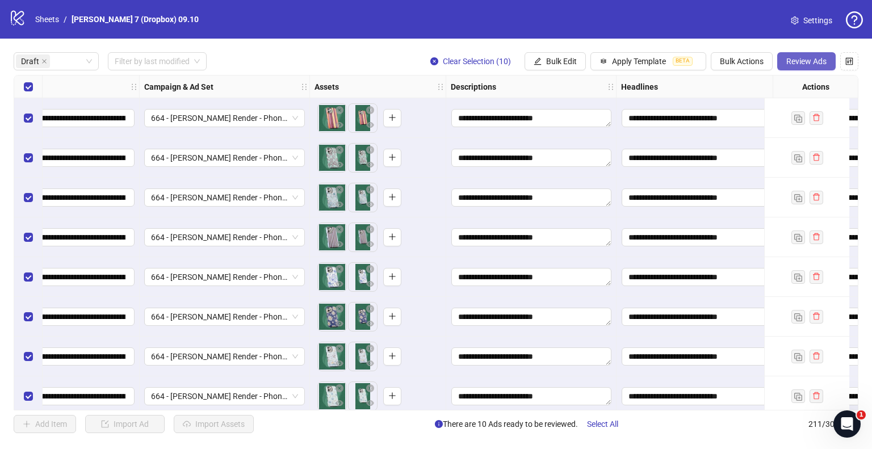
click at [817, 61] on span "Review Ads" at bounding box center [807, 61] width 40 height 9
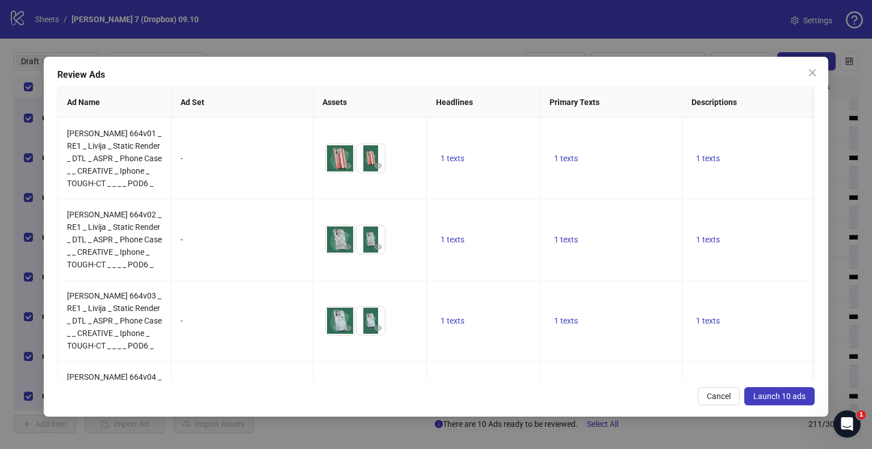
click at [764, 392] on span "Launch 10 ads" at bounding box center [780, 396] width 52 height 9
